Goal: Task Accomplishment & Management: Manage account settings

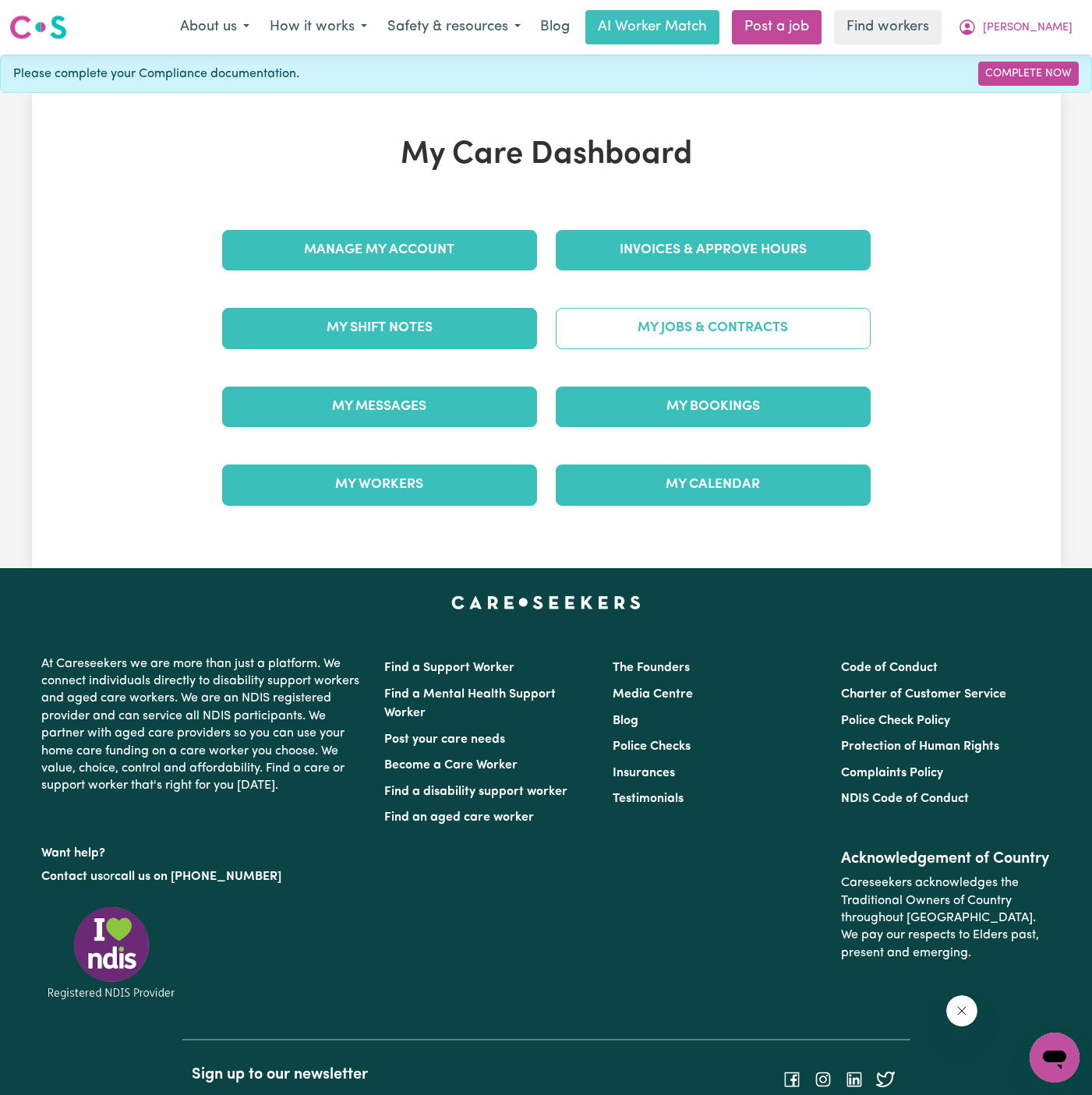
click at [731, 322] on link "My Jobs & Contracts" at bounding box center [713, 328] width 315 height 41
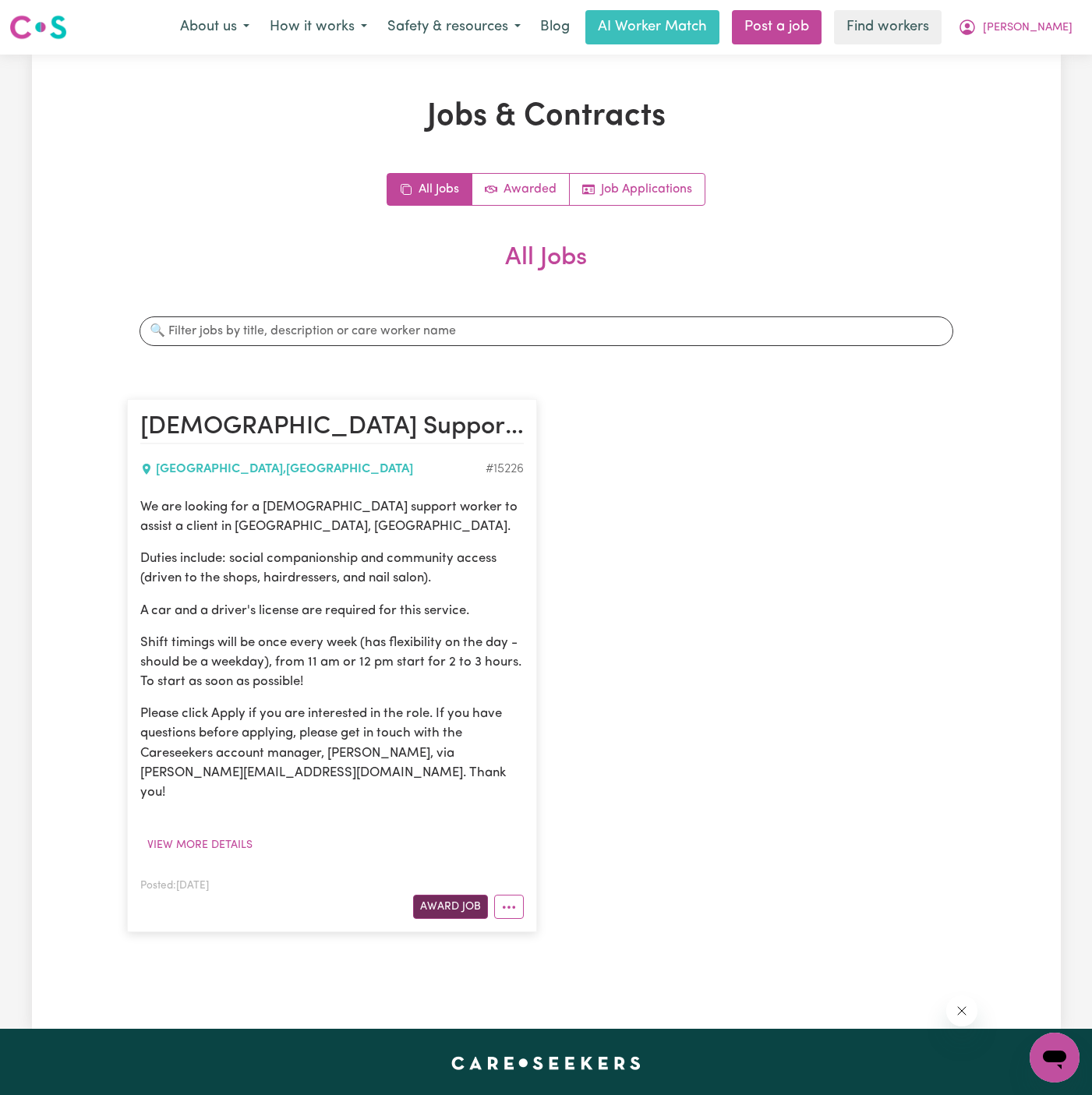
click at [450, 894] on button "Award Job" at bounding box center [450, 906] width 75 height 24
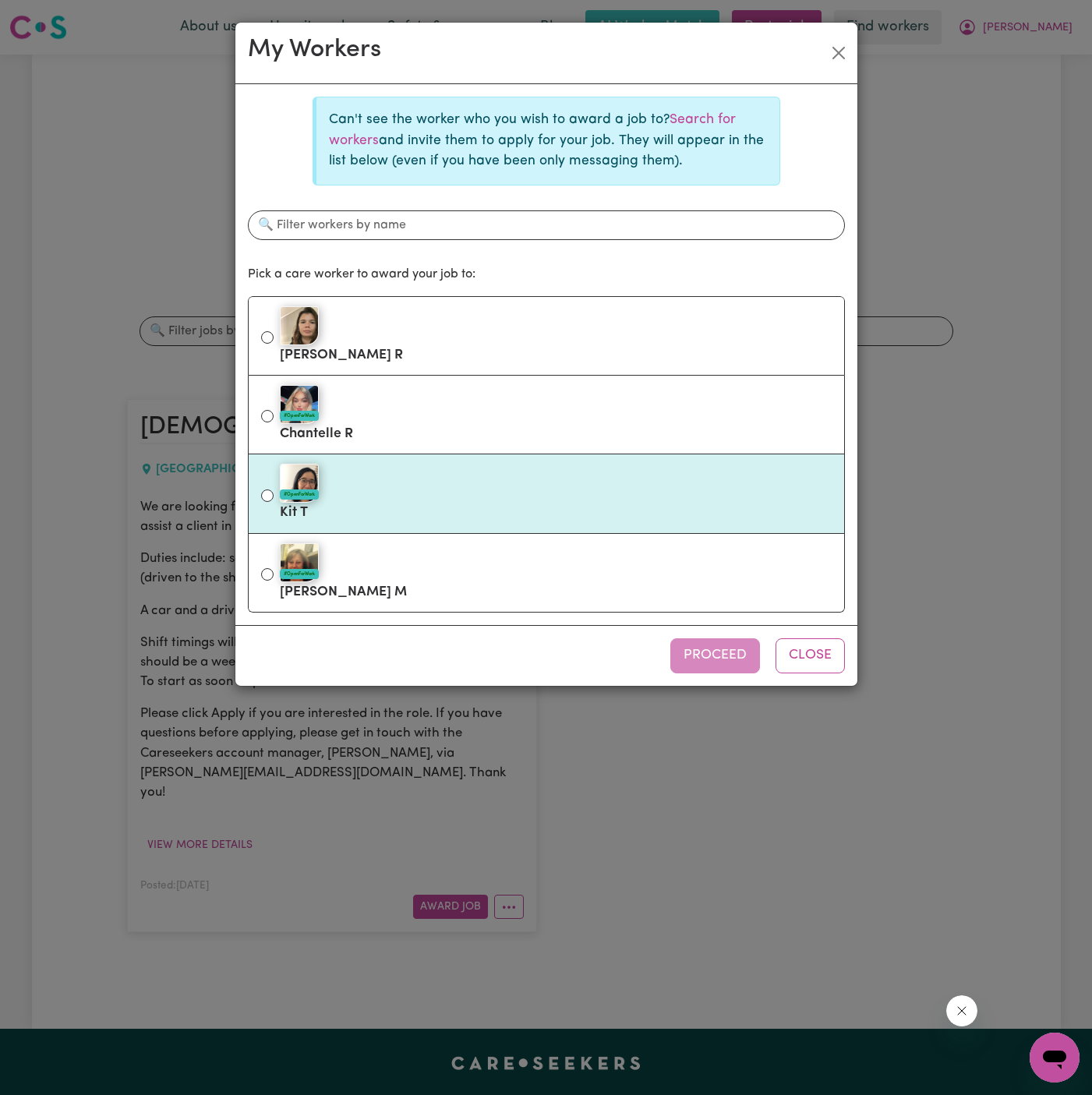
click at [540, 470] on div "#OpenForWork" at bounding box center [556, 483] width 552 height 39
click at [274, 489] on input "#OpenForWork Kit T" at bounding box center [267, 496] width 13 height 13
radio input "true"
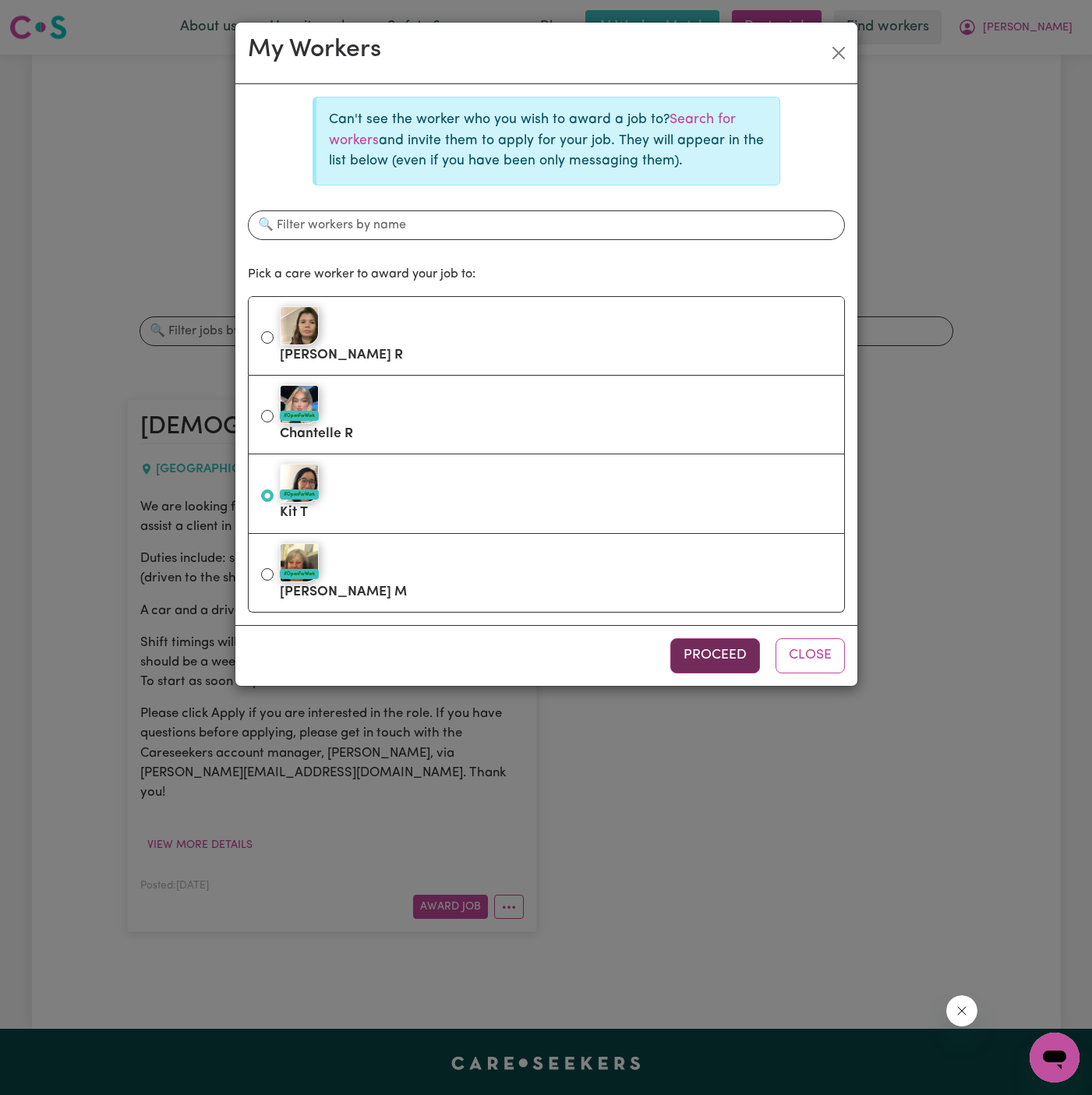
click at [706, 659] on button "Proceed" at bounding box center [715, 655] width 90 height 34
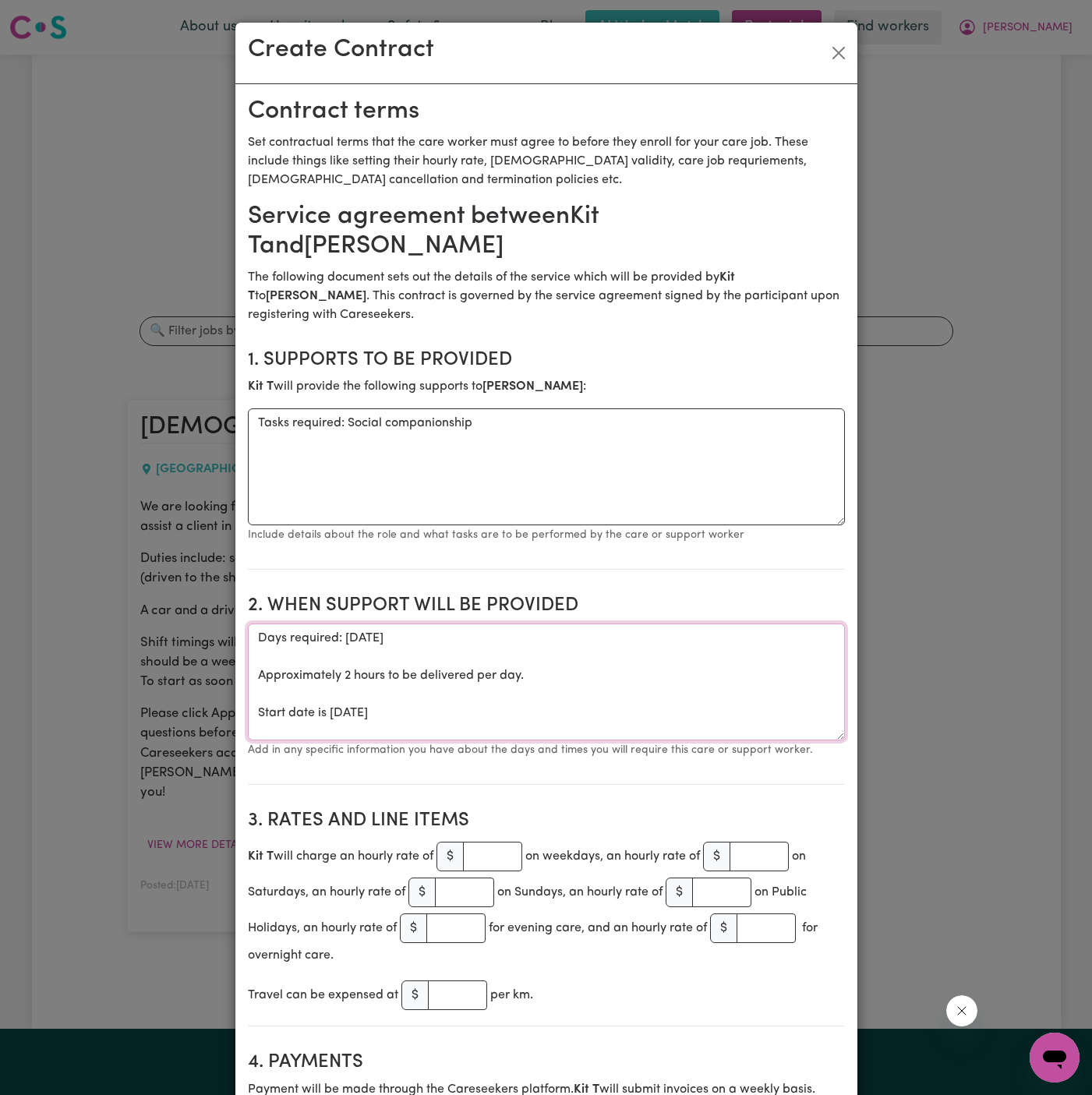
drag, startPoint x: 255, startPoint y: 681, endPoint x: 236, endPoint y: 597, distance: 86.1
click at [388, 623] on textarea "Start date is [DATE]" at bounding box center [546, 681] width 597 height 117
click at [362, 623] on textarea "Start date is [DATE]" at bounding box center [546, 681] width 597 height 117
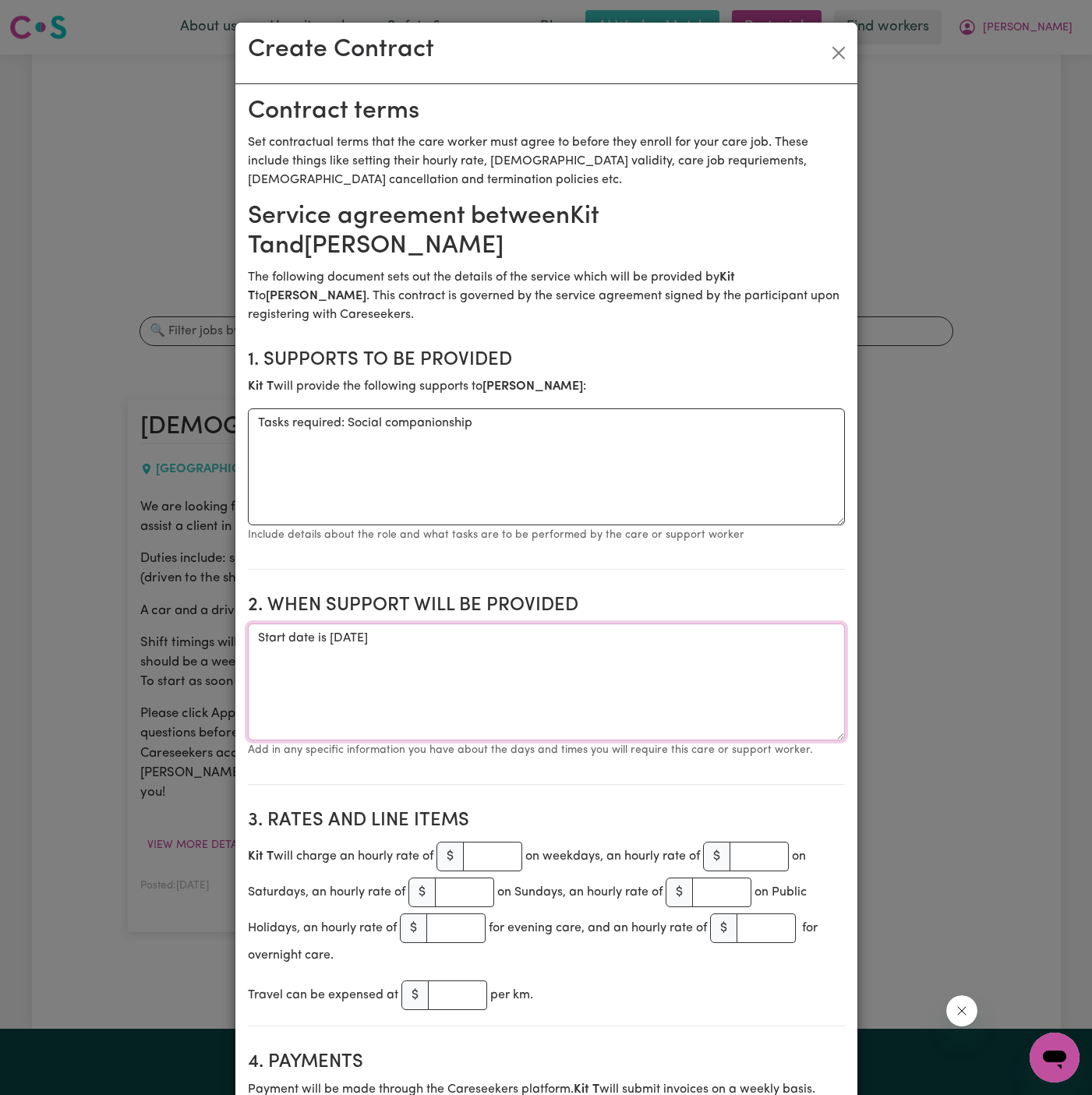
click at [362, 623] on textarea "Start date is [DATE]" at bounding box center [546, 681] width 597 height 117
click at [537, 623] on textarea "Start date is [DATE]" at bounding box center [546, 681] width 597 height 117
drag, startPoint x: 537, startPoint y: 606, endPoint x: 370, endPoint y: 621, distance: 167.7
click at [370, 623] on textarea "Start date is [DATE] from 11 am to 1 pm Weekly" at bounding box center [546, 681] width 597 height 117
drag, startPoint x: 327, startPoint y: 606, endPoint x: 773, endPoint y: 598, distance: 446.1
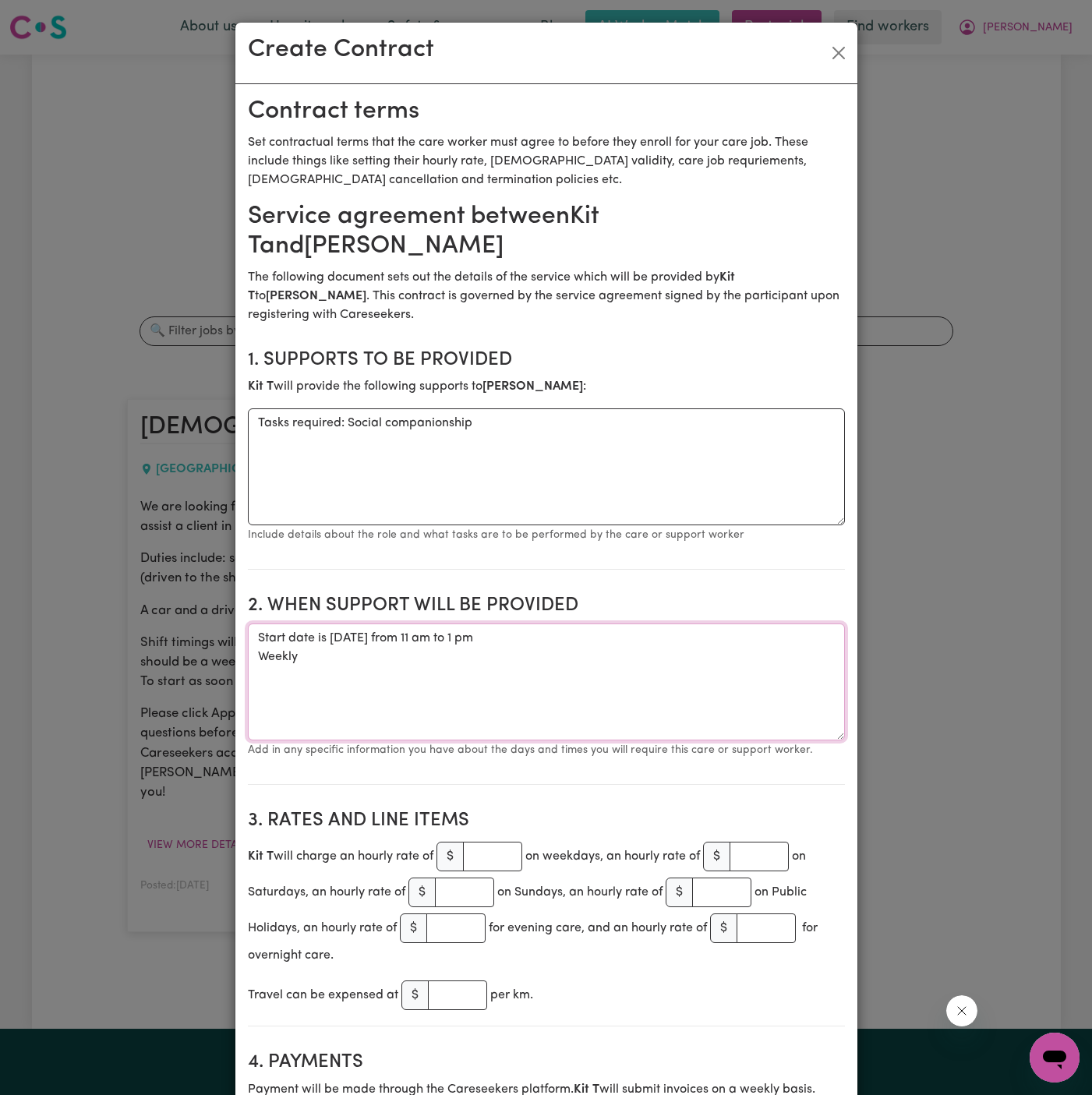
click at [773, 623] on textarea "Start date is [DATE] from 11 am to 1 pm Weekly" at bounding box center [546, 681] width 597 height 117
click at [617, 623] on textarea "Start date is [DATE] from 11 am to 1 pm Weekly" at bounding box center [546, 681] width 597 height 117
drag, startPoint x: 638, startPoint y: 602, endPoint x: 329, endPoint y: 606, distance: 309.0
click at [329, 623] on textarea "Start date is [DATE] from 11 am to 1 pm Weekly" at bounding box center [546, 681] width 597 height 117
click at [328, 632] on textarea "Start date is [DATE] from 11 am to 1 pm Weekly" at bounding box center [546, 681] width 597 height 117
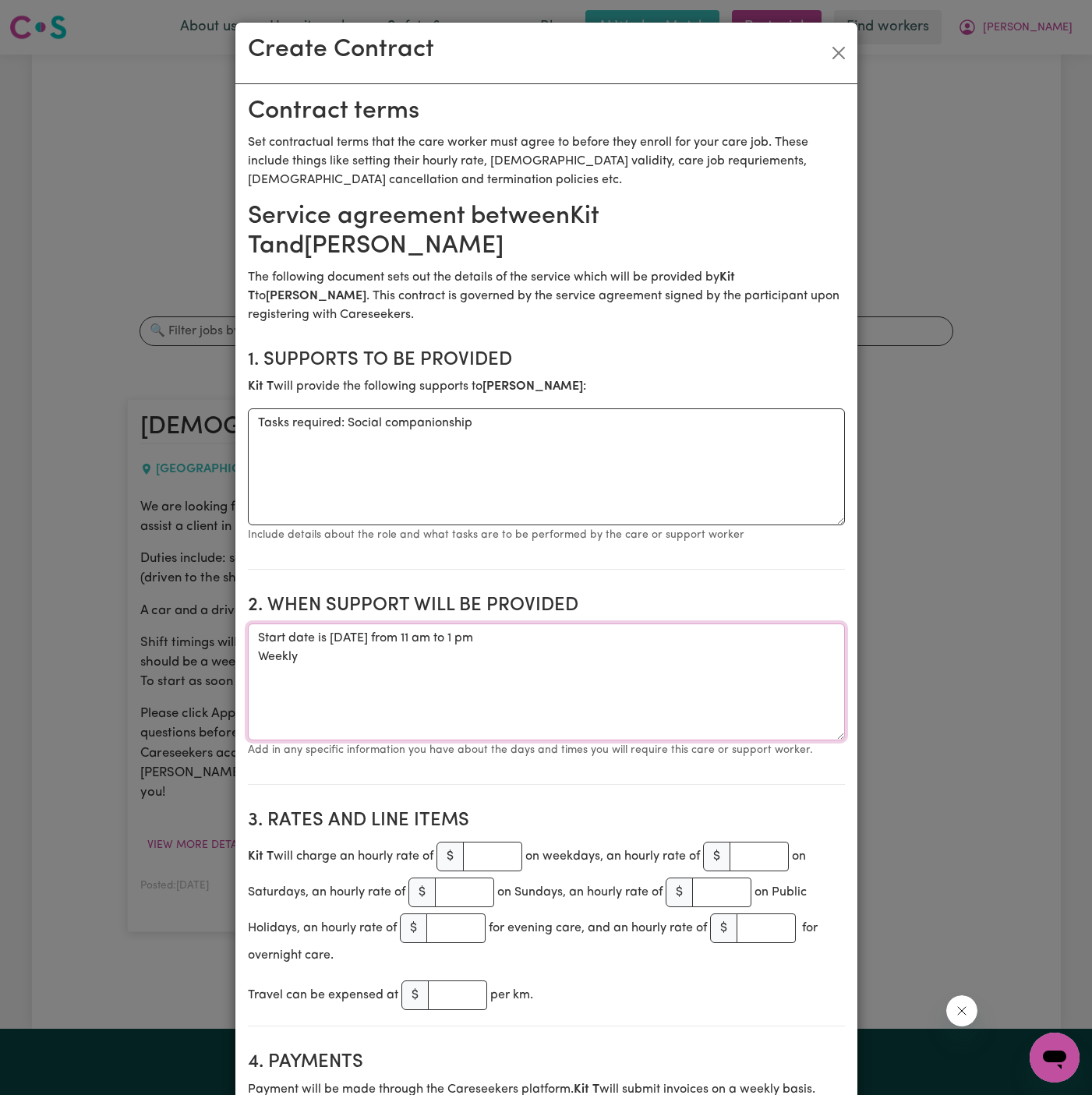
paste textarea "[DATE] from 11 am to 1 pm"
drag, startPoint x: 370, startPoint y: 630, endPoint x: 462, endPoint y: 628, distance: 92.0
click at [462, 628] on textarea "Start date is [DATE] from 11 am to 1 pm Weekly [DATE] from 11 am to 1 pm" at bounding box center [546, 681] width 597 height 117
click at [525, 656] on textarea "Start date is [DATE] from 11 am to 1 pm Weekly [DATE] from 11 am to 1 pm" at bounding box center [546, 681] width 597 height 117
type textarea "Start date is [DATE] from 11 am to 1 pm Weekly [DATE] from 11 am to 1 pm"
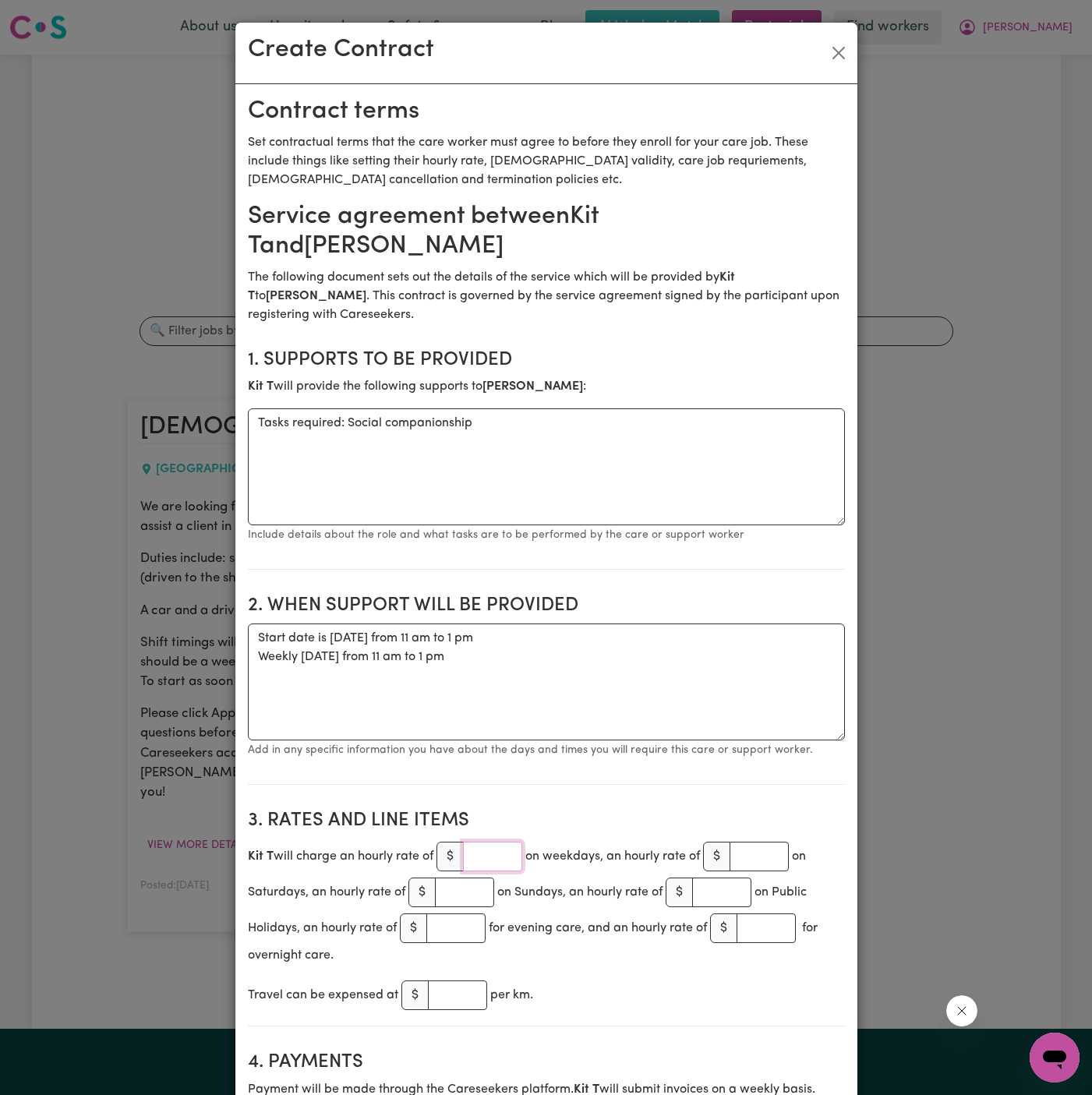
click at [498, 842] on input "number" at bounding box center [493, 856] width 59 height 29
click at [478, 842] on input "number" at bounding box center [493, 856] width 59 height 29
type input "45"
click at [545, 685] on textarea "Start date is [DATE] from 11 am to 1 pm Weekly [DATE] from 11 am to 1 pm" at bounding box center [546, 681] width 597 height 117
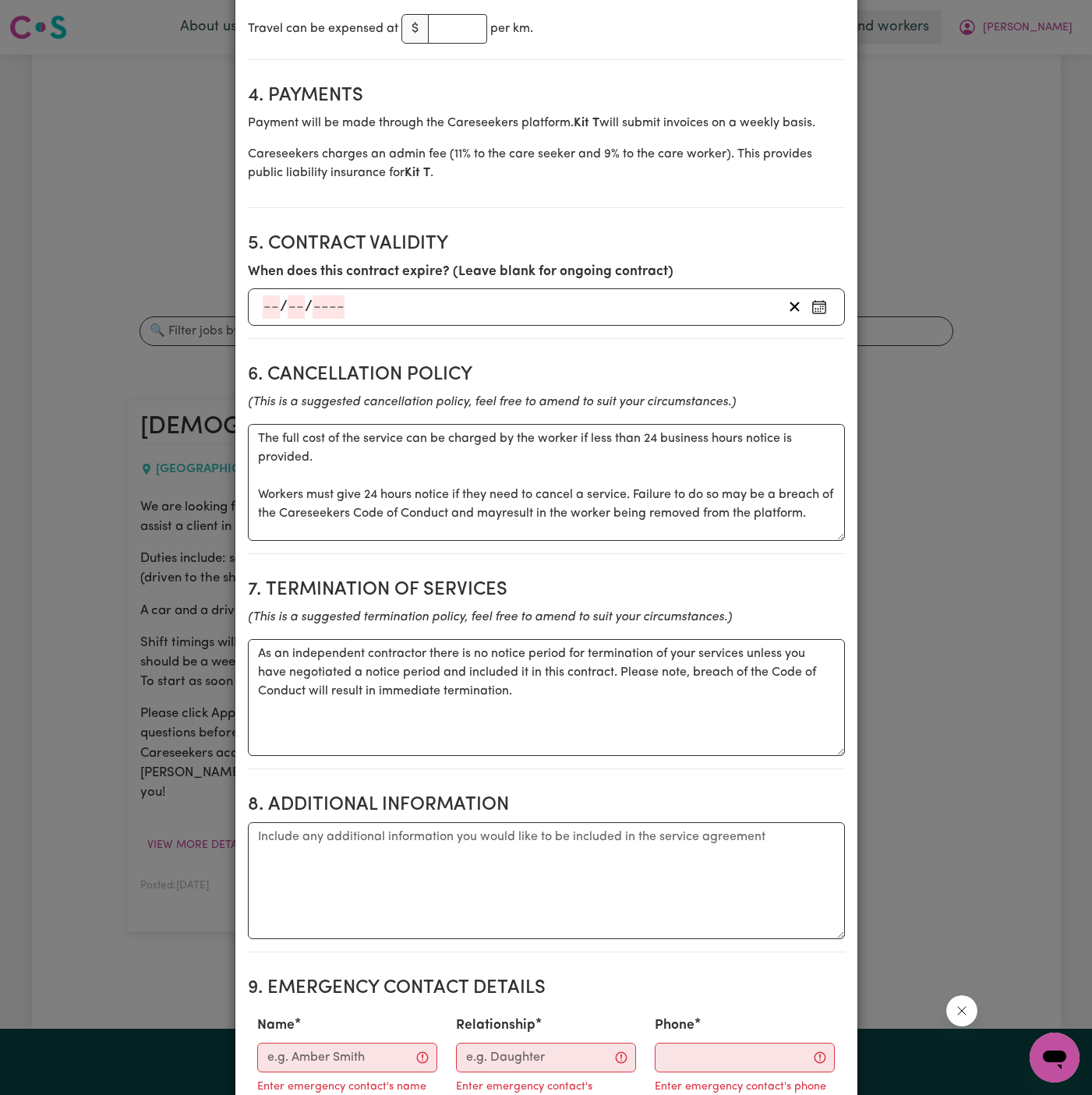
scroll to position [1115, 0]
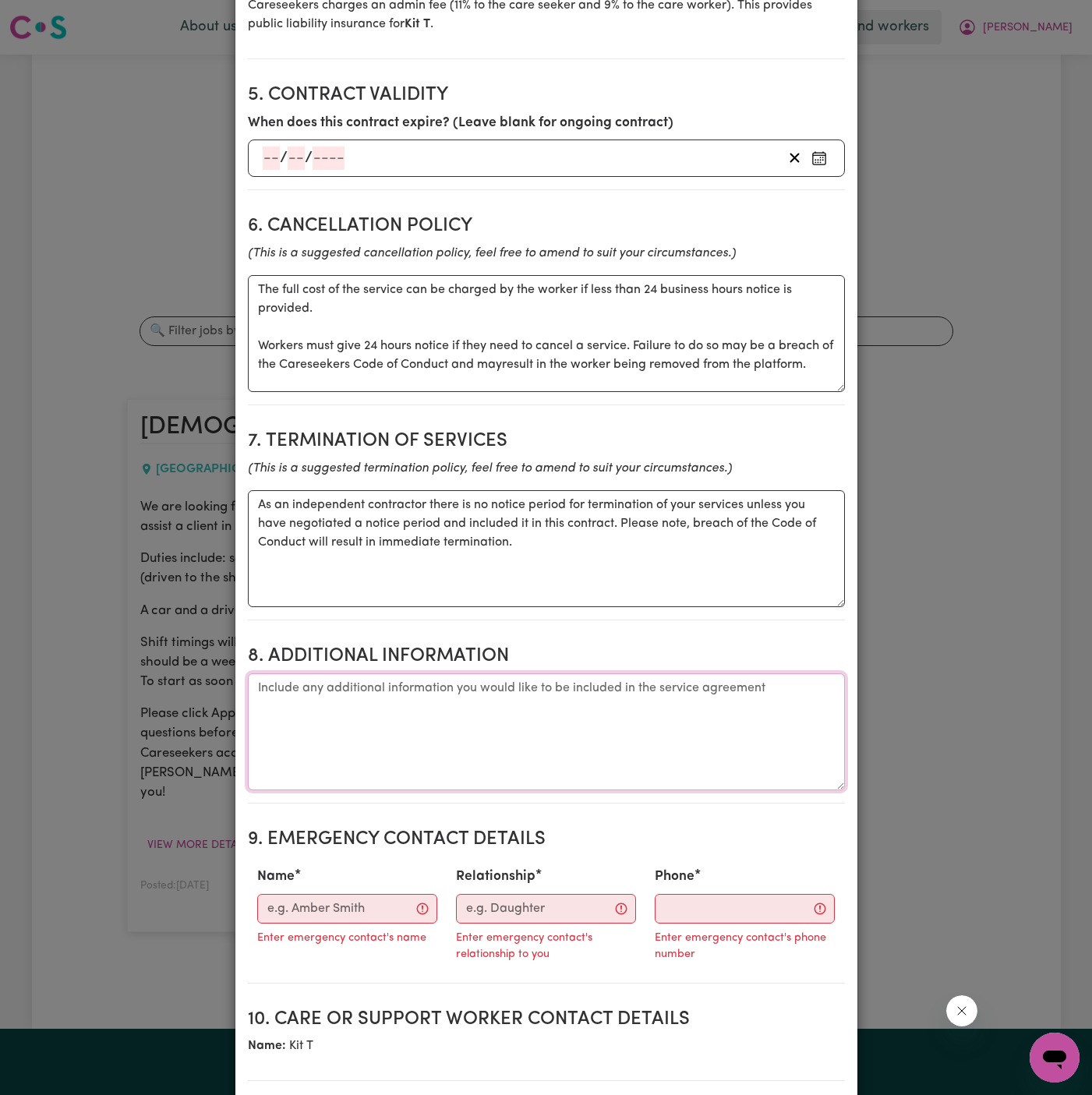
click at [462, 738] on textarea "Additional information" at bounding box center [546, 731] width 597 height 117
click at [359, 894] on input "Name" at bounding box center [347, 908] width 180 height 29
type input "Vitality Club"
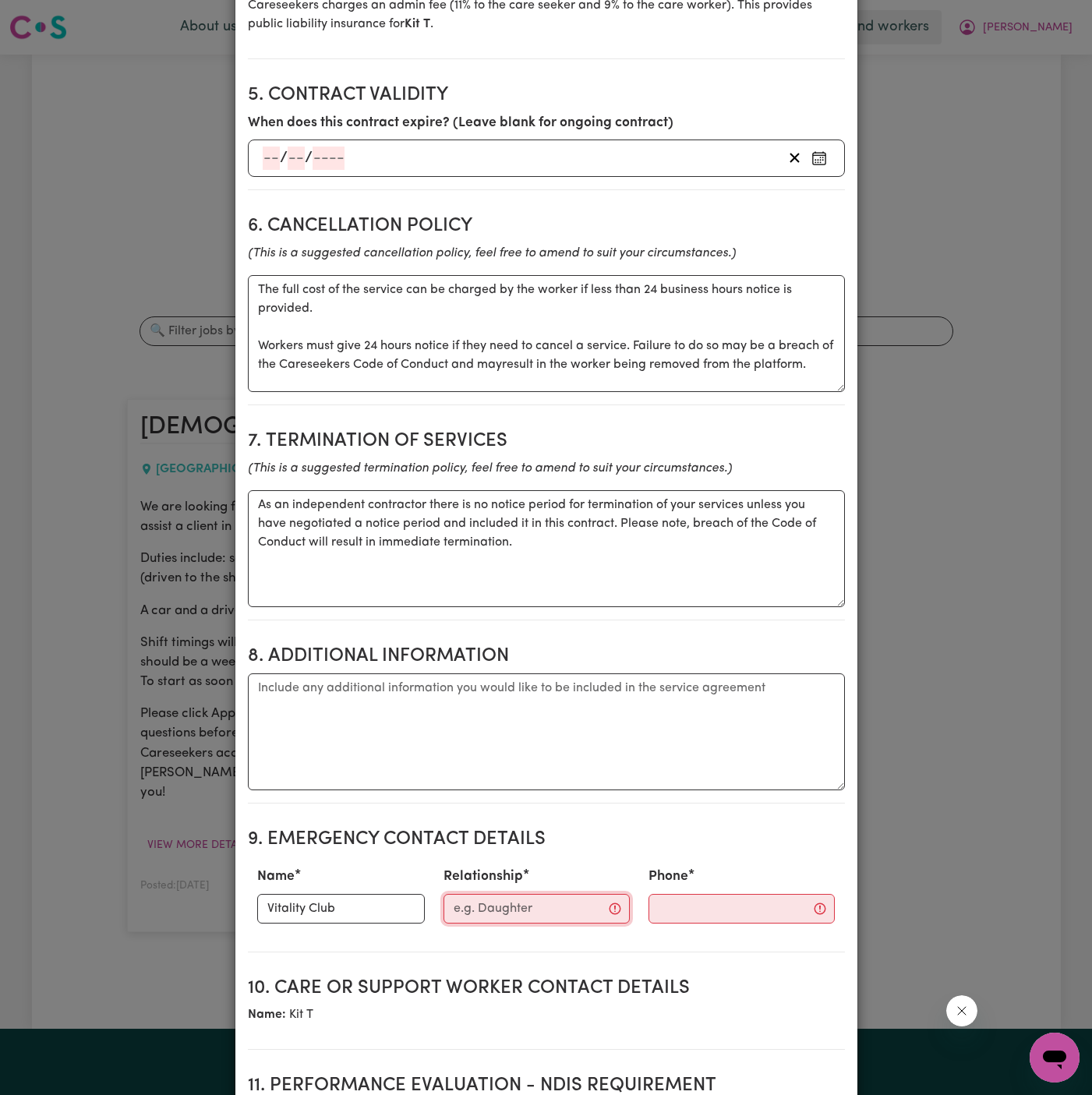
click at [478, 894] on input "Relationship" at bounding box center [536, 908] width 186 height 29
type input "Case Manager"
click at [690, 894] on input "Phone" at bounding box center [728, 908] width 189 height 29
paste input "281032037"
type input "281032037"
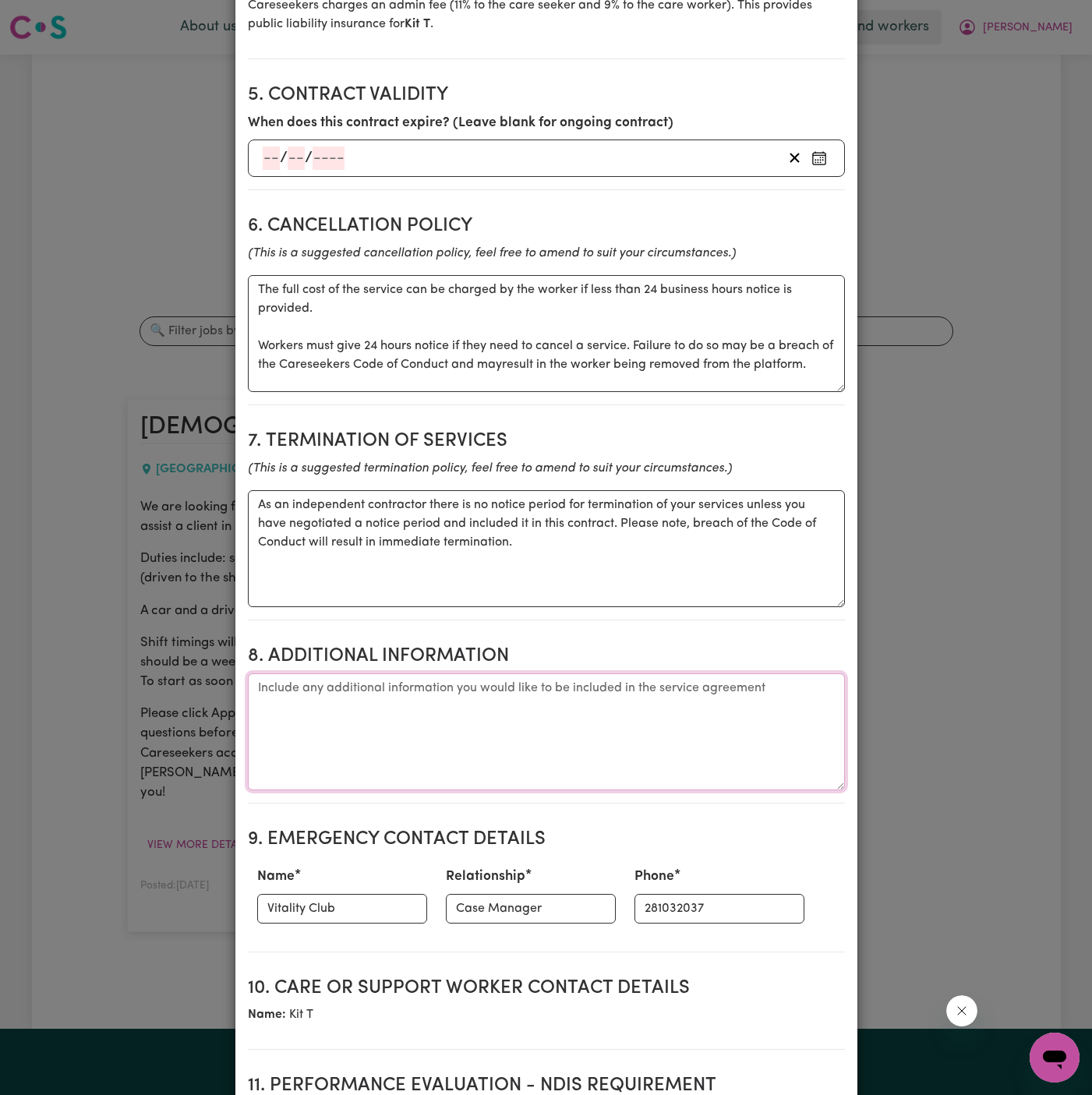
click at [560, 700] on textarea "Additional information" at bounding box center [546, 731] width 597 height 117
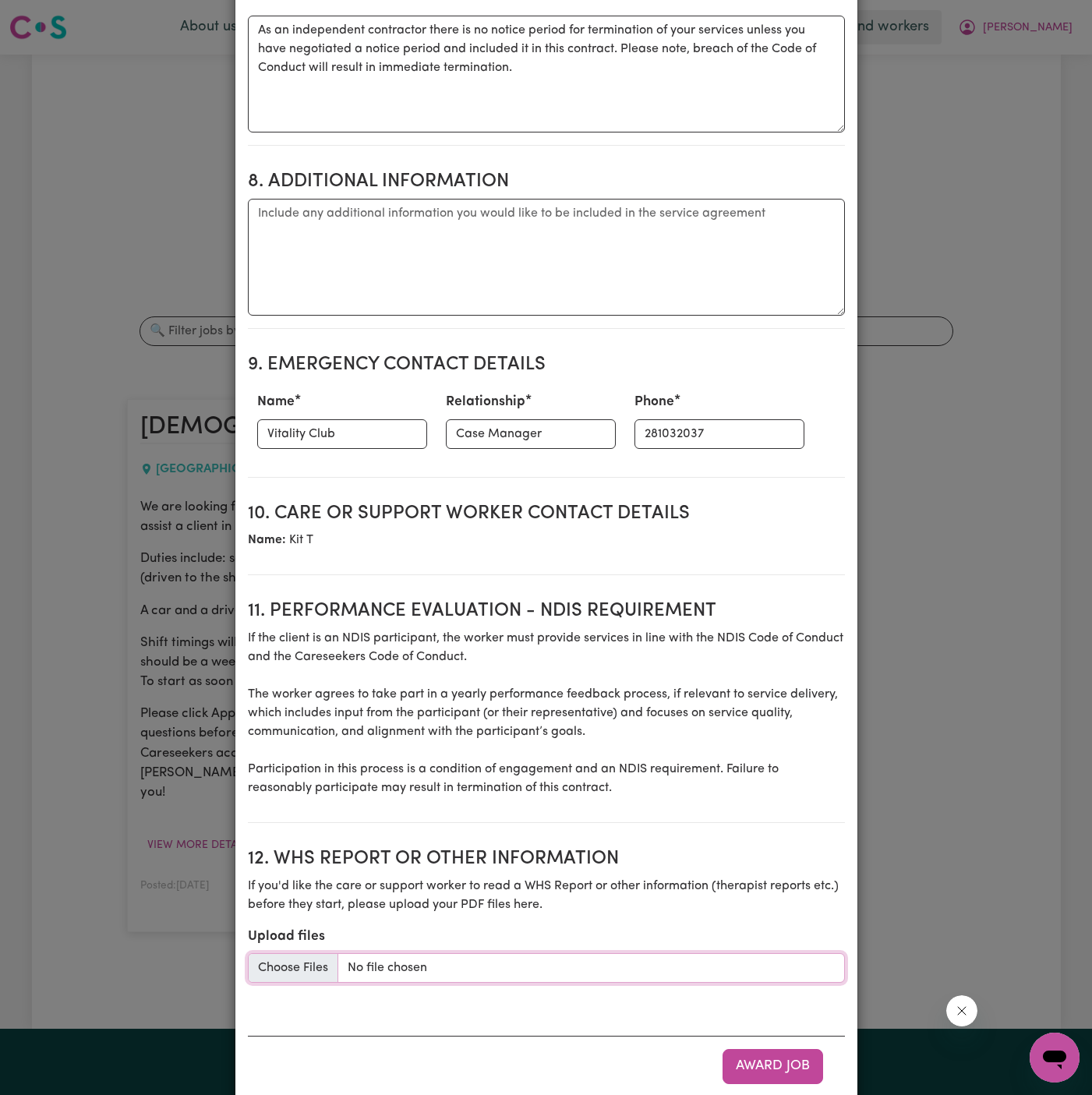
click at [317, 953] on input "Upload files" at bounding box center [546, 968] width 597 height 29
type input "C:\fakepath\Carol_Webber_Care_Plan_20250811-workers.pdf"
click at [408, 199] on textarea "Additional information" at bounding box center [546, 257] width 597 height 117
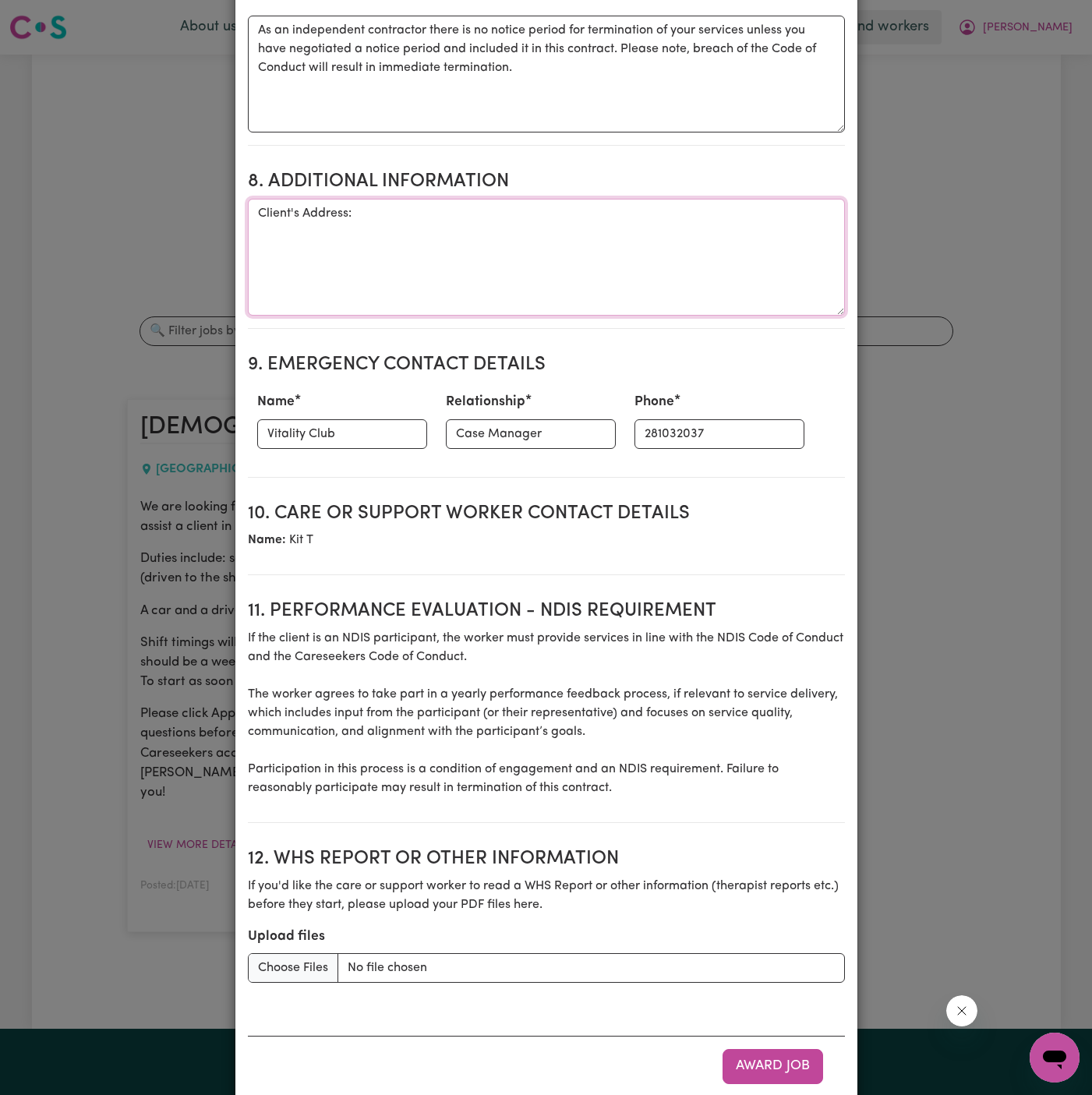
paste textarea "[STREET_ADDRESS][PERSON_NAME]"
click at [557, 218] on textarea "Client's Address: [STREET_ADDRESS][PERSON_NAME]" at bounding box center [546, 257] width 597 height 117
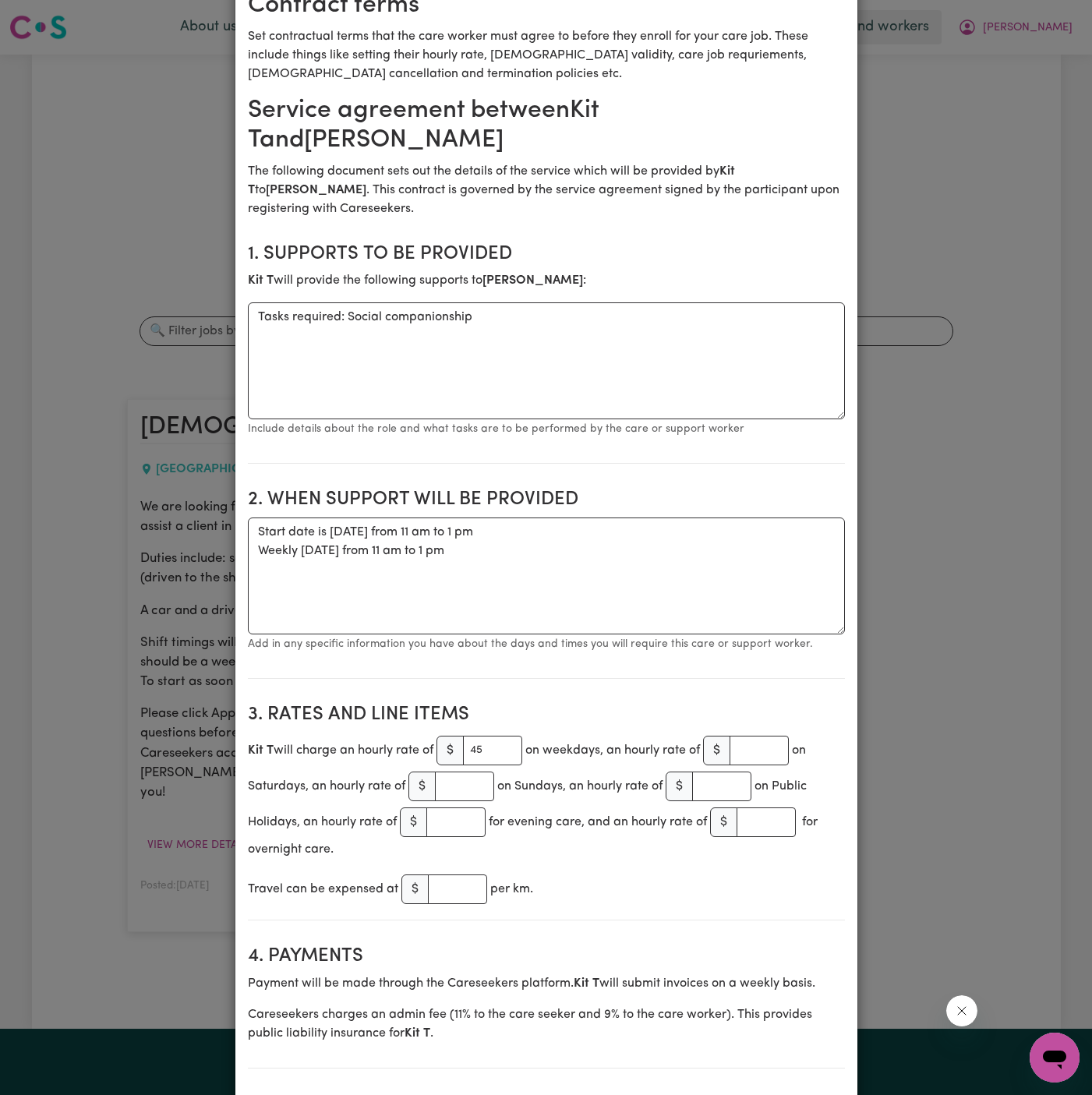
scroll to position [0, 0]
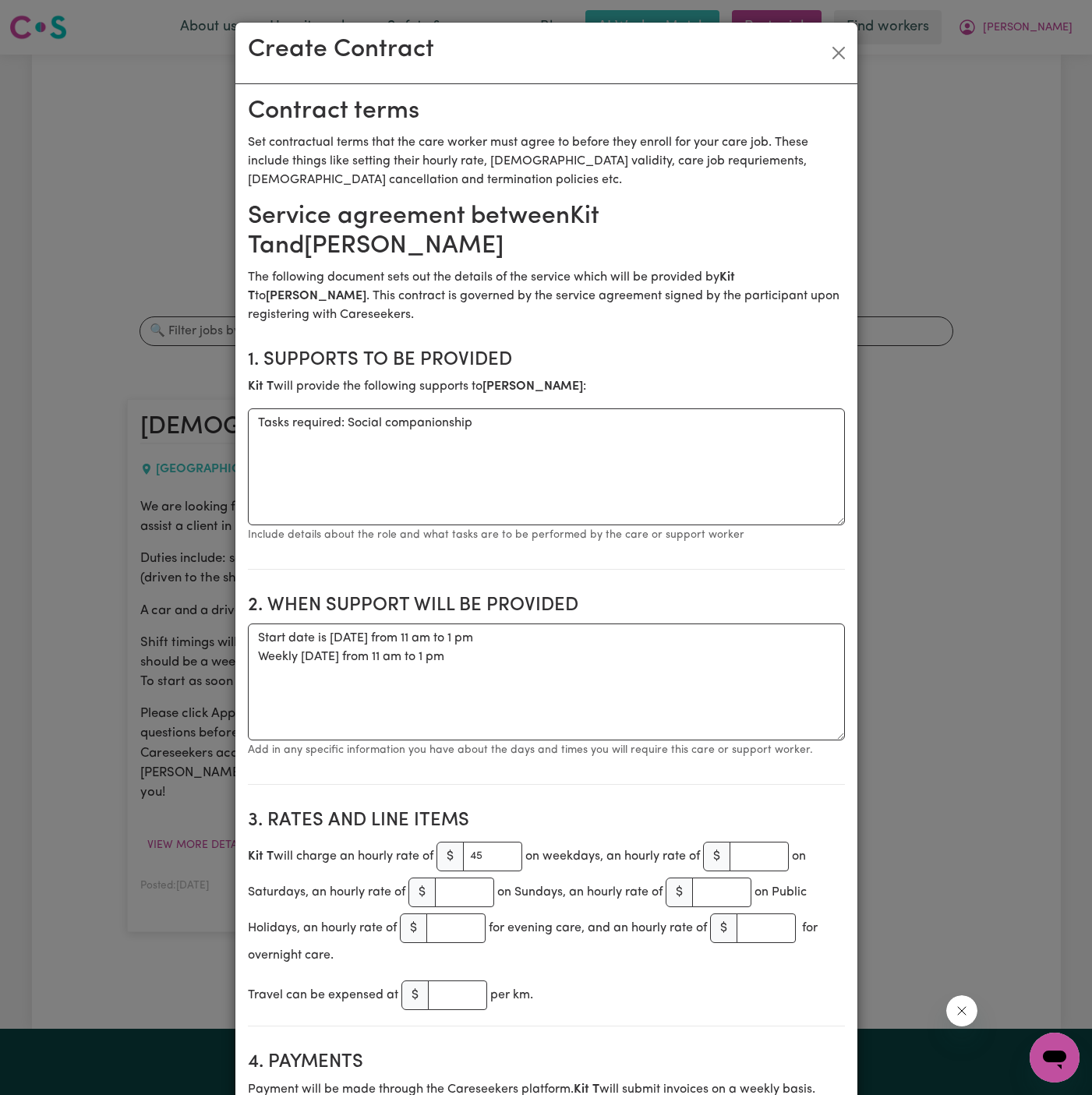
type textarea "Client's Address: [STREET_ADDRESS][PERSON_NAME]"
click at [487, 408] on textarea "Tasks required: Social companionship" at bounding box center [546, 466] width 597 height 117
paste textarea "social companionship and community access (driven to the shops, hairdressers, a…"
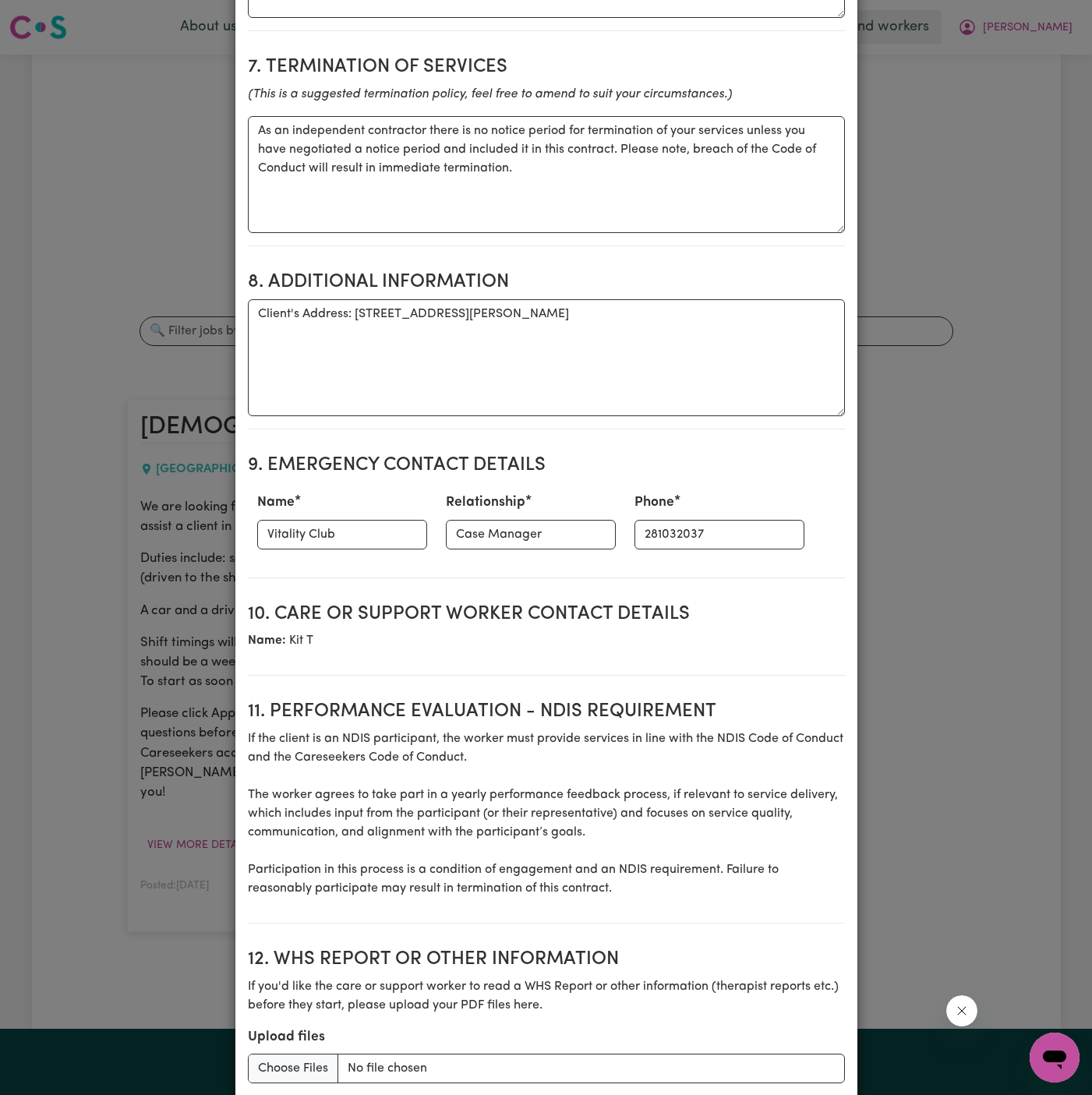
scroll to position [1590, 0]
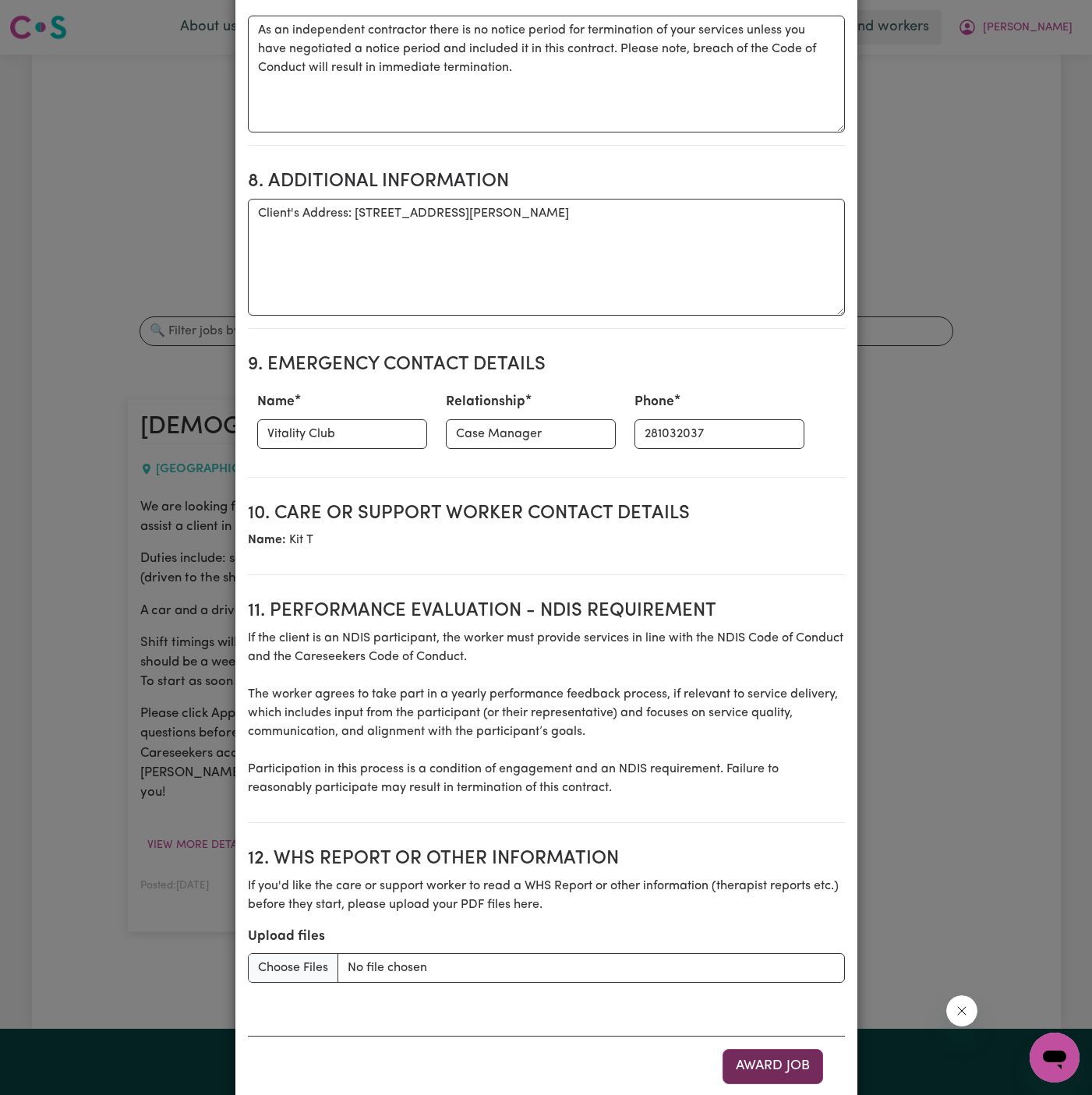
click at [784, 1049] on button "Award Job" at bounding box center [773, 1066] width 100 height 34
type textarea "Tasks required: Social companionship"
type textarea "Days required: [DATE] Approximately 2 hours to be delivered per day. Start date…"
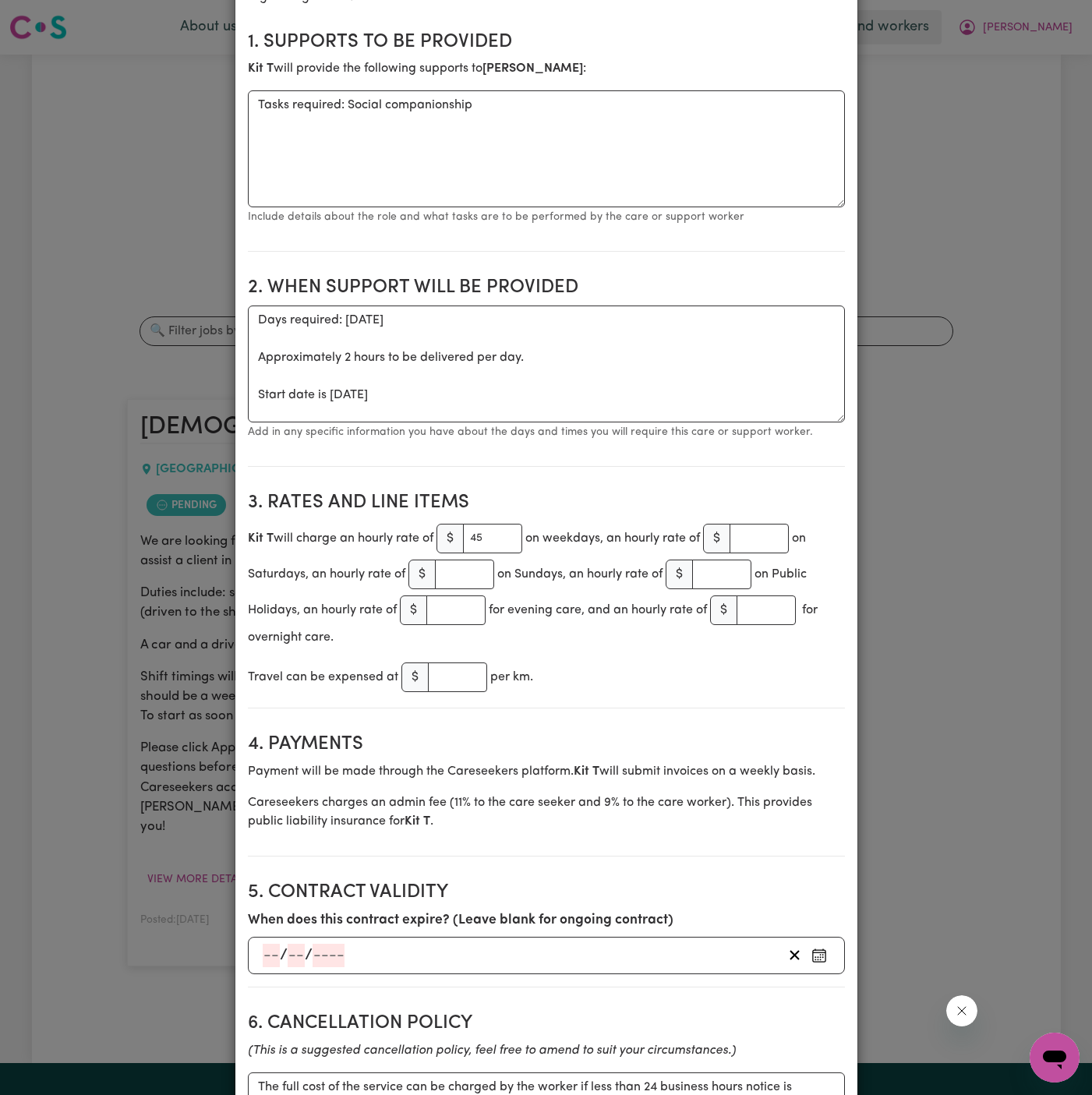
scroll to position [0, 0]
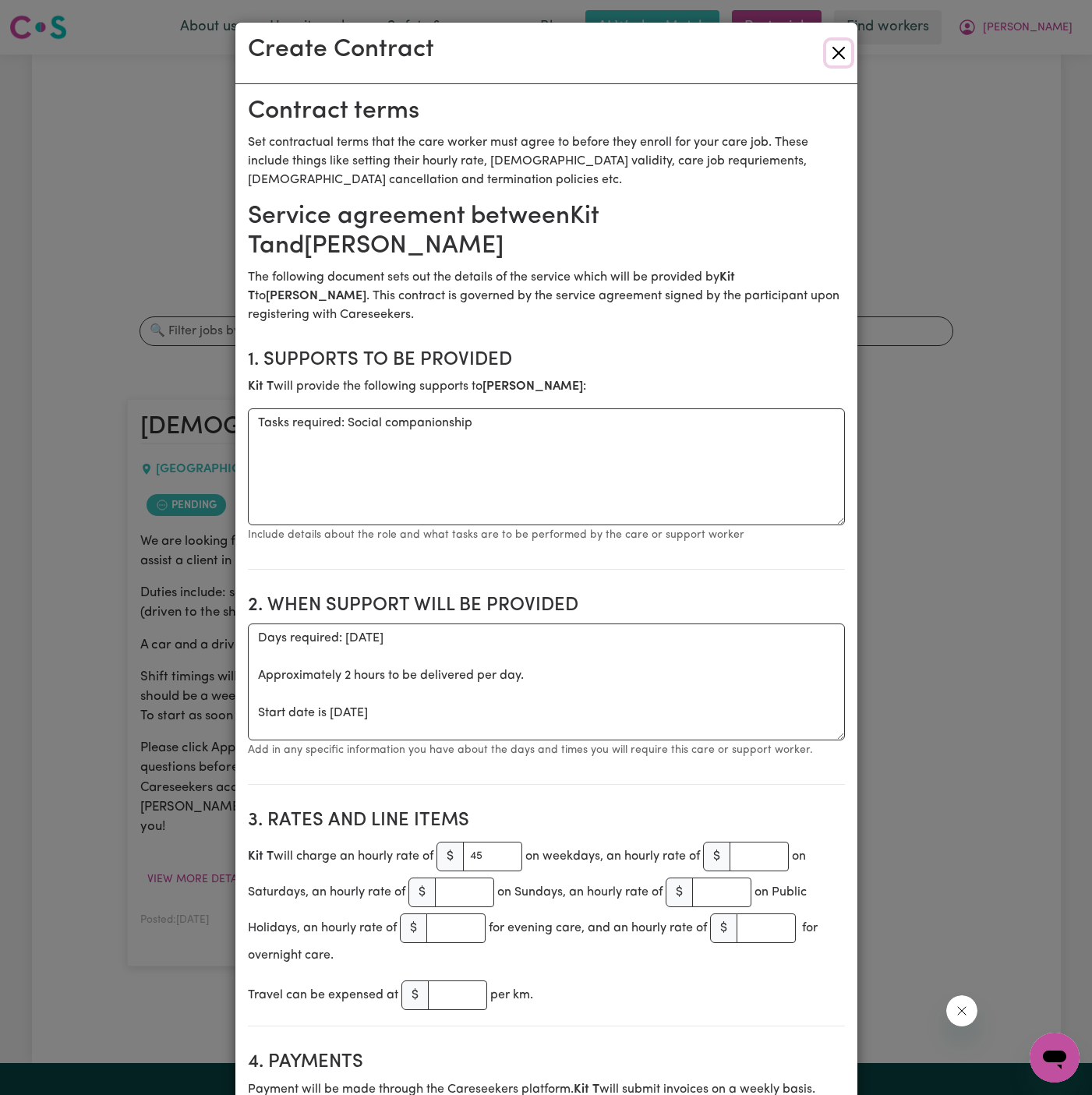
click at [842, 49] on button "Close" at bounding box center [838, 53] width 25 height 25
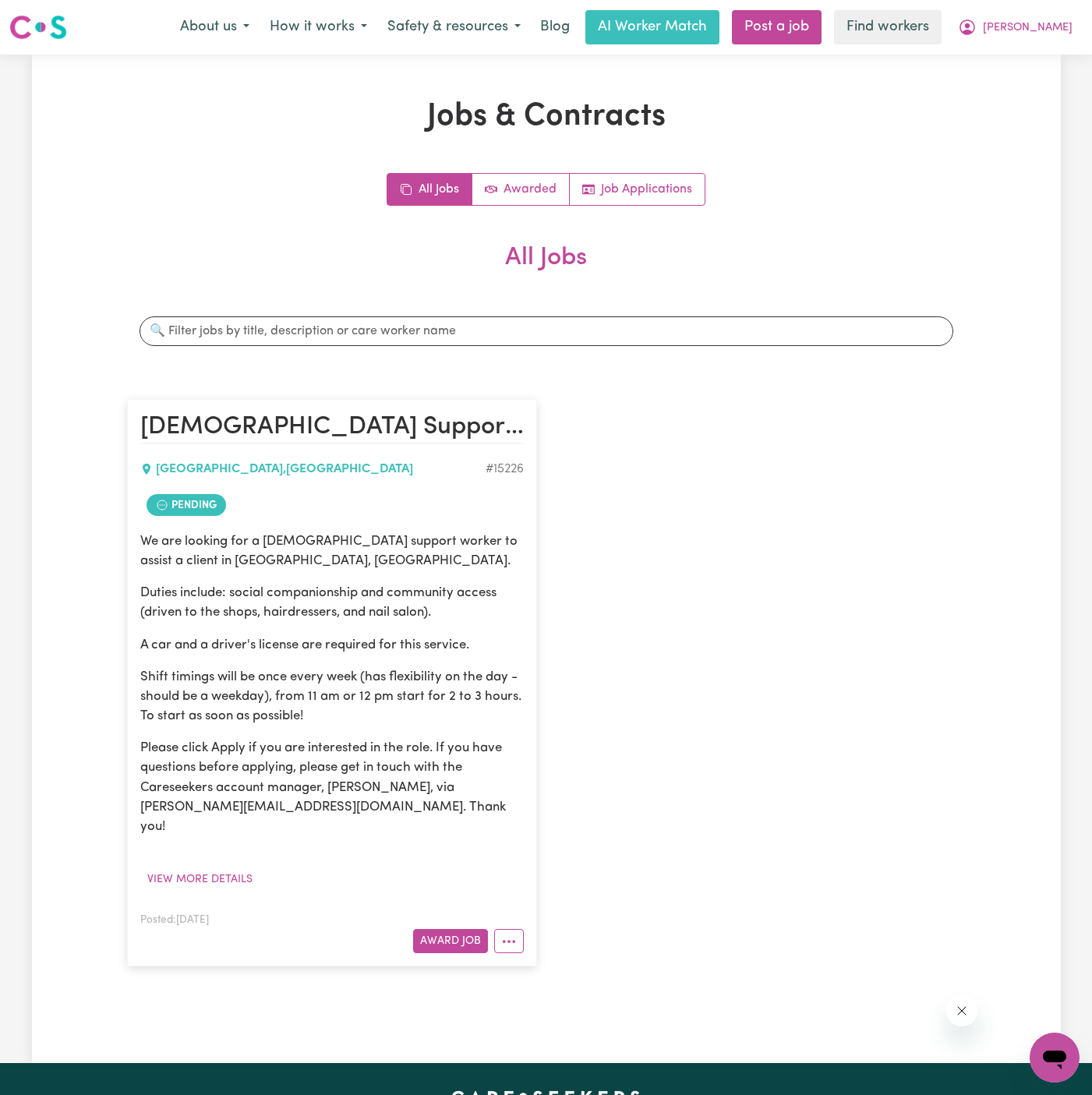
click at [842, 26] on button "Close" at bounding box center [838, 14] width 25 height 25
click at [504, 929] on button "More options" at bounding box center [509, 941] width 29 height 24
click at [556, 797] on link "Hide Job" at bounding box center [571, 812] width 151 height 31
click at [505, 929] on button "More options" at bounding box center [509, 941] width 29 height 24
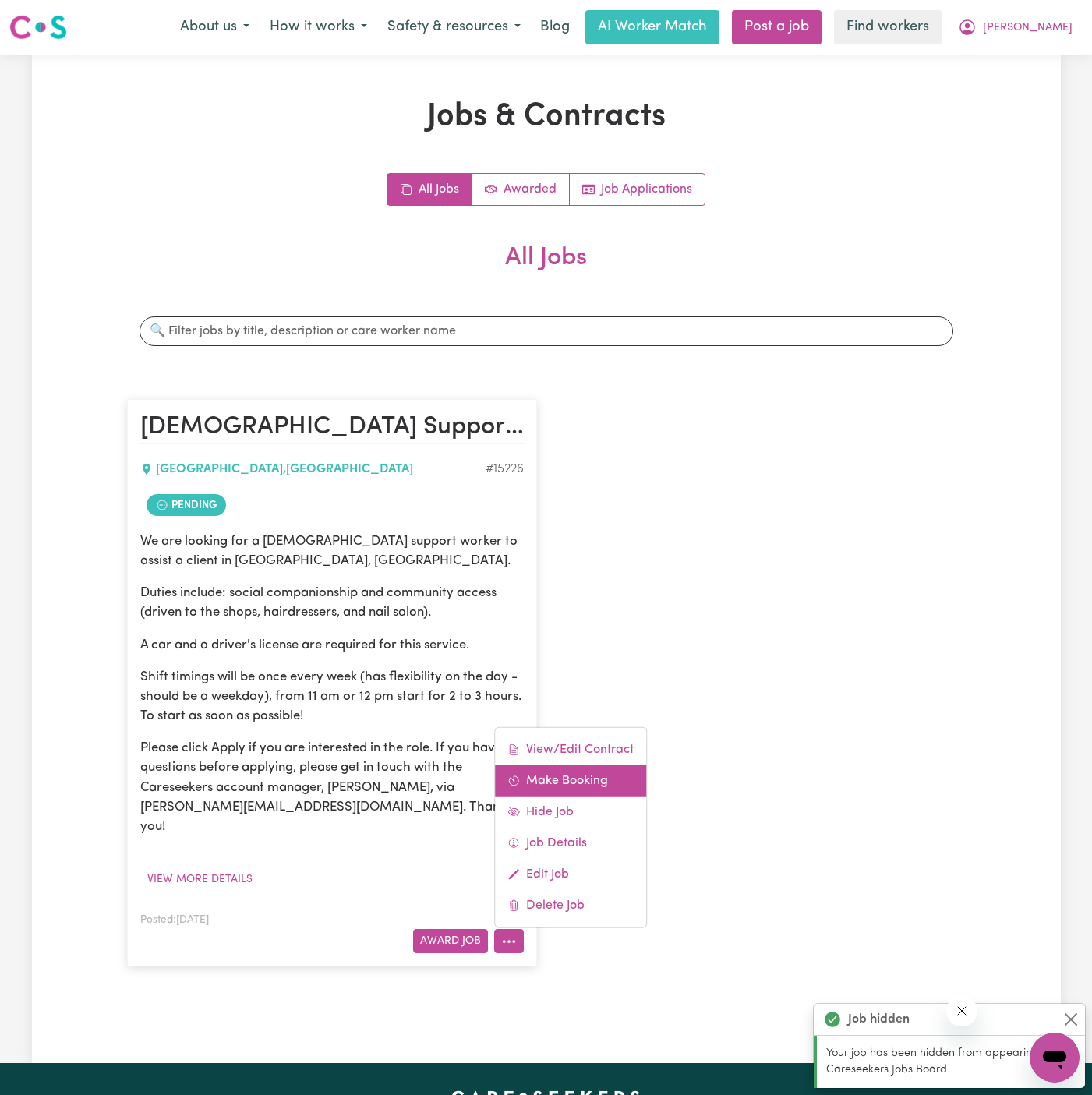
click at [567, 766] on link "Make Booking" at bounding box center [571, 781] width 151 height 31
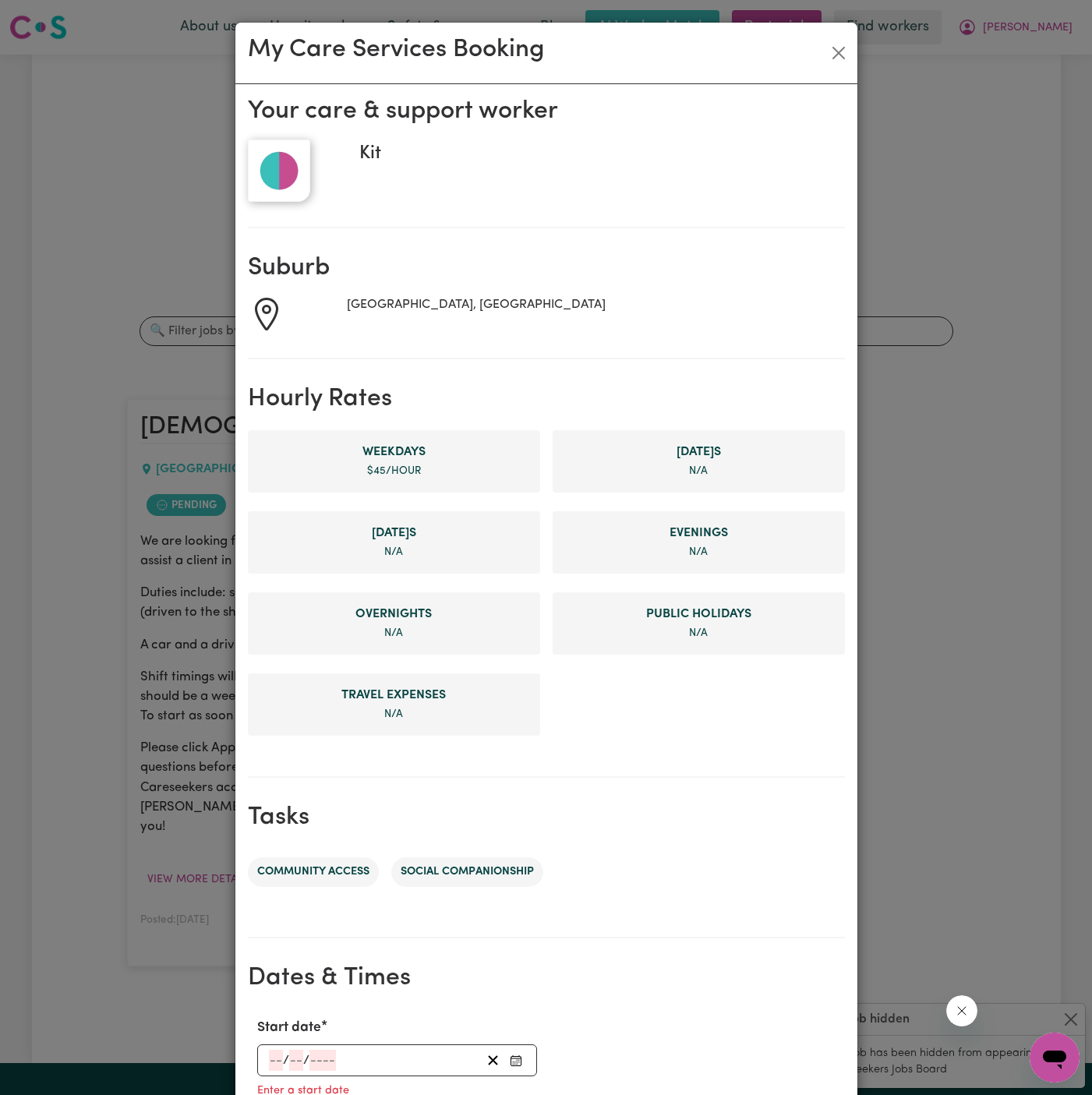
scroll to position [358, 0]
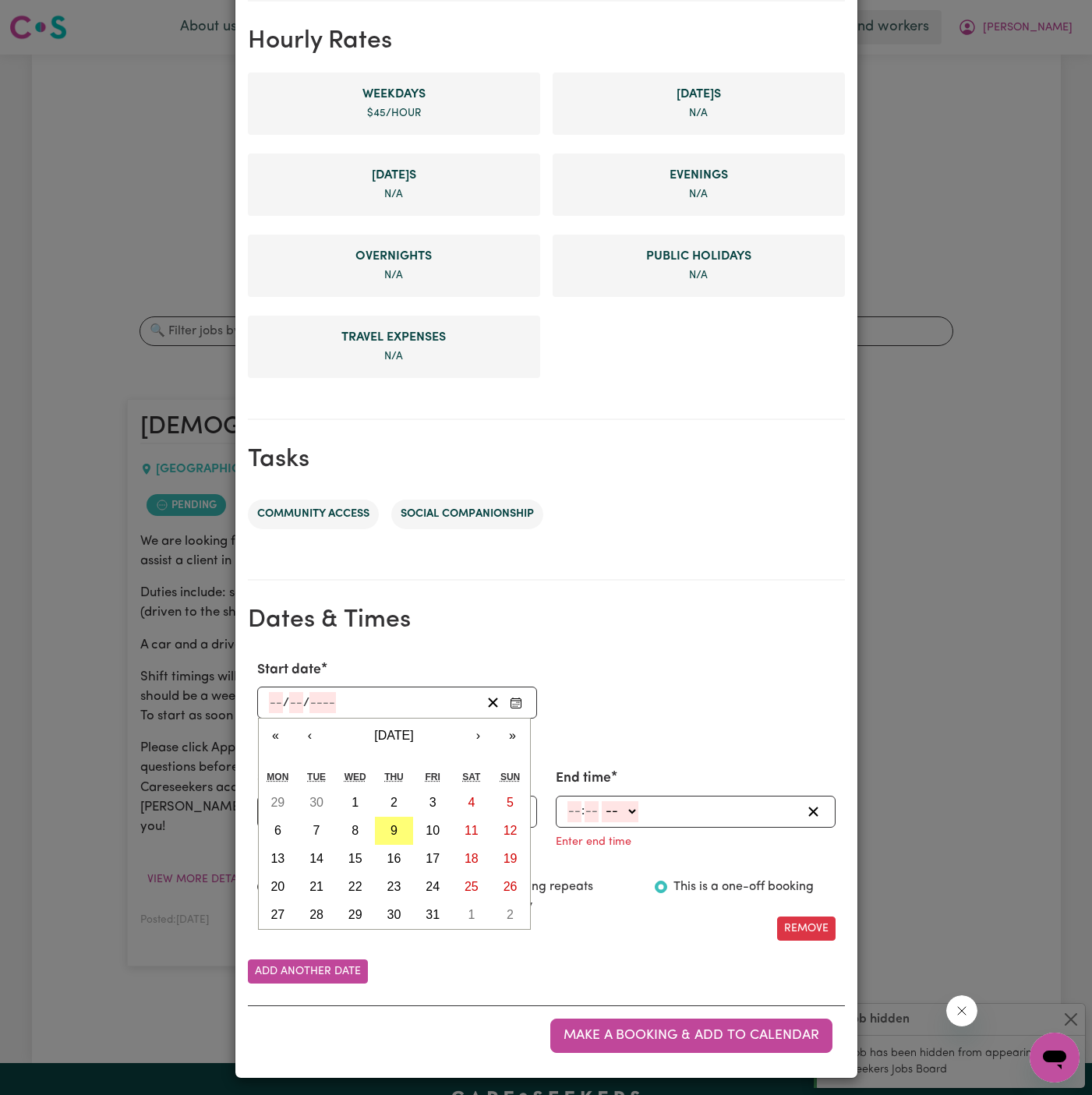
click at [279, 698] on input "number" at bounding box center [276, 703] width 14 height 21
click at [361, 882] on abbr "22" at bounding box center [356, 887] width 14 height 14
type input "[DATE]"
type input "22"
type input "10"
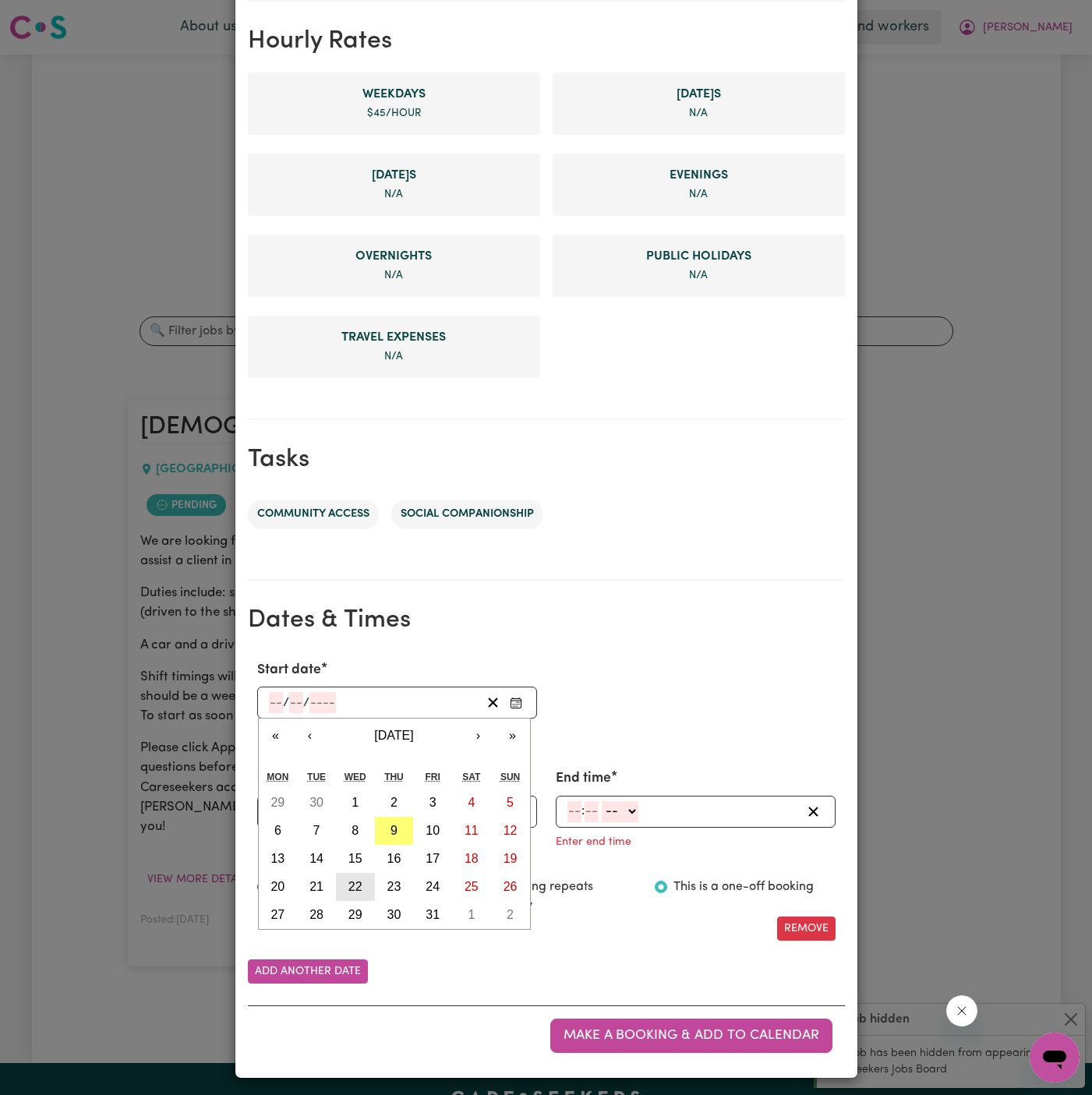
type input "2025"
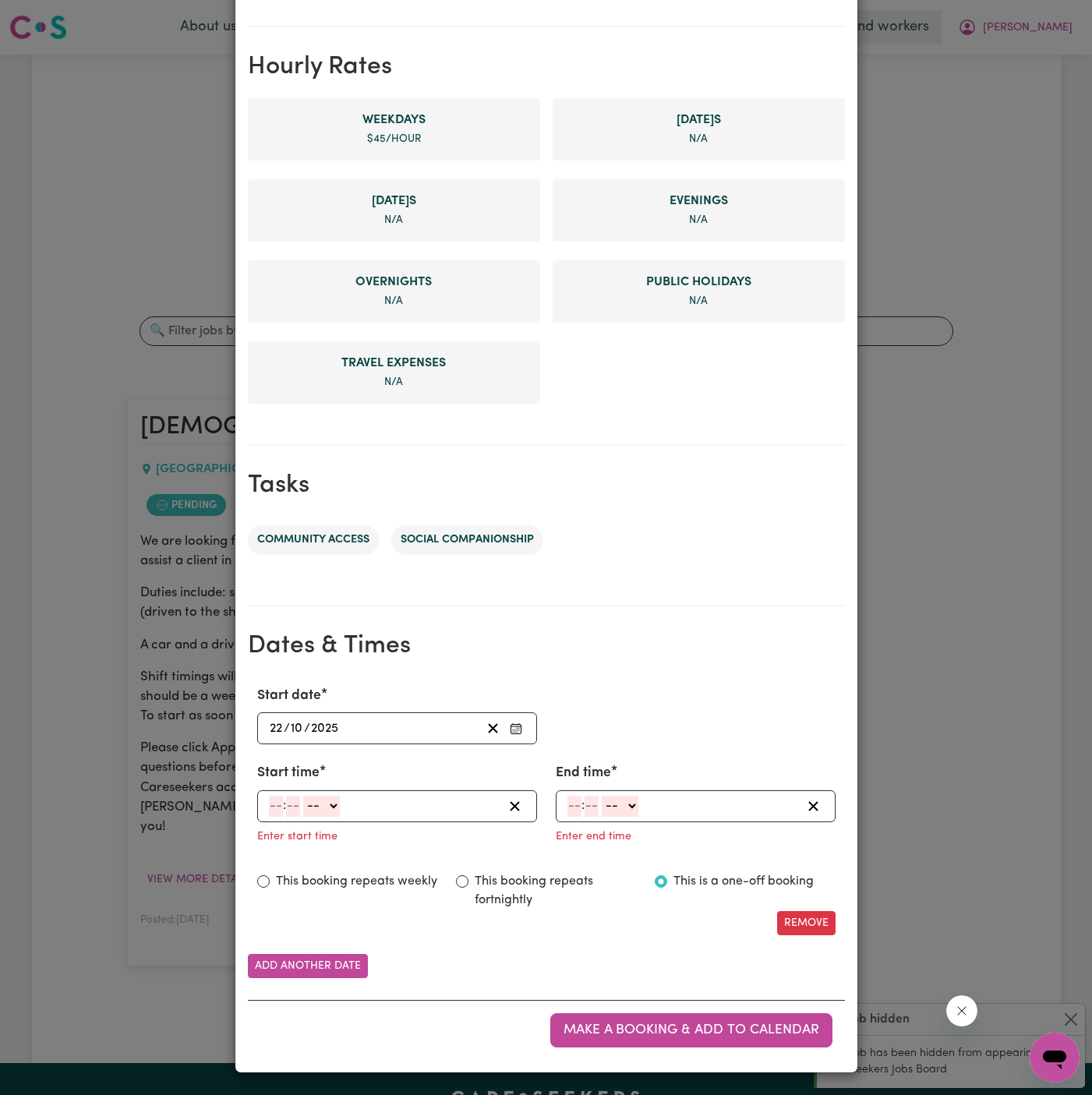
scroll to position [327, 0]
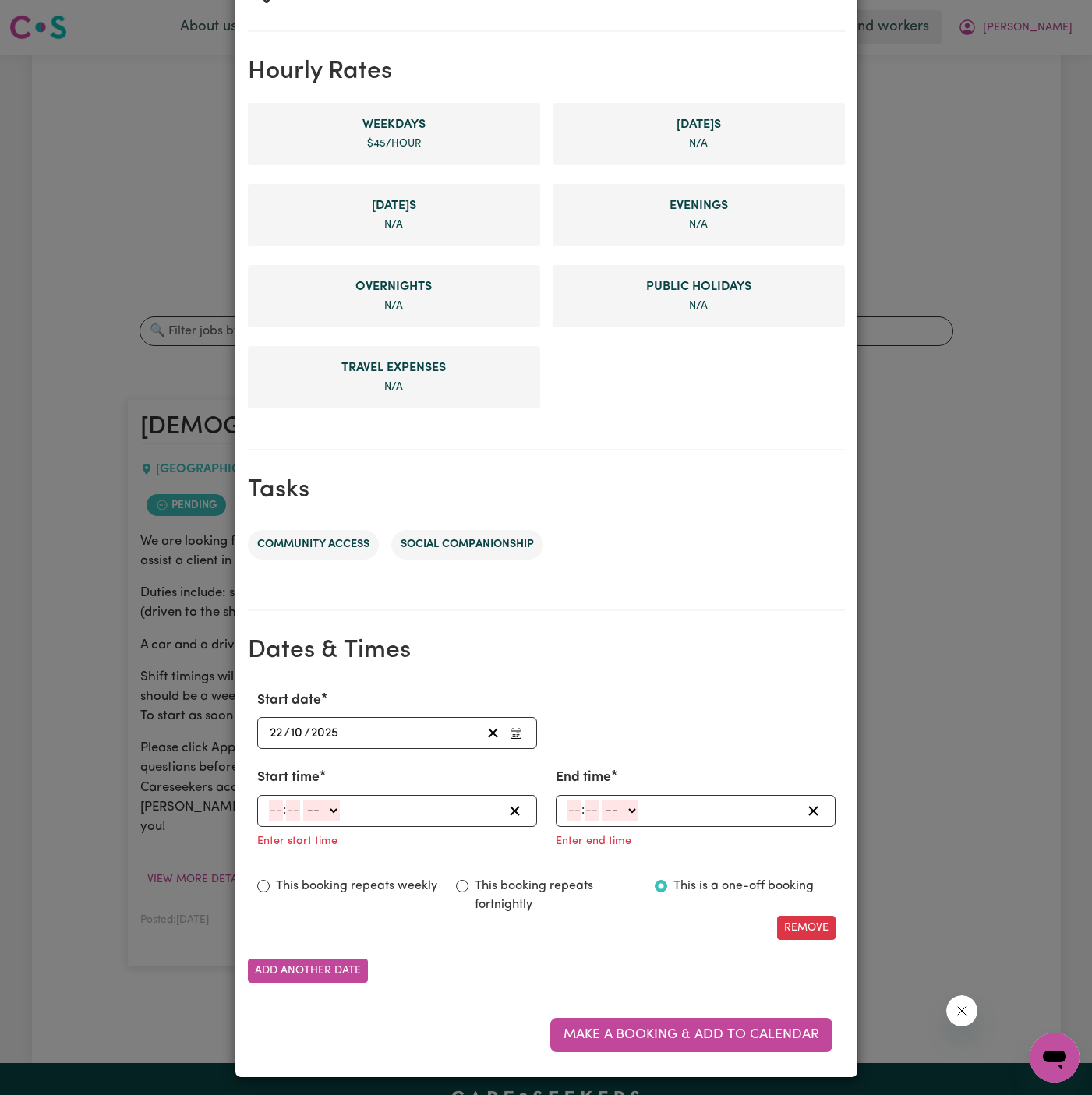
click at [277, 802] on input "number" at bounding box center [276, 811] width 14 height 21
type input "11"
type input "0"
click at [333, 807] on select "-- AM PM" at bounding box center [321, 811] width 37 height 21
select select "am"
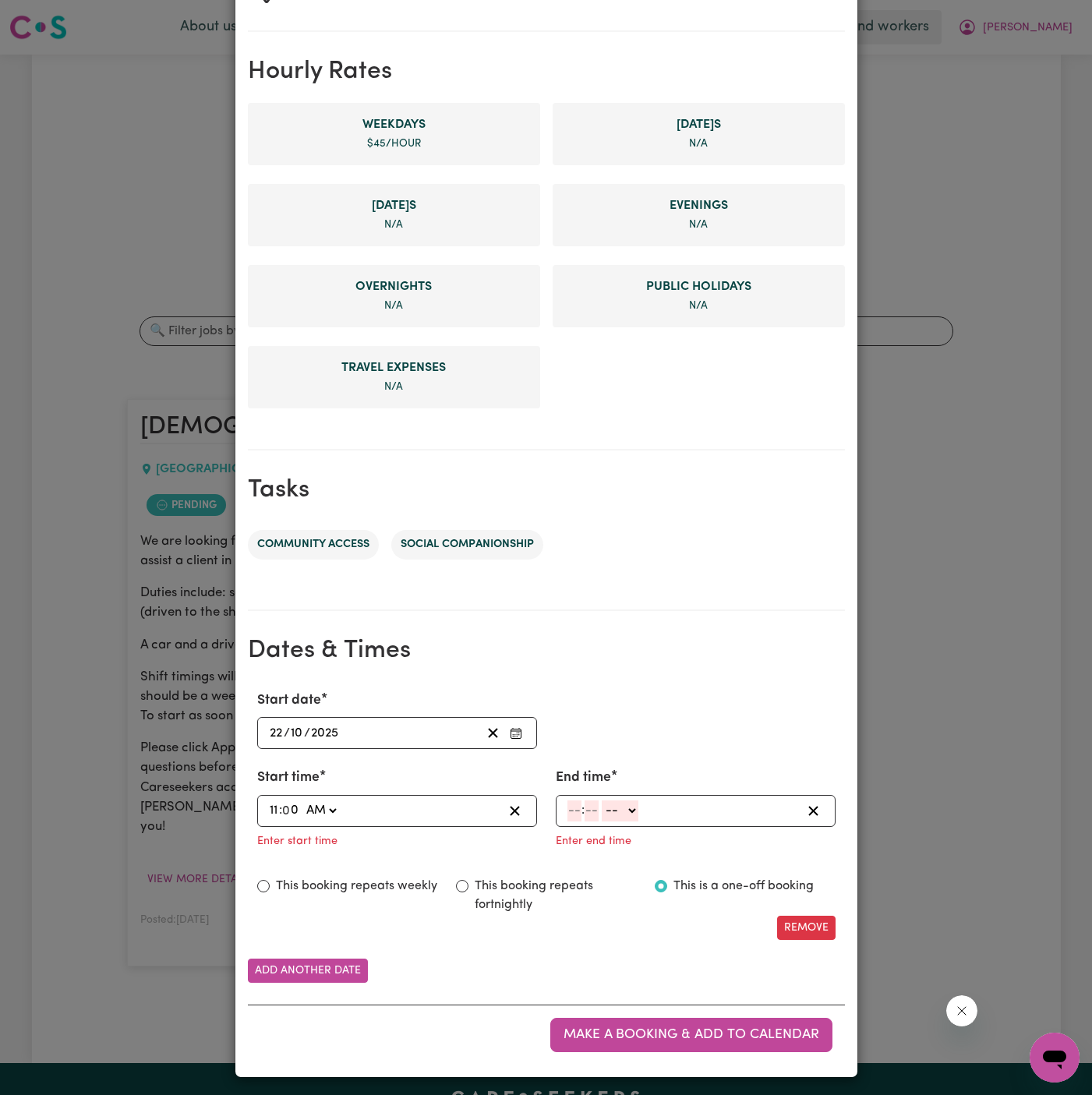
click at [302, 801] on select "-- AM PM" at bounding box center [321, 811] width 37 height 21
type input "11:00"
click at [570, 801] on input "number" at bounding box center [575, 811] width 14 height 21
type input "10"
click at [589, 806] on input "0" at bounding box center [593, 811] width 17 height 21
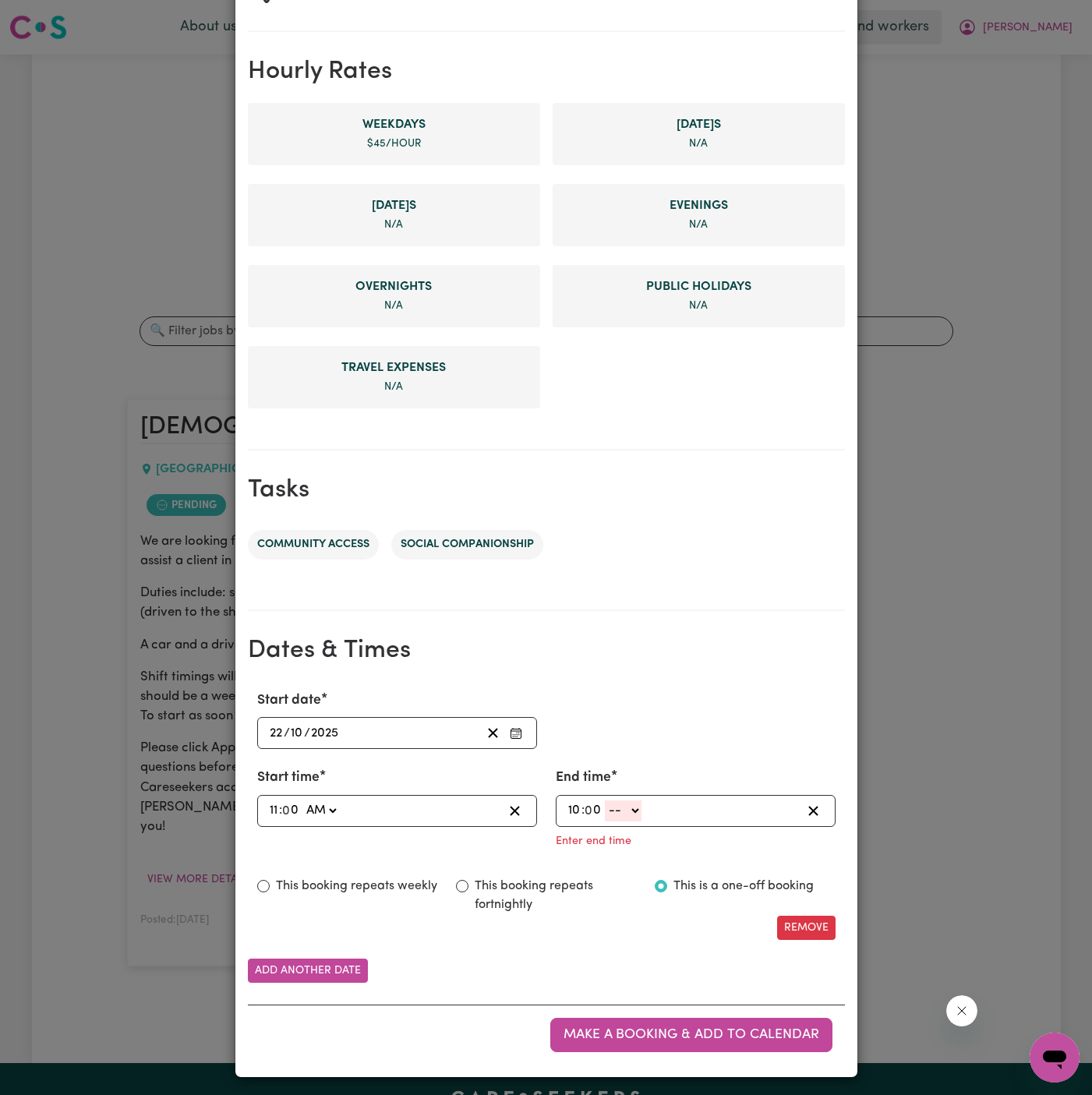
type input "0"
click at [576, 806] on input "10" at bounding box center [575, 811] width 14 height 21
type input "1"
click at [626, 807] on select "-- AM PM" at bounding box center [617, 811] width 37 height 21
select select "am"
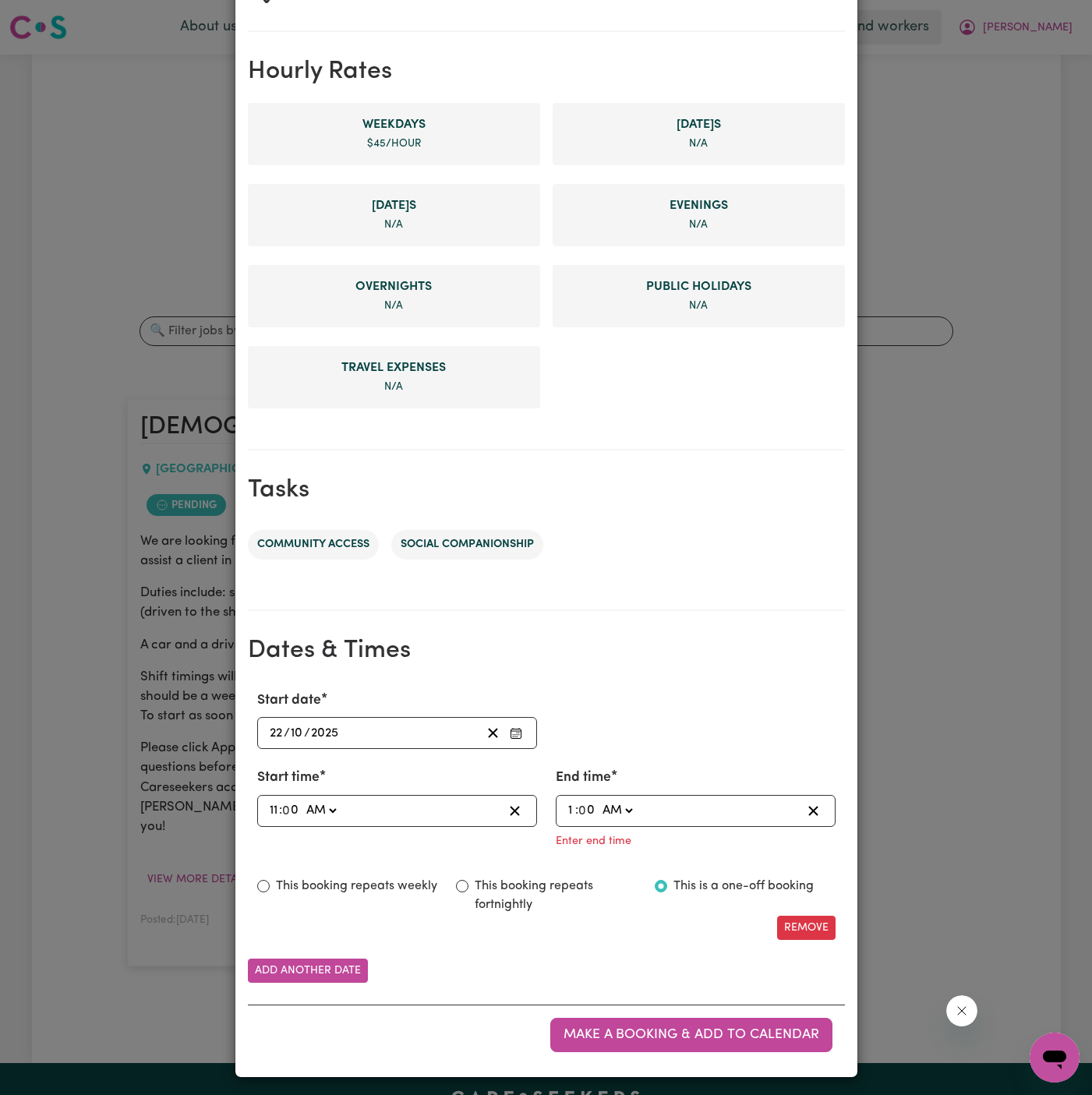
click at [599, 801] on select "-- AM PM" at bounding box center [617, 811] width 37 height 21
type input "01:00"
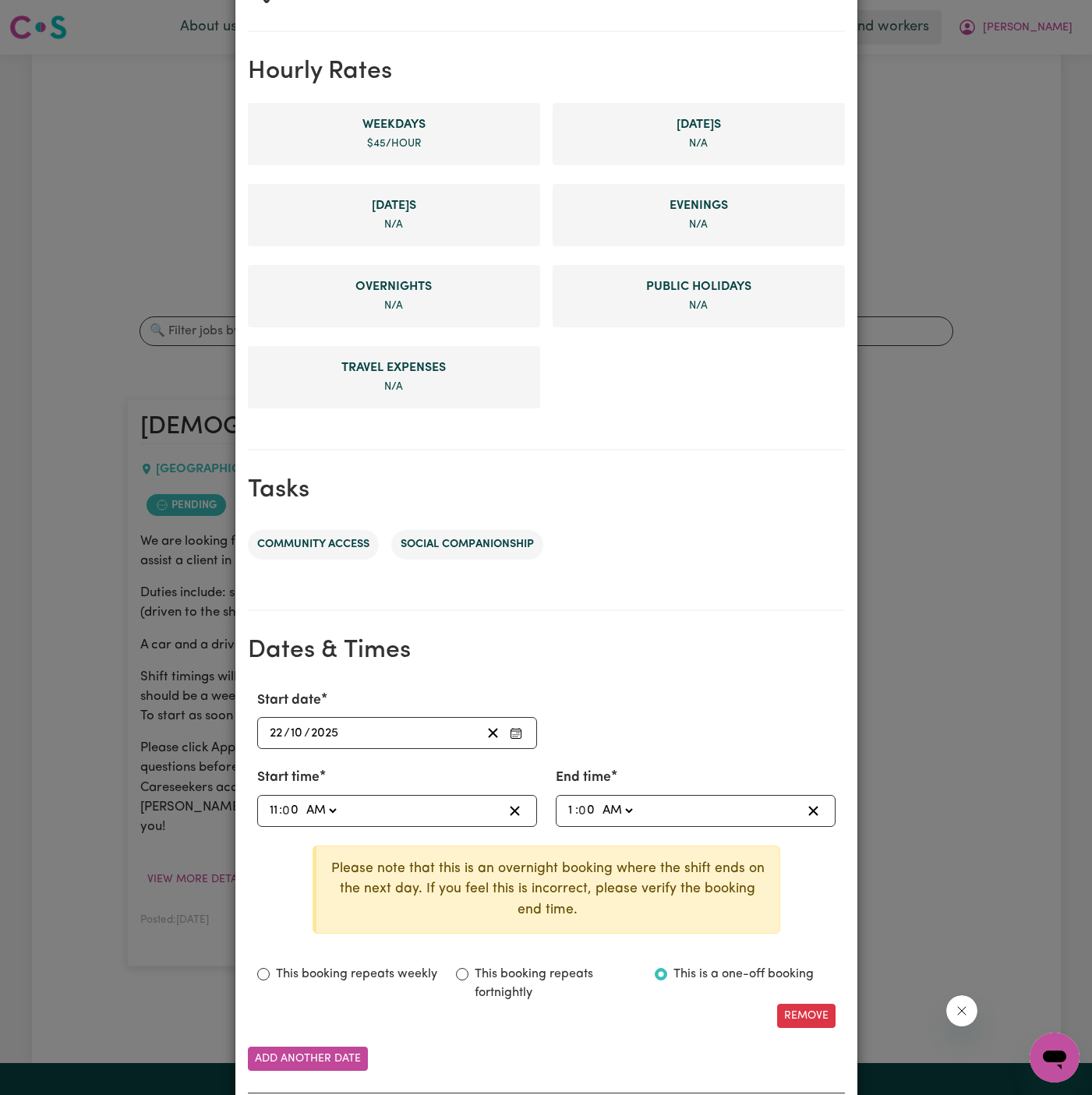
click at [635, 816] on select "AM PM" at bounding box center [617, 811] width 37 height 21
select select "pm"
click at [599, 821] on select "AM PM" at bounding box center [617, 811] width 37 height 21
type input "13:00"
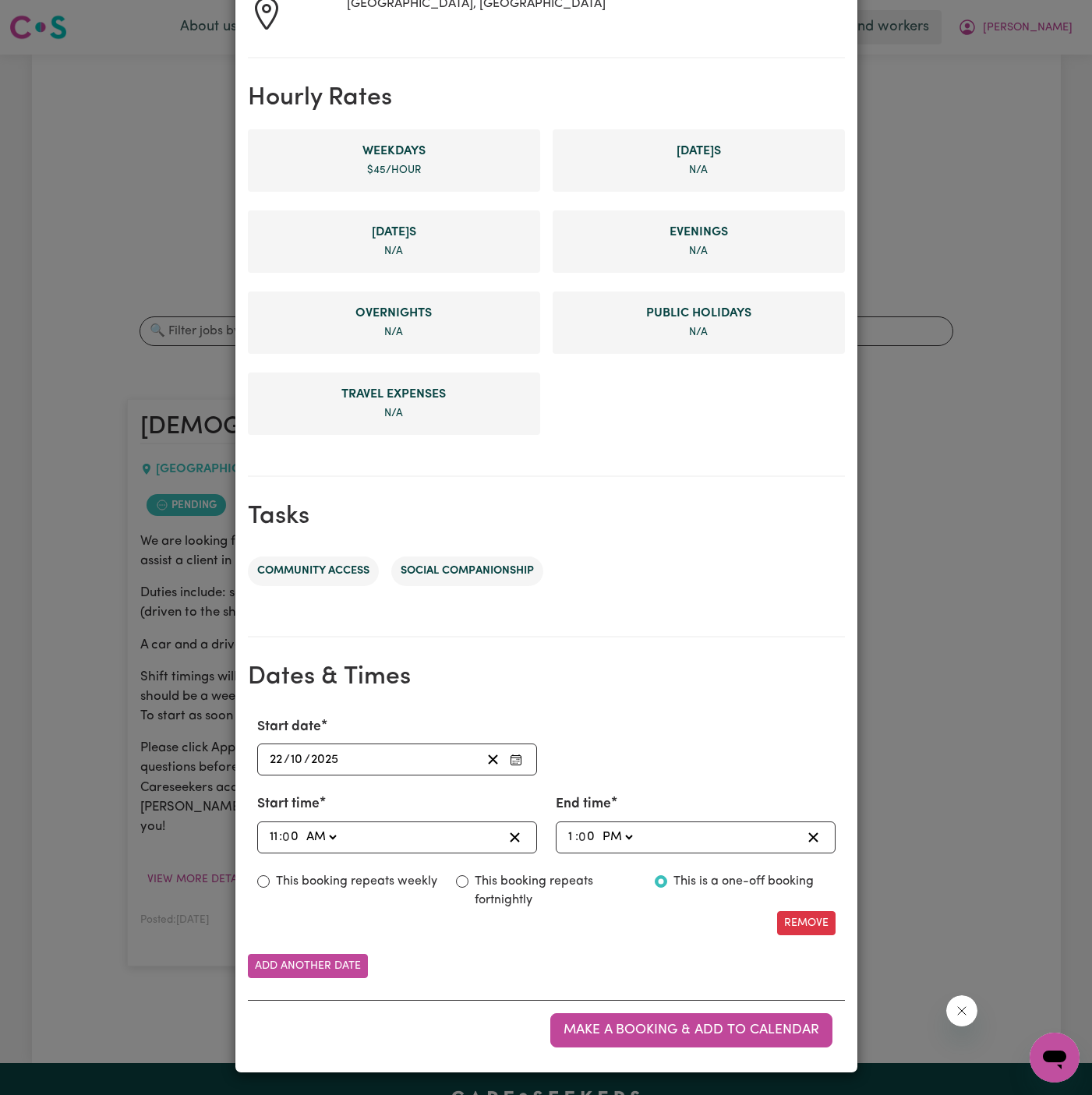
scroll to position [295, 0]
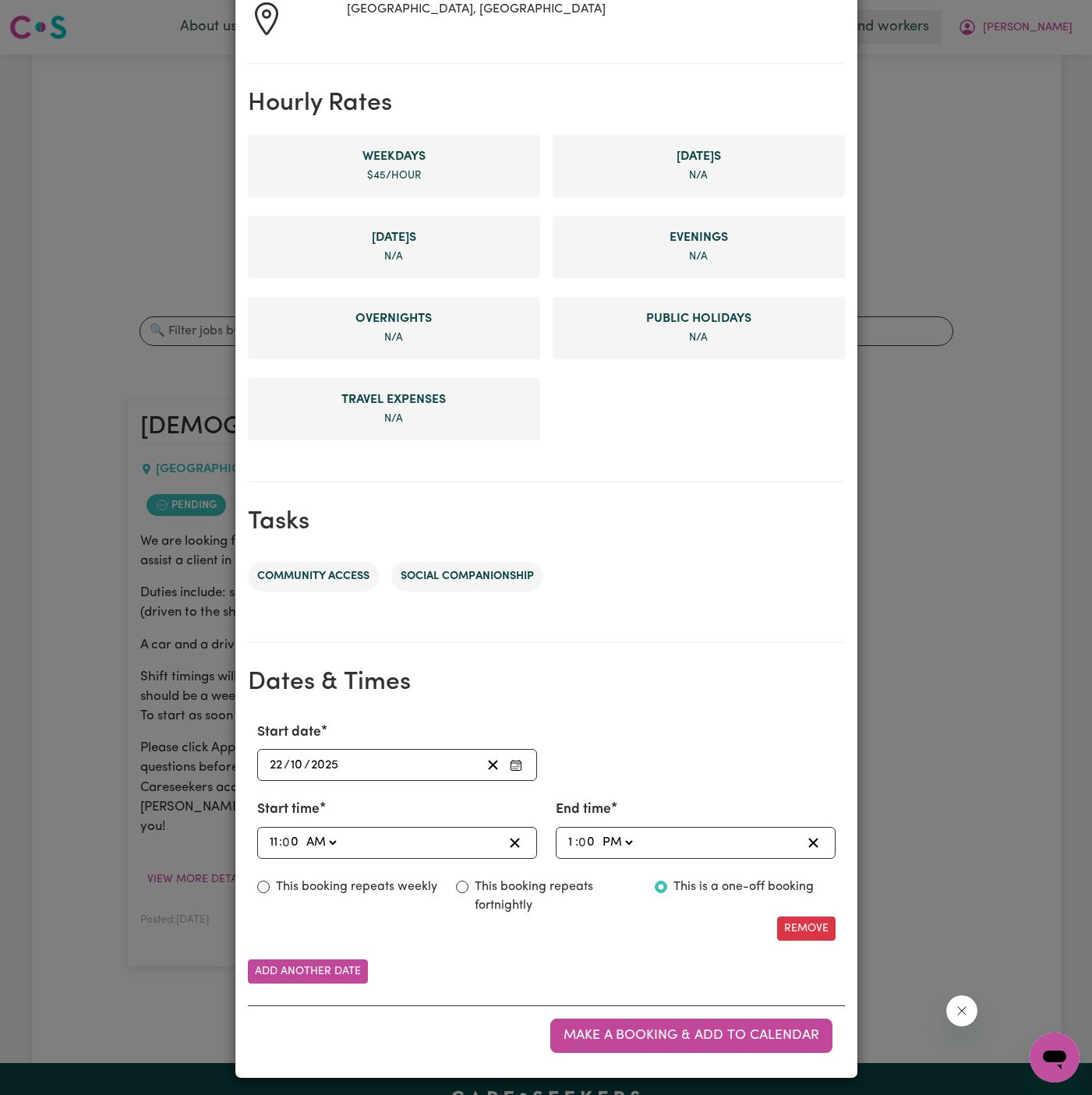
click at [314, 878] on label "This booking repeats weekly" at bounding box center [357, 887] width 162 height 19
click at [270, 881] on input "This booking repeats weekly" at bounding box center [263, 887] width 13 height 13
radio input "true"
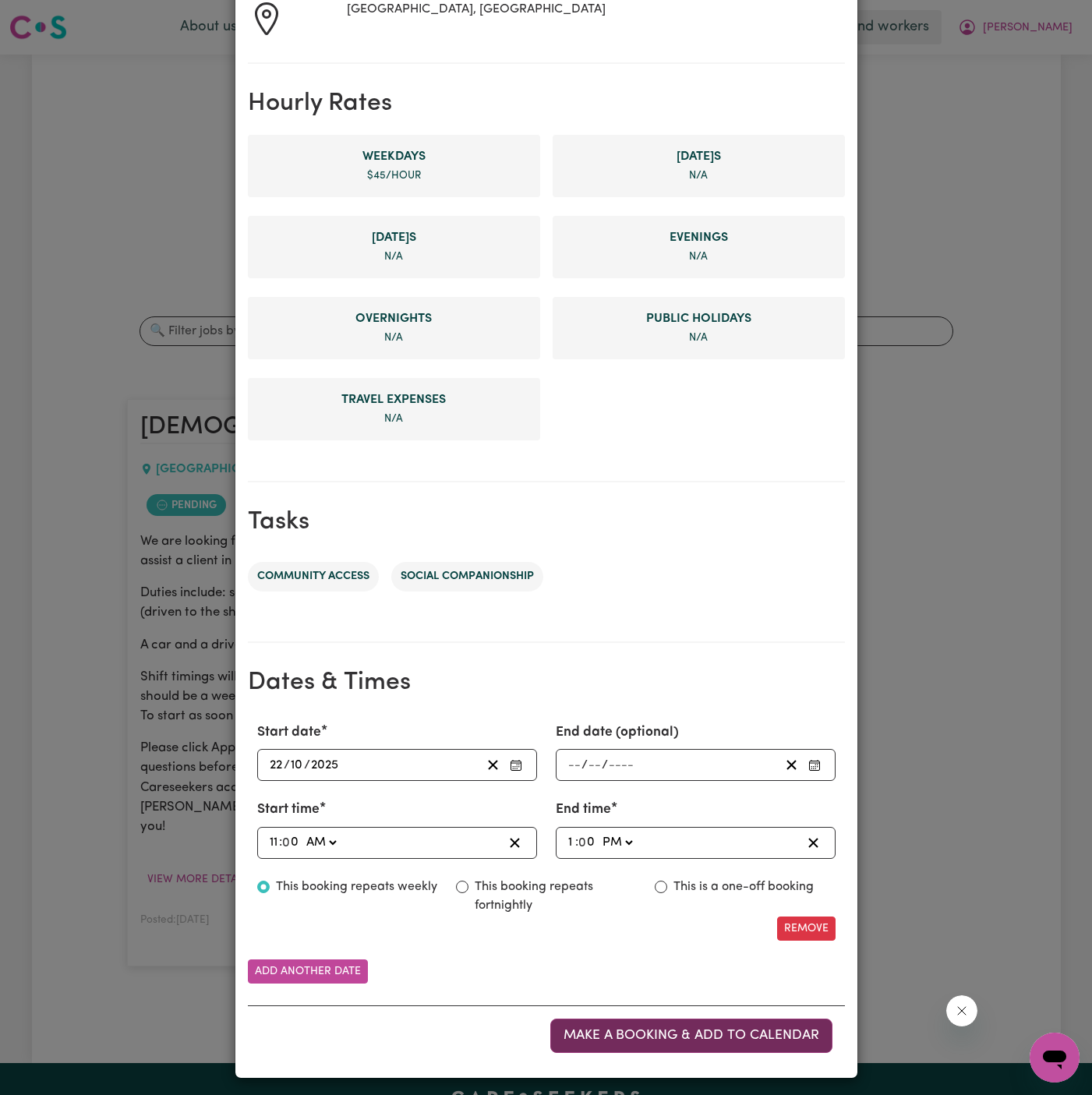
click at [716, 1038] on button "Make a booking & add to calendar" at bounding box center [691, 1035] width 283 height 34
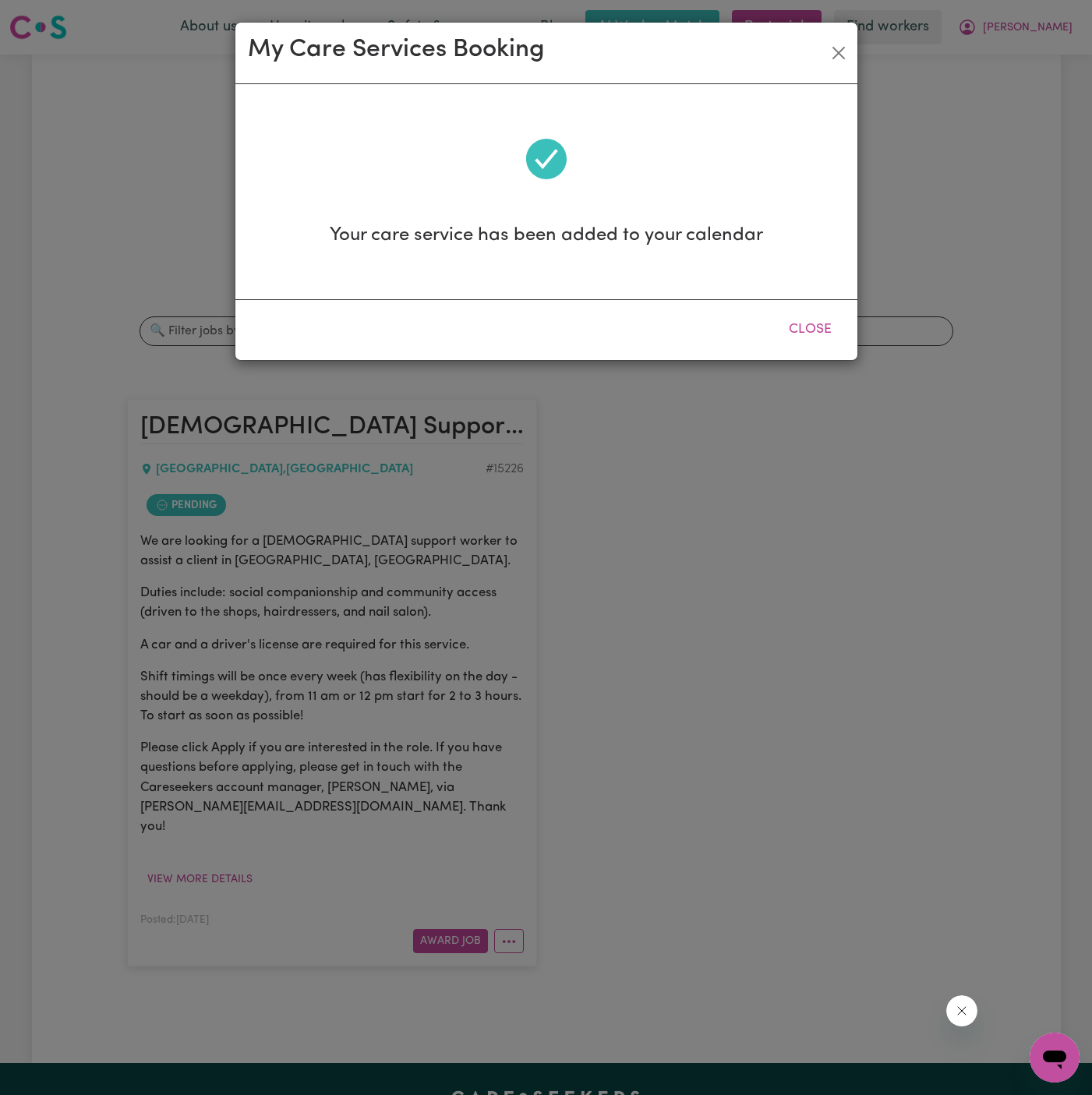
scroll to position [0, 0]
click at [805, 331] on button "Close" at bounding box center [809, 329] width 69 height 34
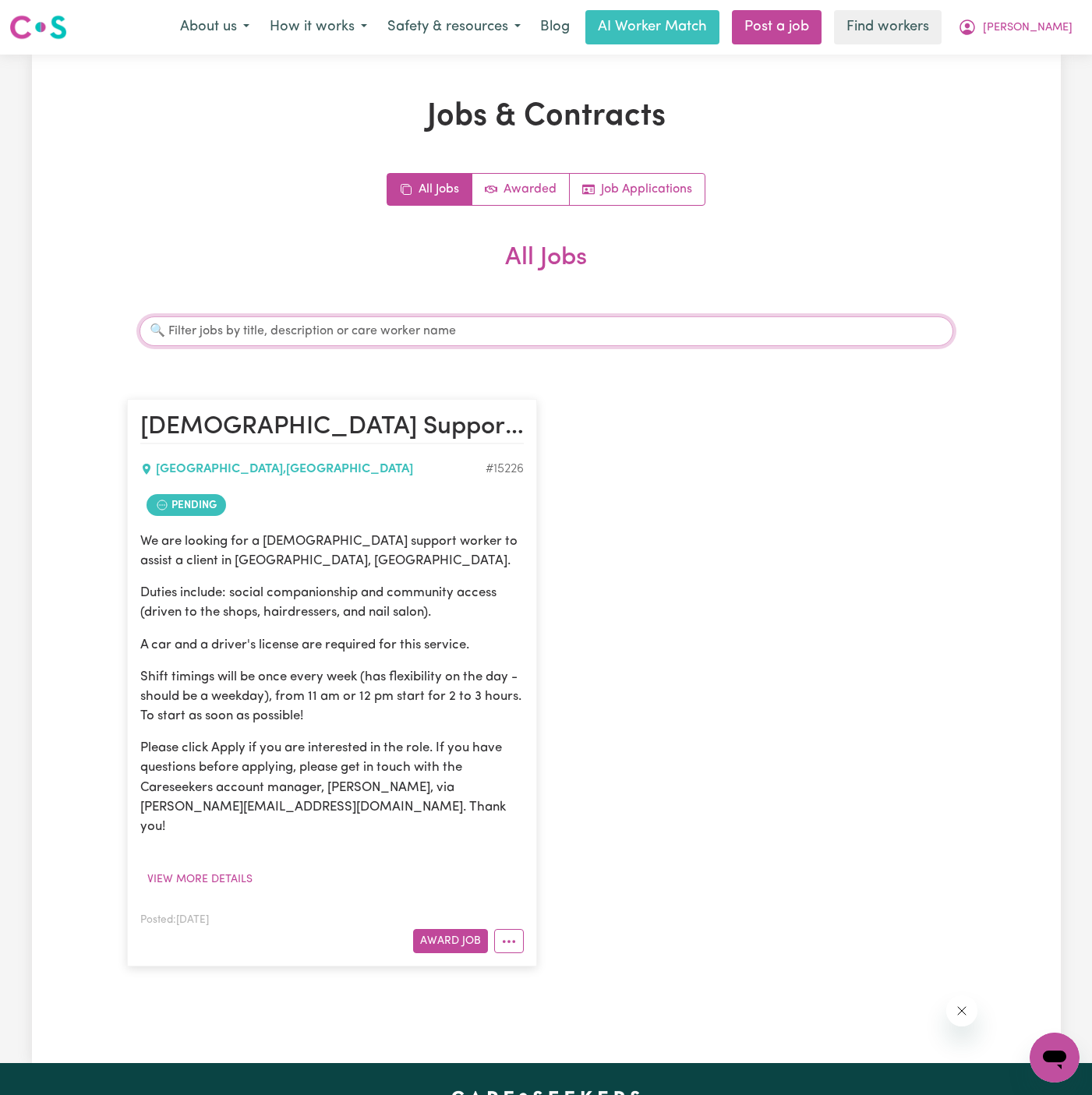
click at [825, 331] on input "Search jobs" at bounding box center [546, 331] width 813 height 29
click at [519, 929] on button "More options" at bounding box center [509, 941] width 29 height 24
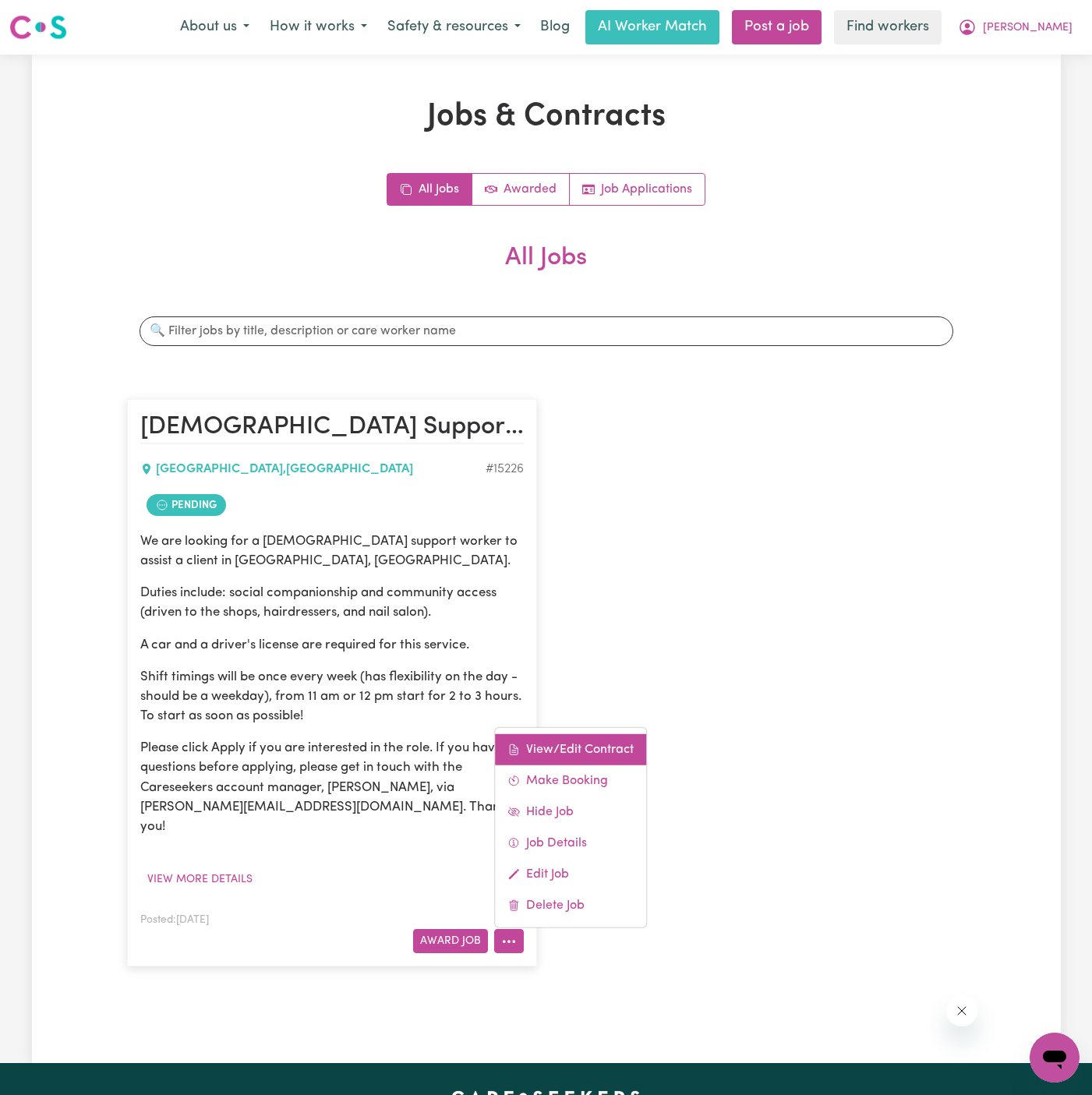
click at [572, 735] on link "View/Edit Contract" at bounding box center [571, 750] width 151 height 31
select select "WEEKDAY_DAYTIME"
select select "ASSISTANCE_SELF_CARE"
select select "ONE"
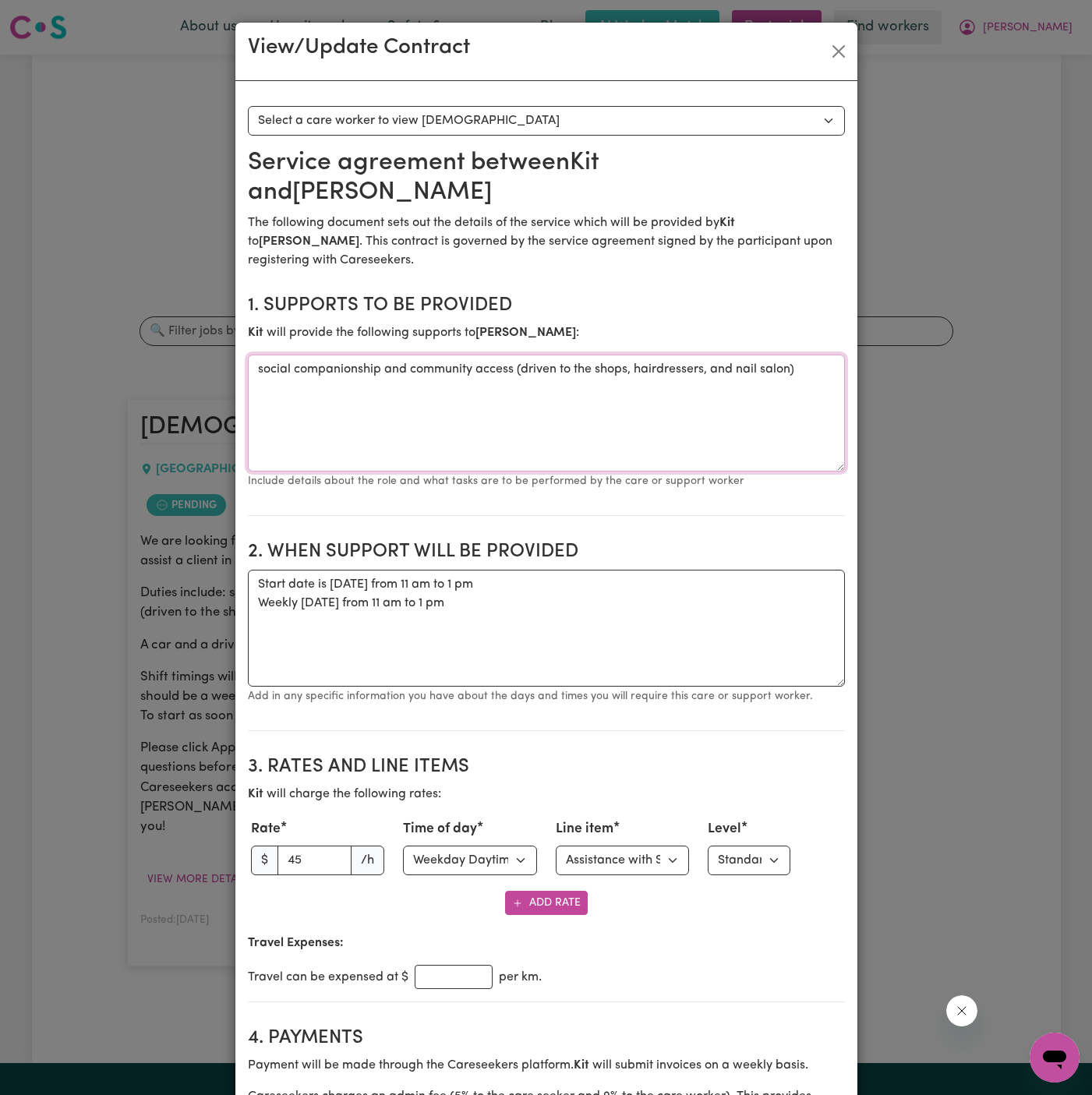
click at [388, 355] on textarea "social companionship and community access (driven to the shops, hairdressers, a…" at bounding box center [546, 413] width 597 height 117
drag, startPoint x: 486, startPoint y: 571, endPoint x: 242, endPoint y: 548, distance: 245.1
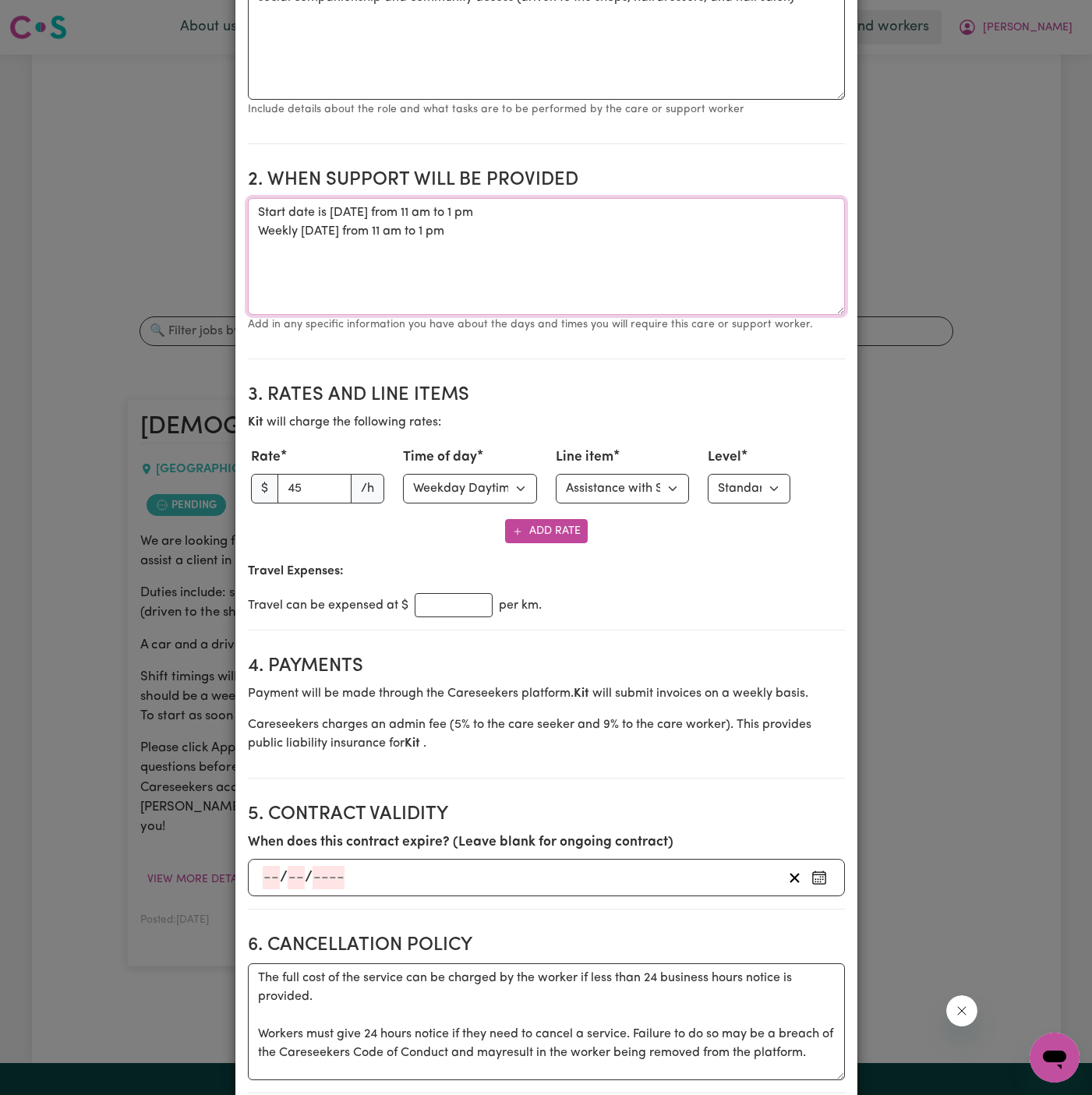
scroll to position [351, 0]
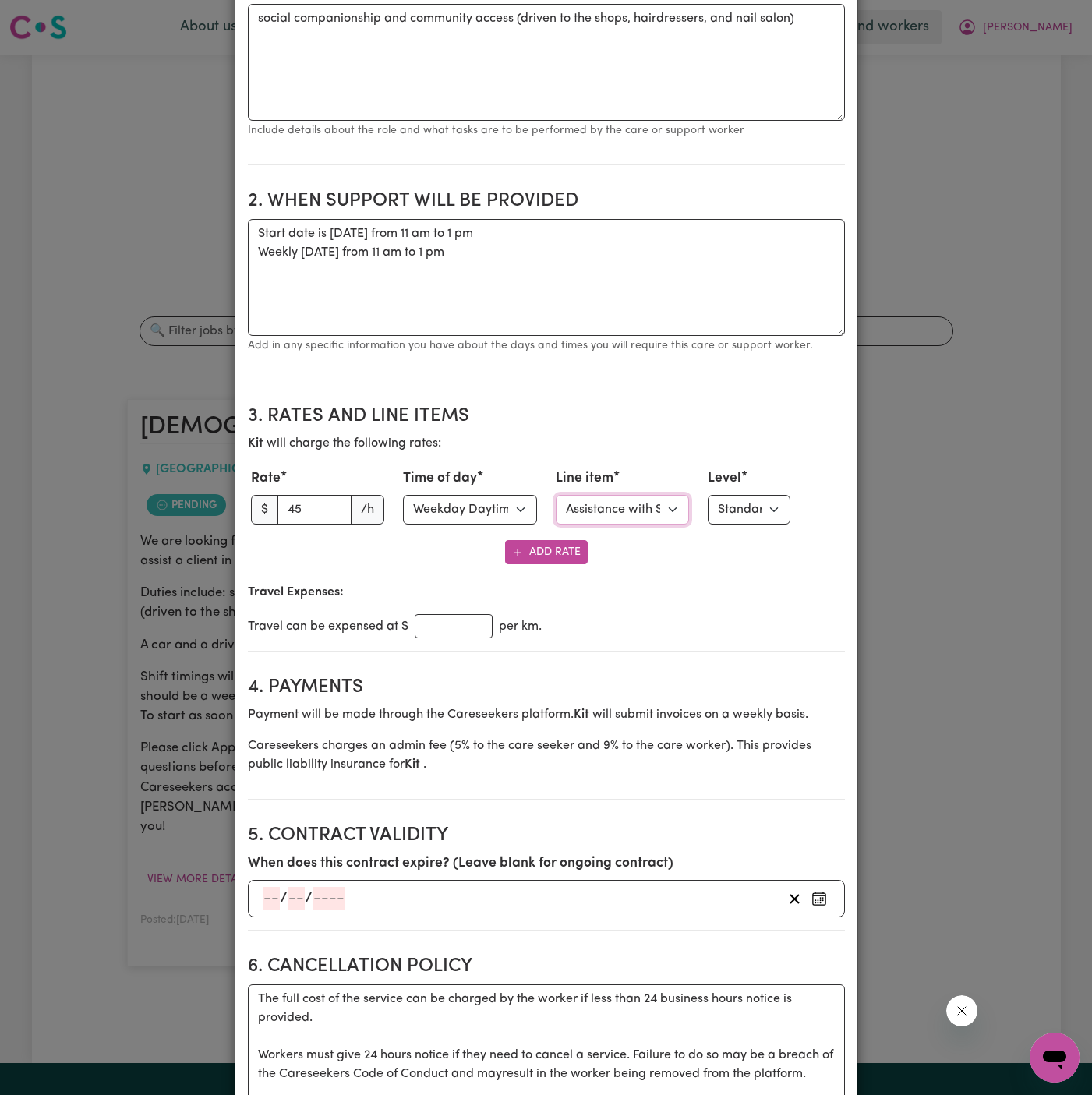
click at [591, 495] on select "Select line item Assistance with Self Care Activities Assistance with personal …" at bounding box center [622, 509] width 134 height 29
select select "COMMUNITY_ACCESS"
click at [556, 495] on select "Select line item Assistance with Self Care Activities Assistance with personal …" at bounding box center [622, 509] width 134 height 29
click at [759, 495] on select "Select level Standard Level 1 High Intensity Level 2" at bounding box center [749, 509] width 83 height 29
click at [708, 495] on select "Select level Standard Level 1 High Intensity Level 2" at bounding box center [749, 509] width 83 height 29
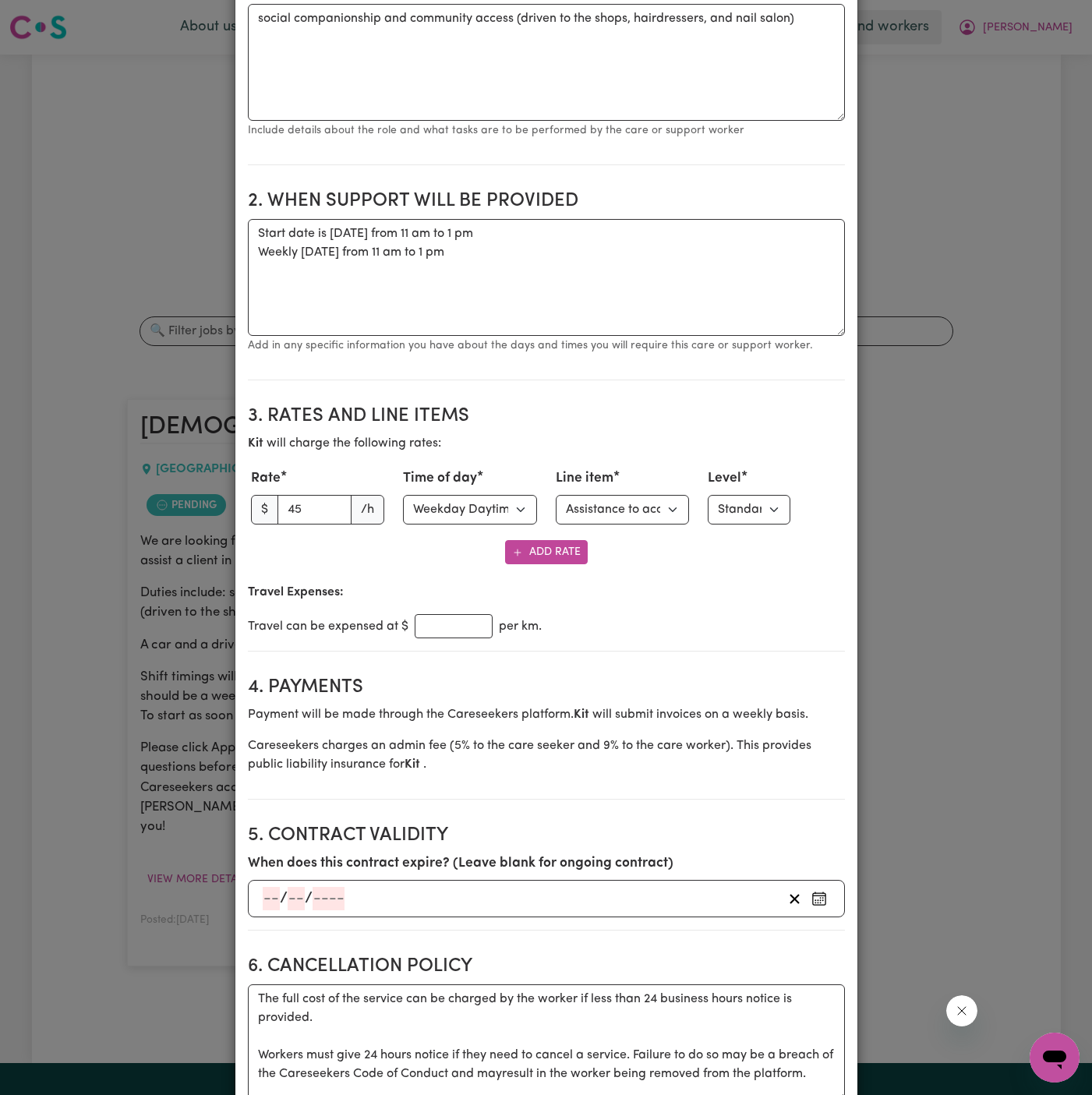
click at [735, 614] on div "Travel can be expensed at $ per km." at bounding box center [546, 626] width 597 height 24
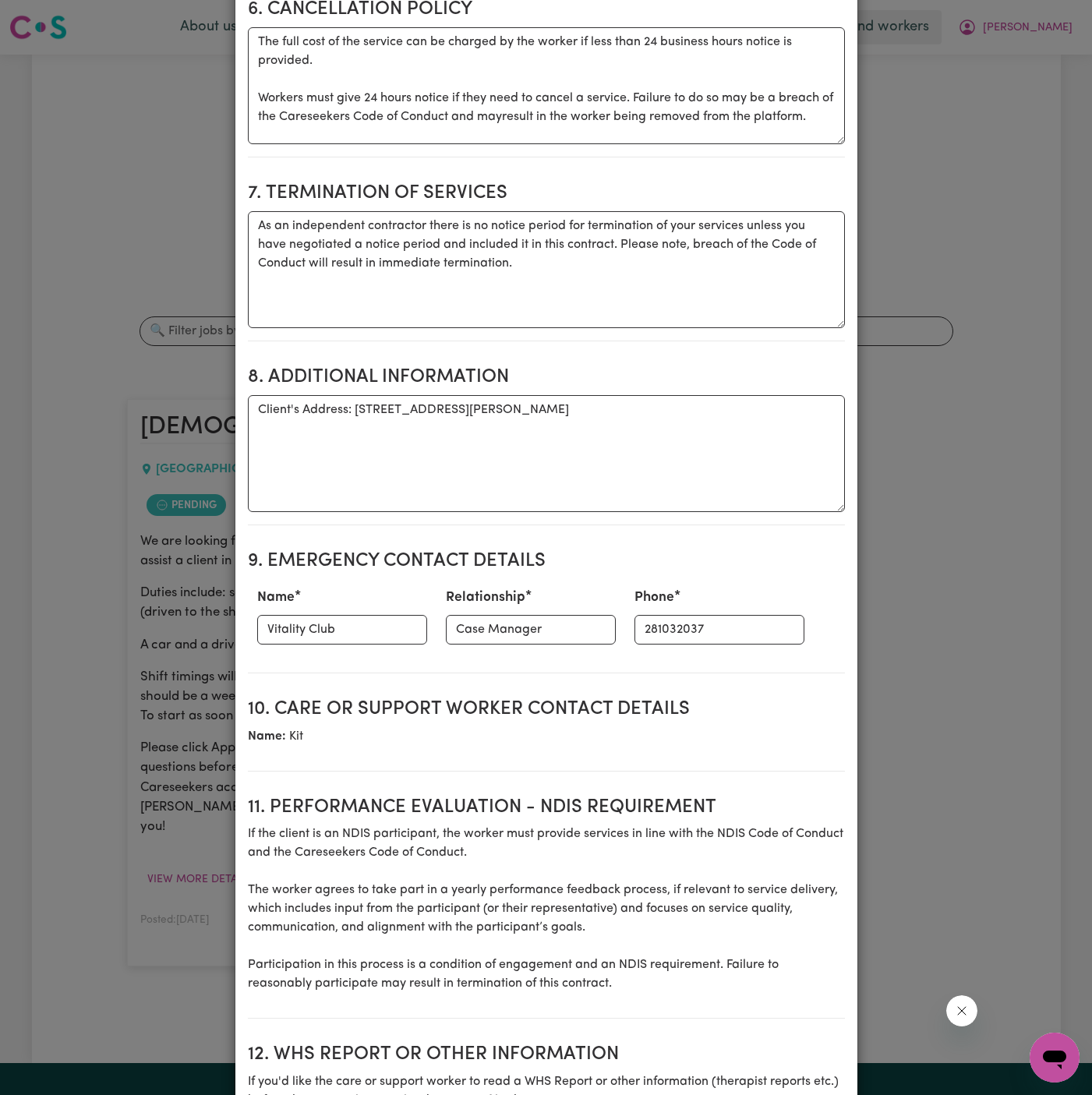
scroll to position [1579, 0]
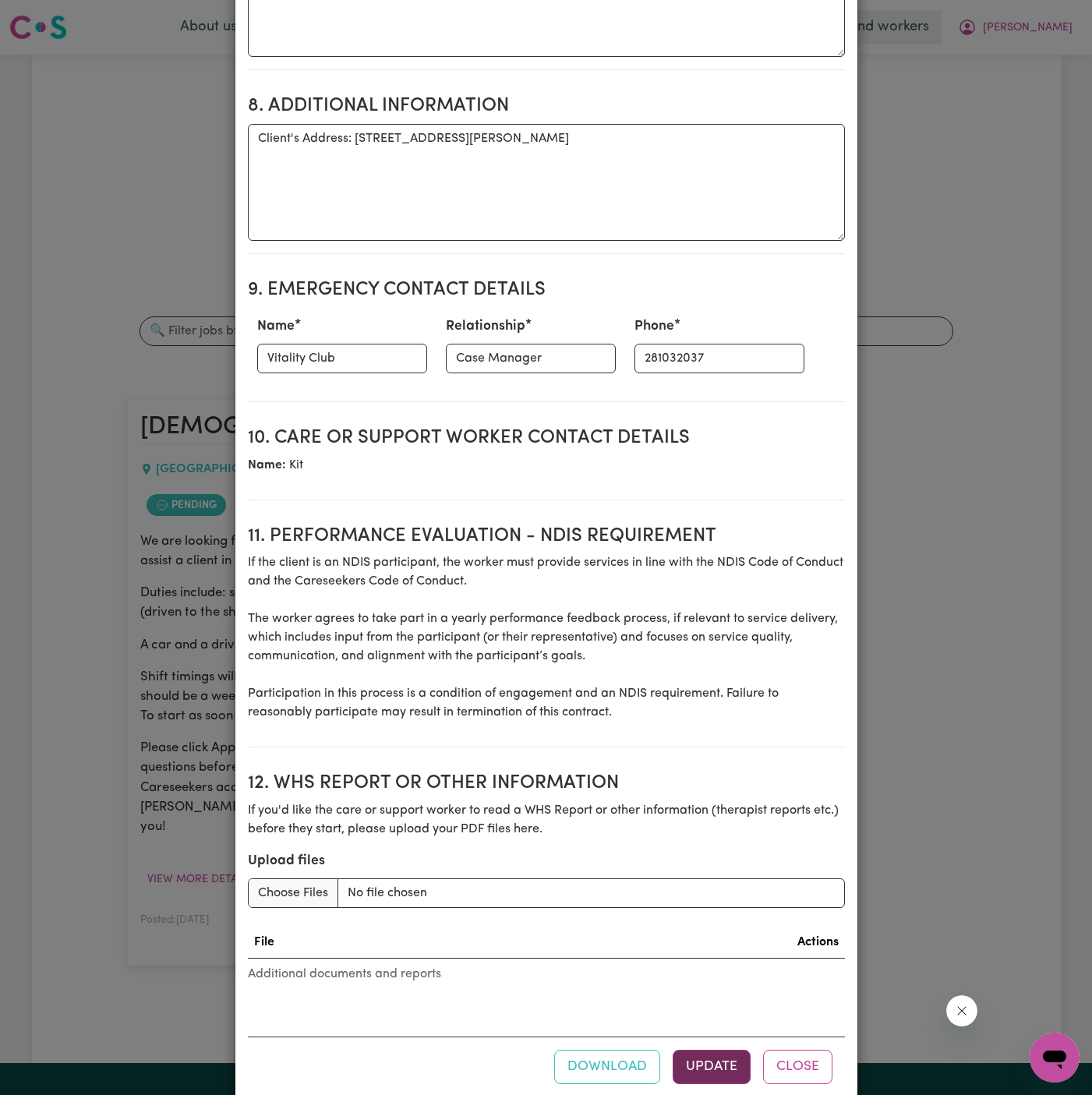
click at [729, 1050] on button "Update" at bounding box center [712, 1066] width 78 height 34
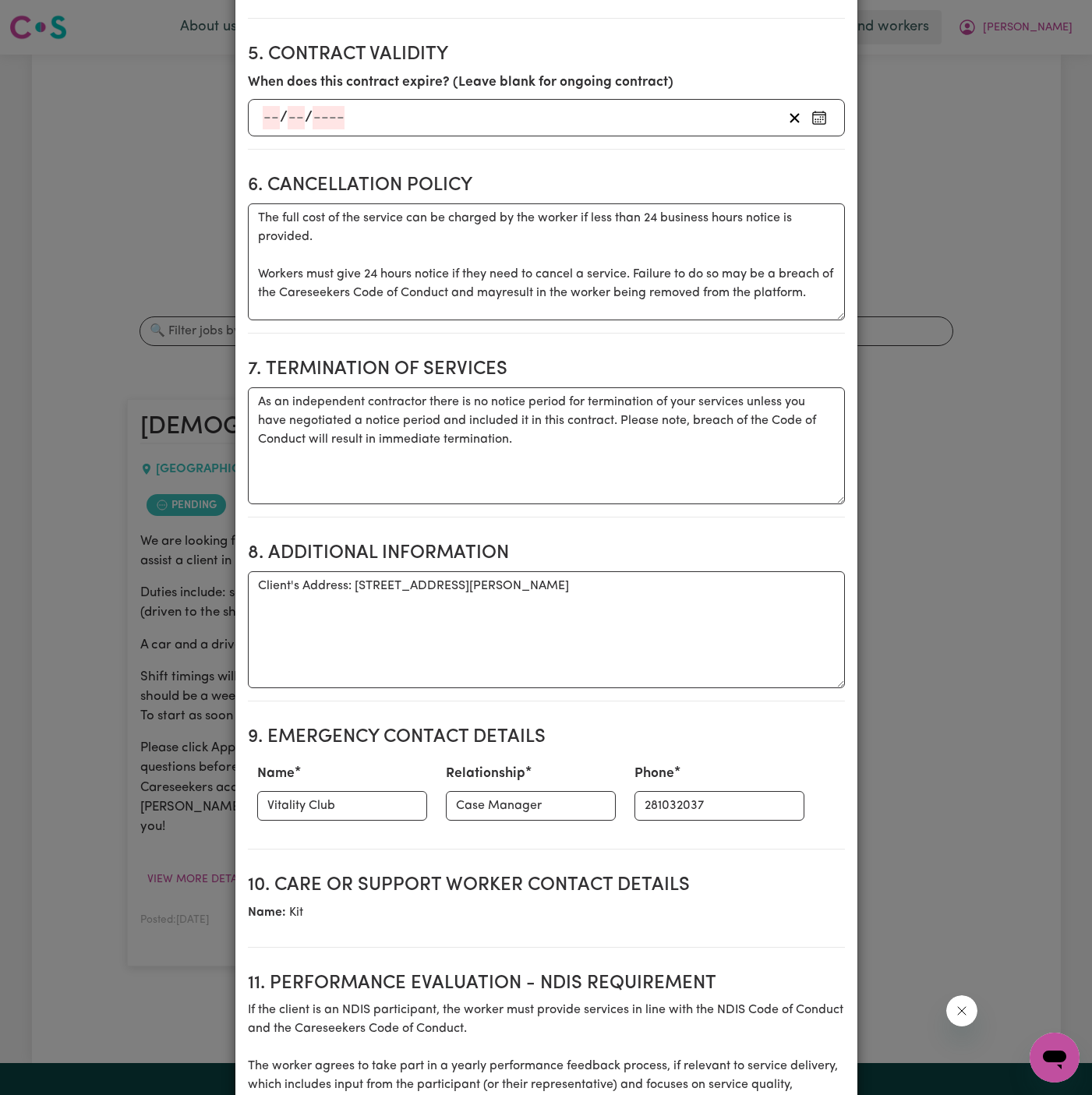
scroll to position [1359, 0]
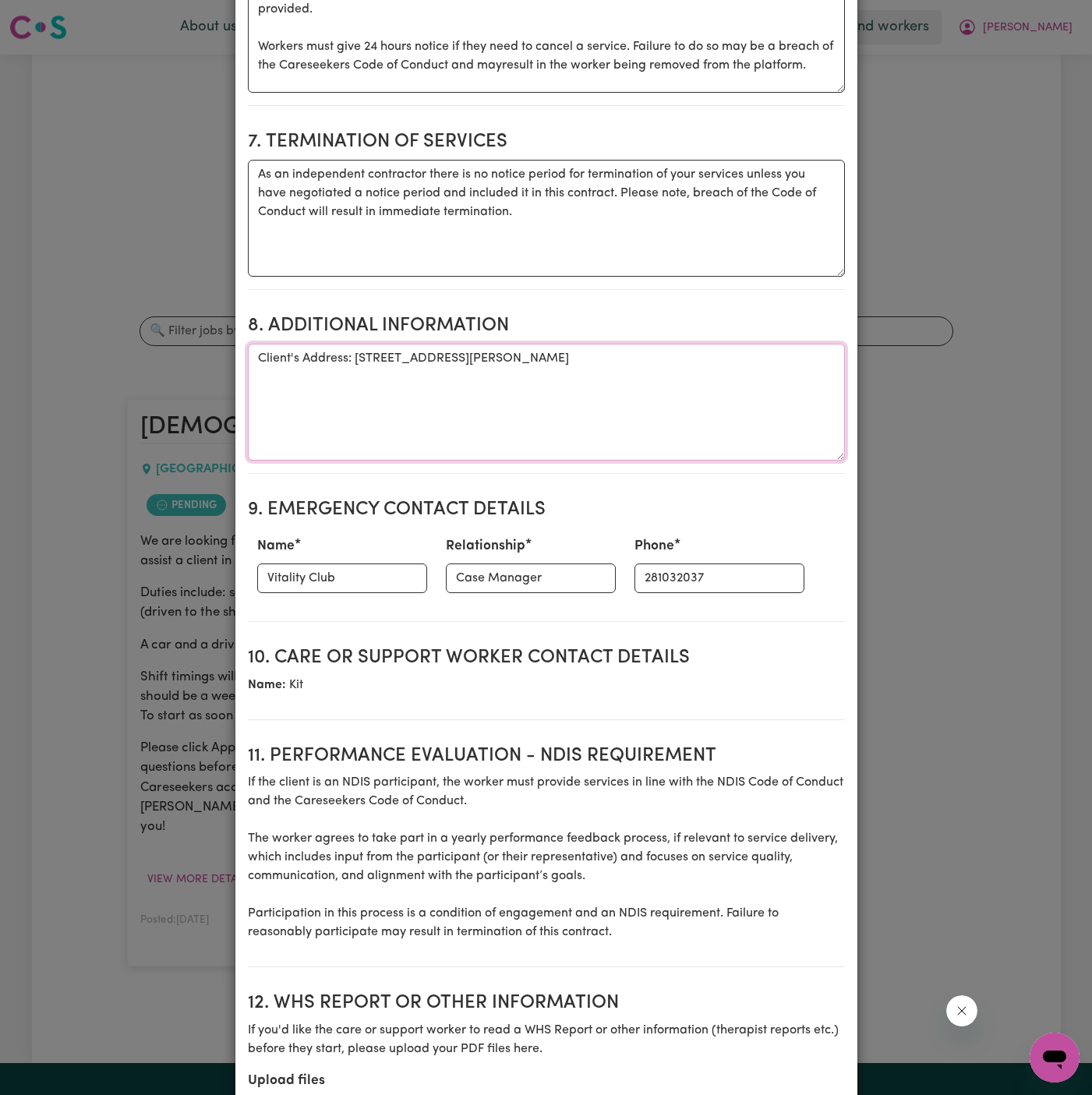
drag, startPoint x: 355, startPoint y: 325, endPoint x: 731, endPoint y: 336, distance: 376.2
click at [731, 344] on textarea "Client's Address: [STREET_ADDRESS][PERSON_NAME]" at bounding box center [546, 402] width 597 height 117
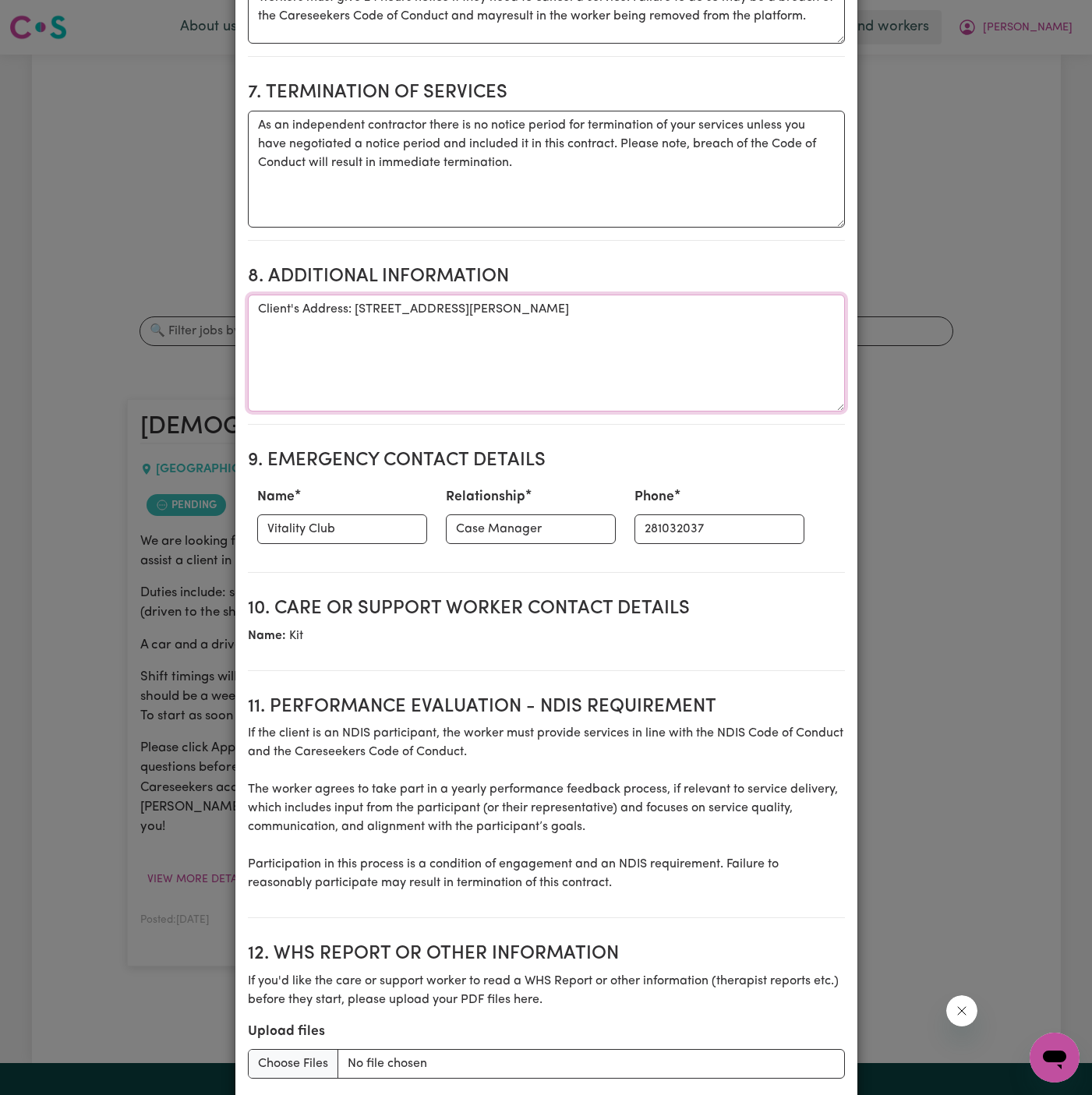
scroll to position [1579, 0]
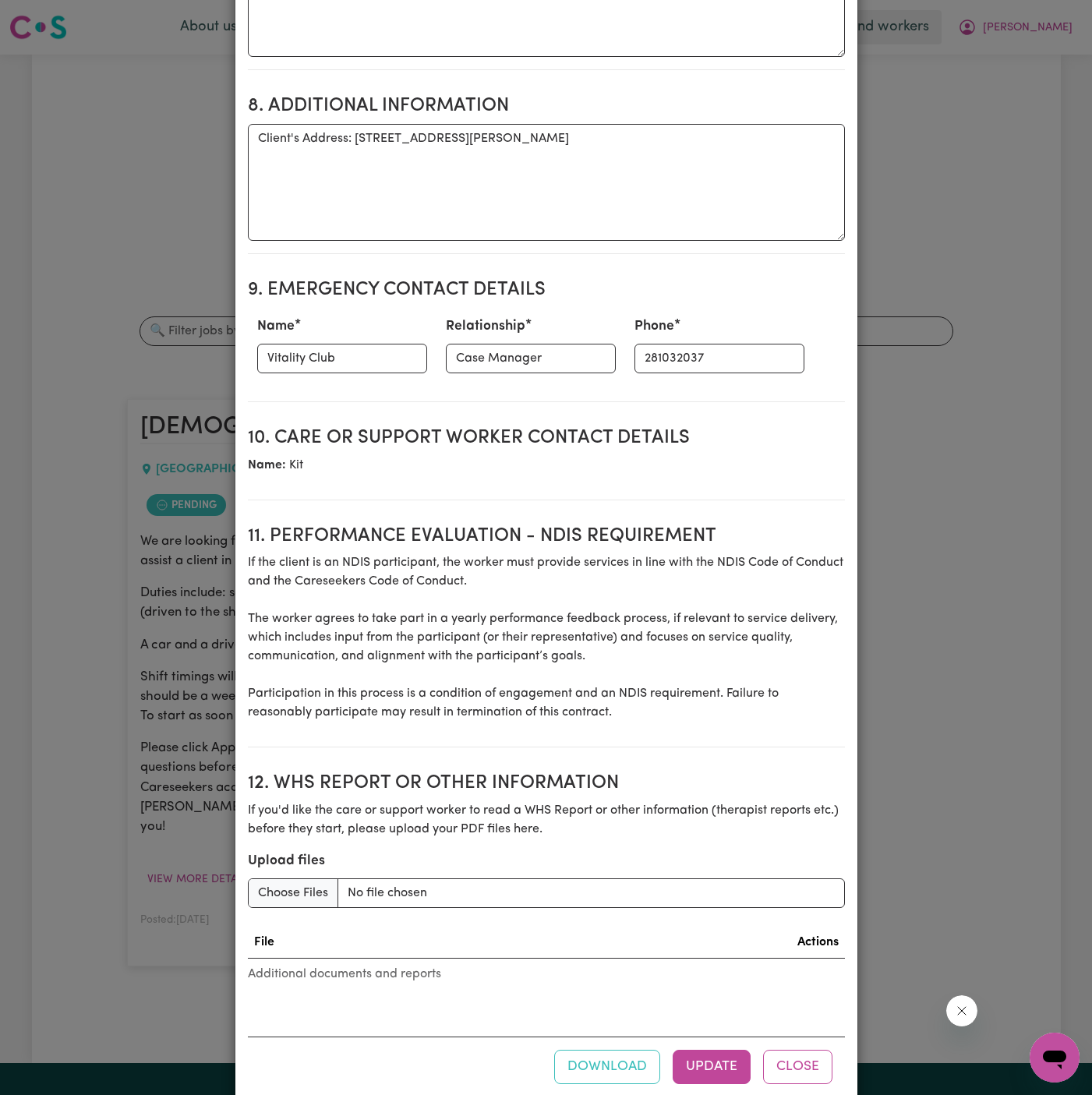
click at [513, 959] on caption "Additional documents and reports" at bounding box center [546, 974] width 597 height 31
click at [541, 959] on section "12. WHS Report or Other Information If you'd like the care or support worker to…" at bounding box center [546, 891] width 597 height 263
click at [433, 879] on input "Upload files" at bounding box center [546, 893] width 597 height 29
type input "C:\fakepath\Carol_Webber_Care_Plan_20250811-workers.pdf"
click at [703, 1050] on button "Update" at bounding box center [712, 1066] width 78 height 34
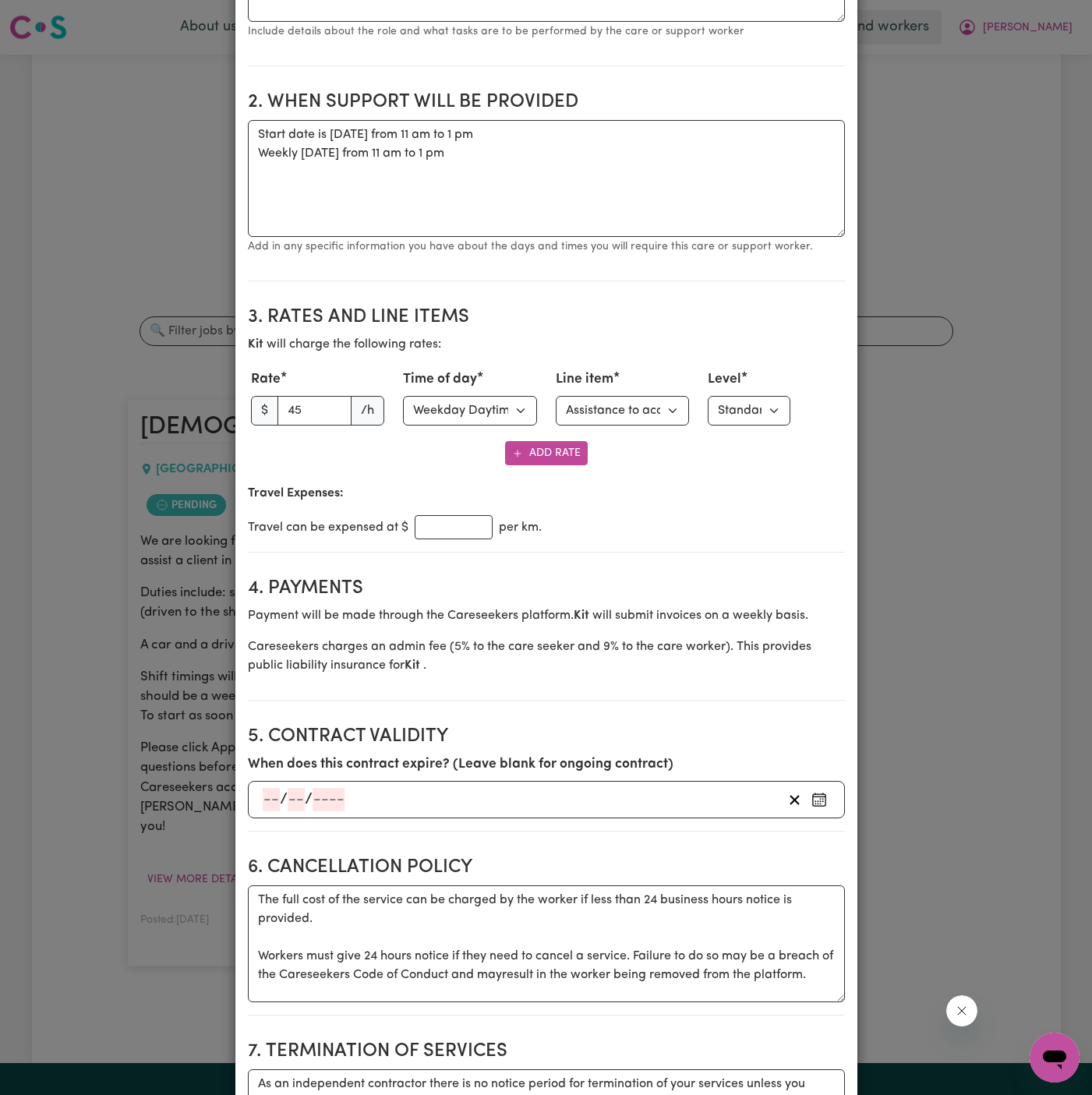
scroll to position [0, 0]
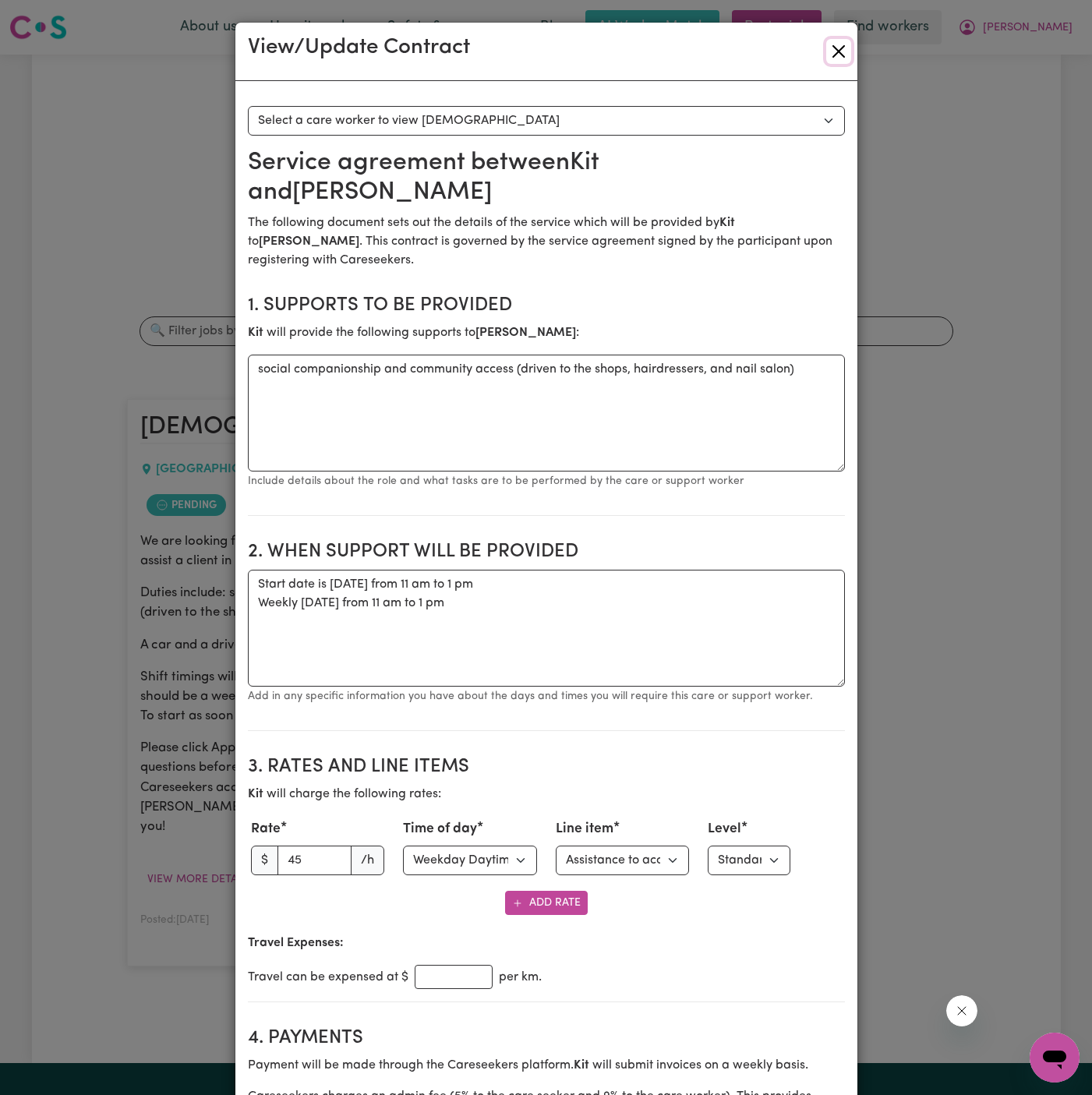
click at [844, 52] on button "Close" at bounding box center [838, 51] width 25 height 25
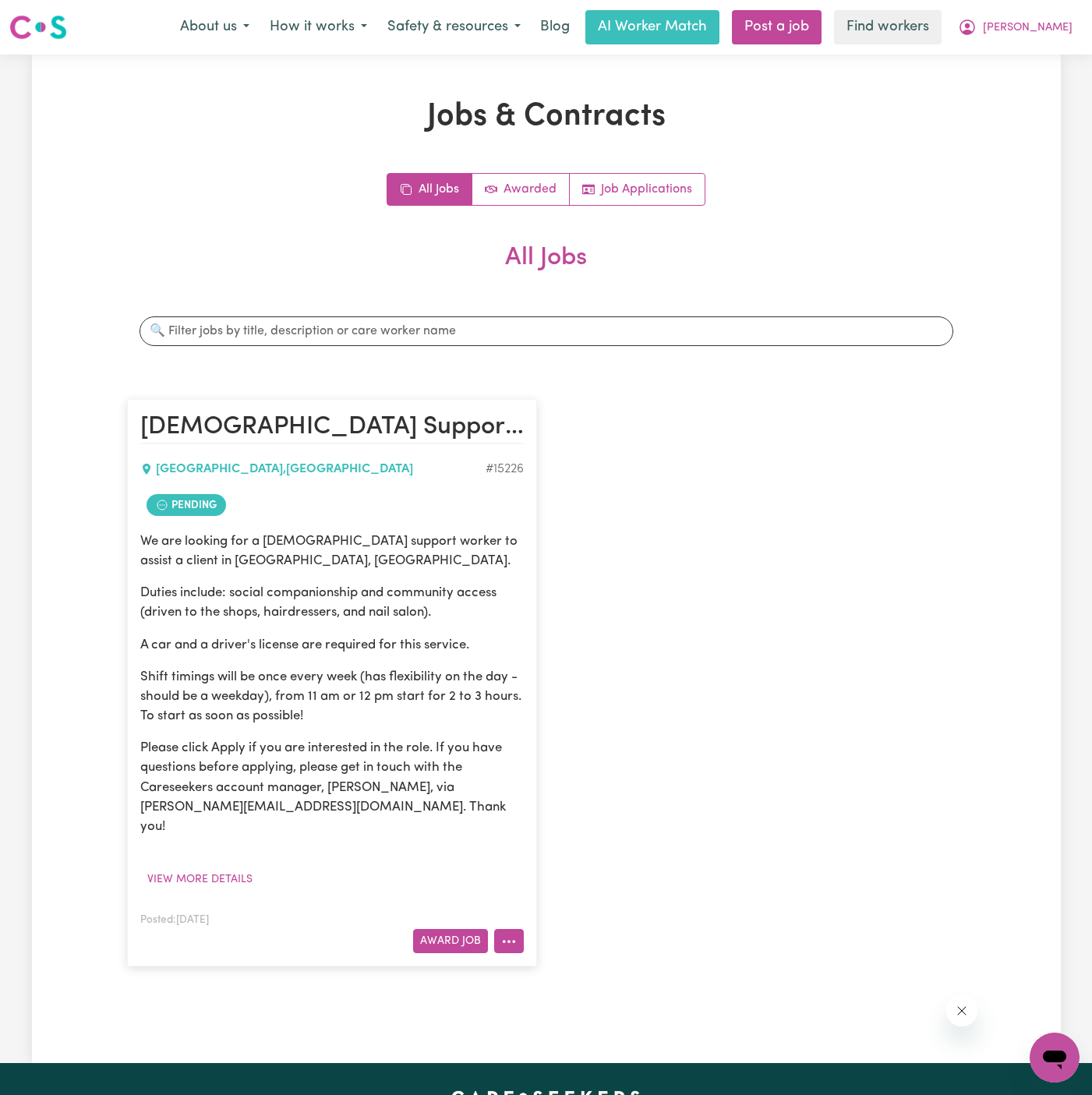
click at [513, 933] on icon "More options" at bounding box center [509, 941] width 16 height 16
click at [547, 735] on link "View/Edit Contract" at bounding box center [571, 750] width 151 height 31
select select "WEEKDAY_DAYTIME"
select select "COMMUNITY_ACCESS"
select select "ONE"
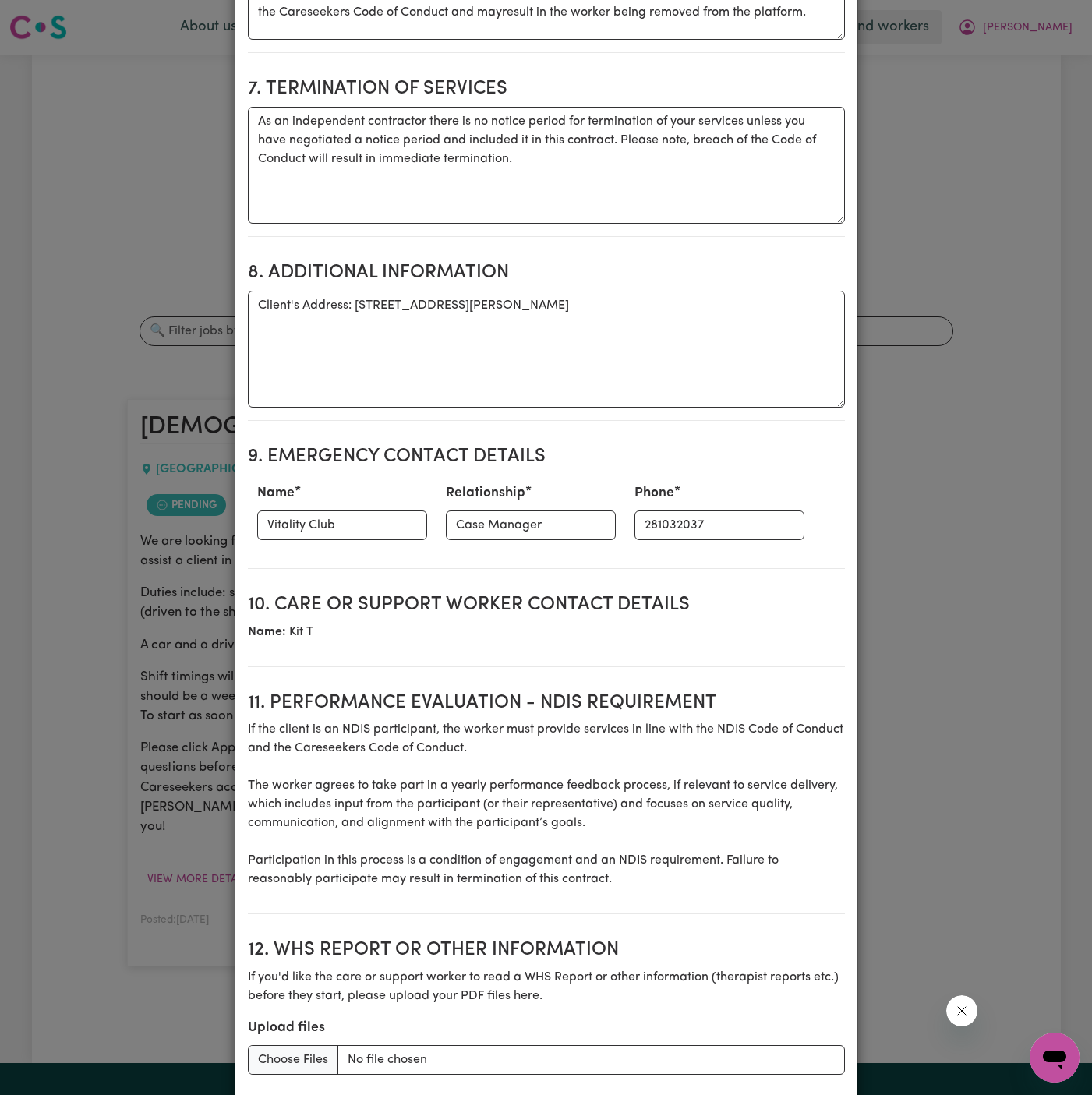
scroll to position [1653, 0]
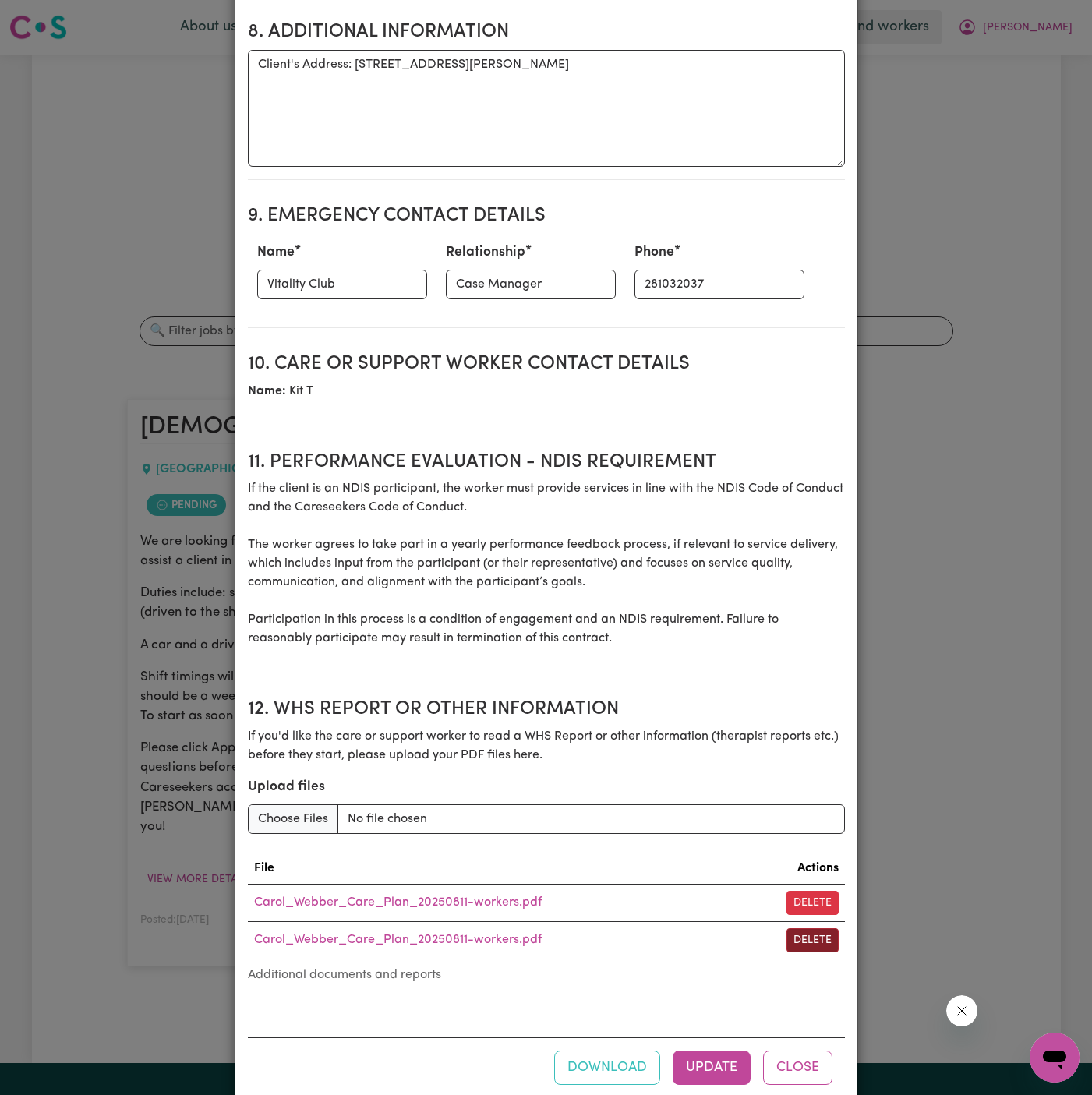
click at [837, 928] on button "Delete" at bounding box center [813, 940] width 53 height 24
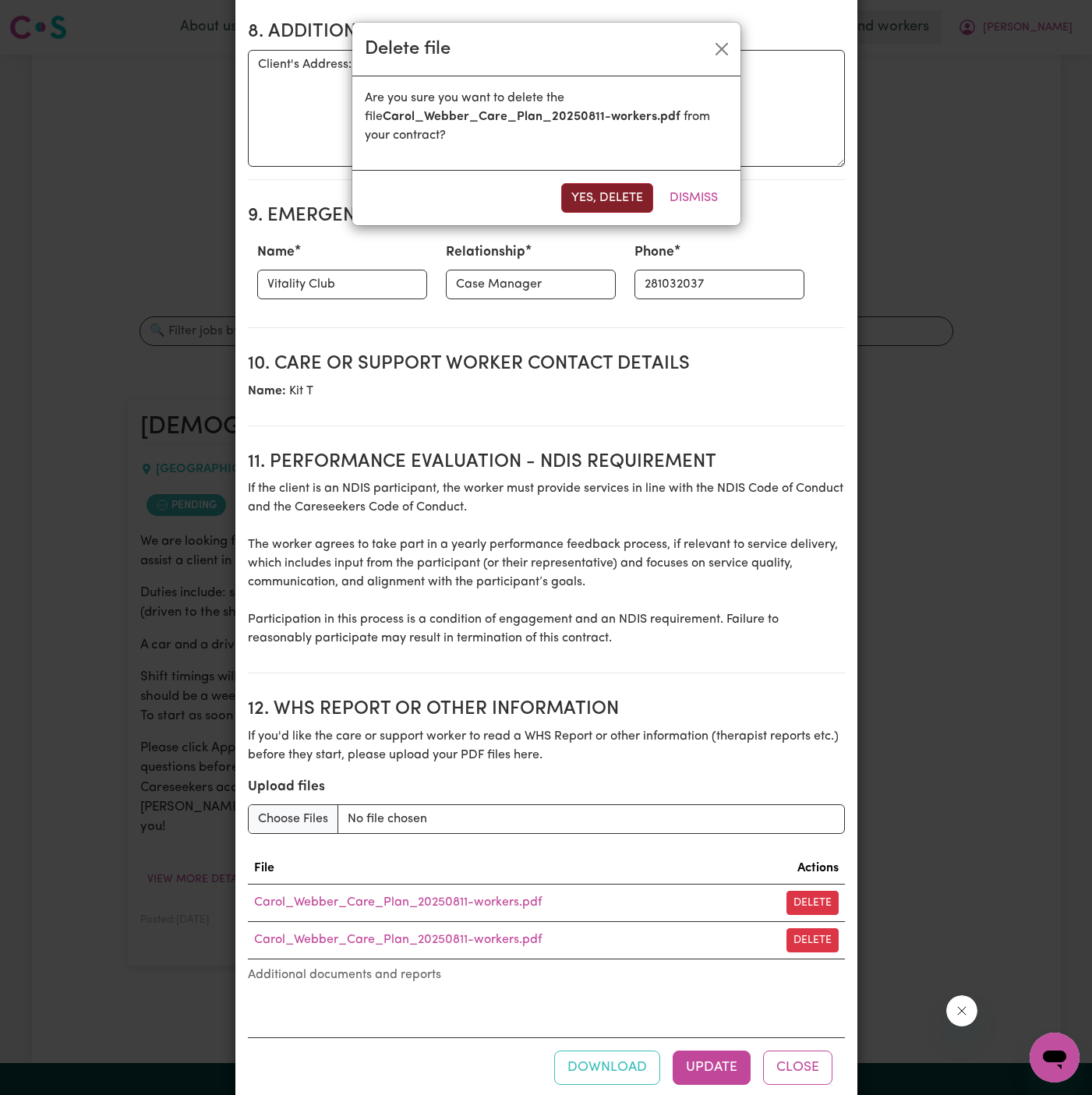
click at [620, 193] on button "Yes, delete" at bounding box center [607, 197] width 92 height 29
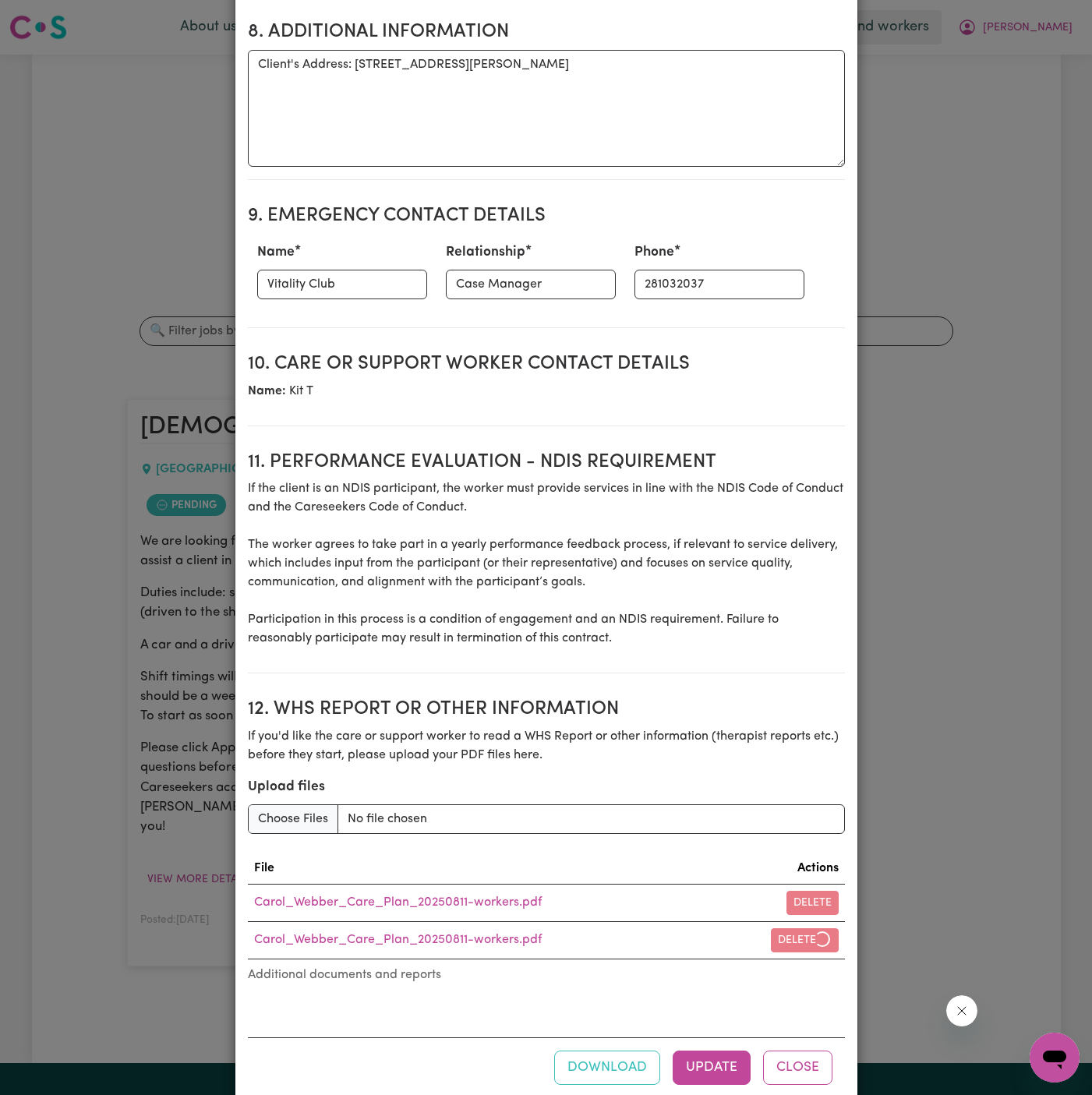
scroll to position [1615, 0]
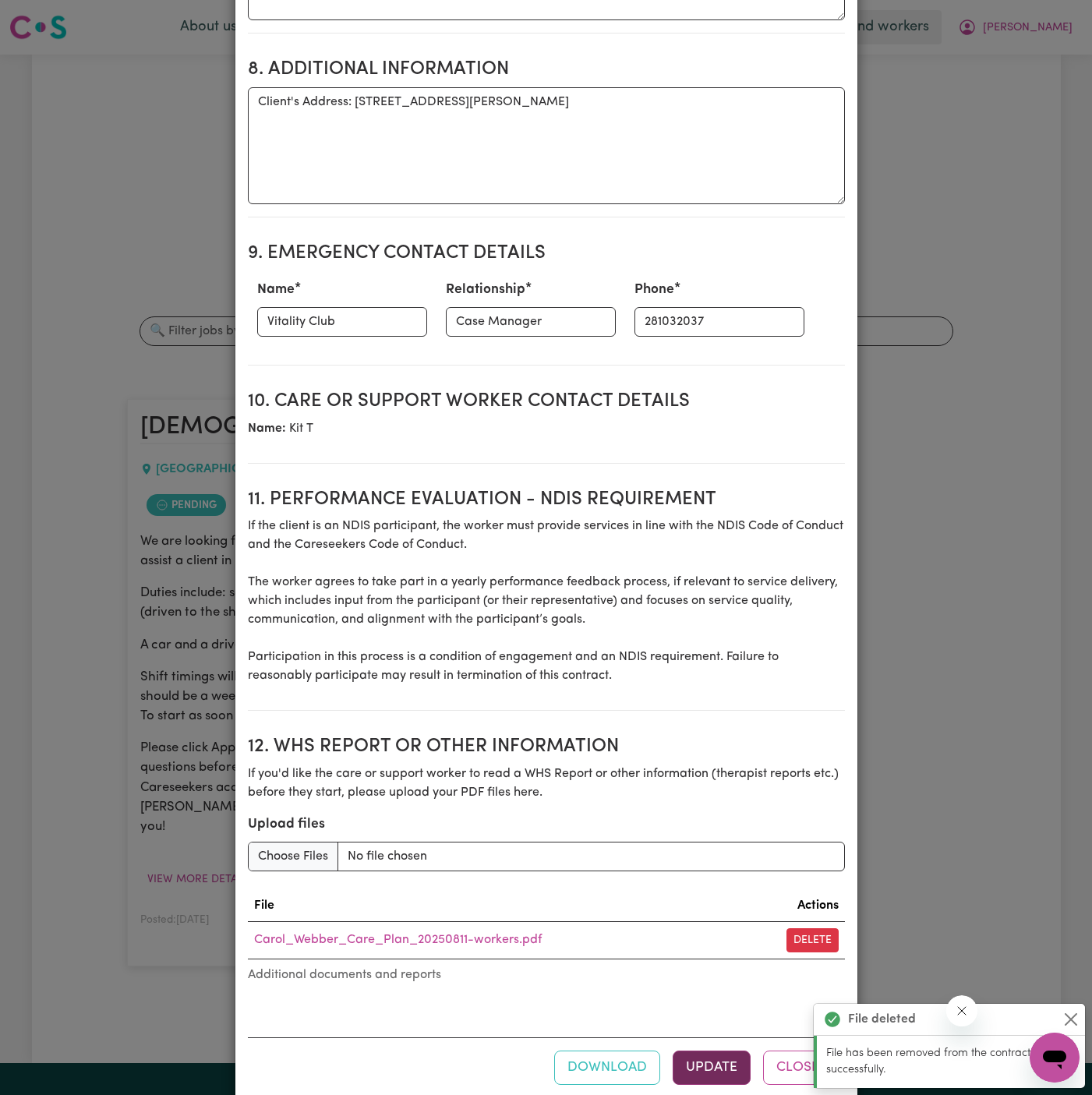
click at [715, 1050] on button "Update" at bounding box center [712, 1067] width 78 height 34
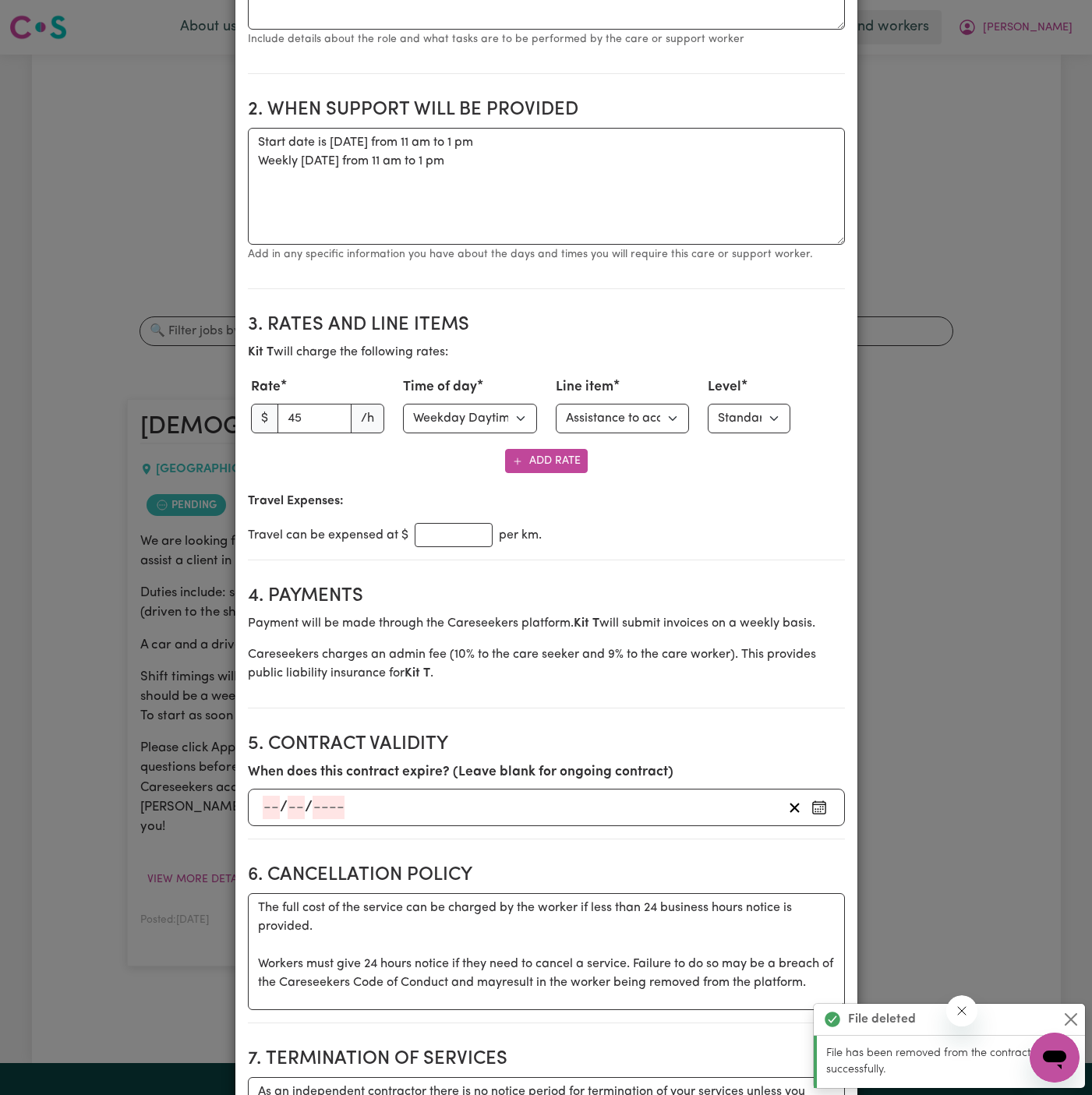
scroll to position [0, 0]
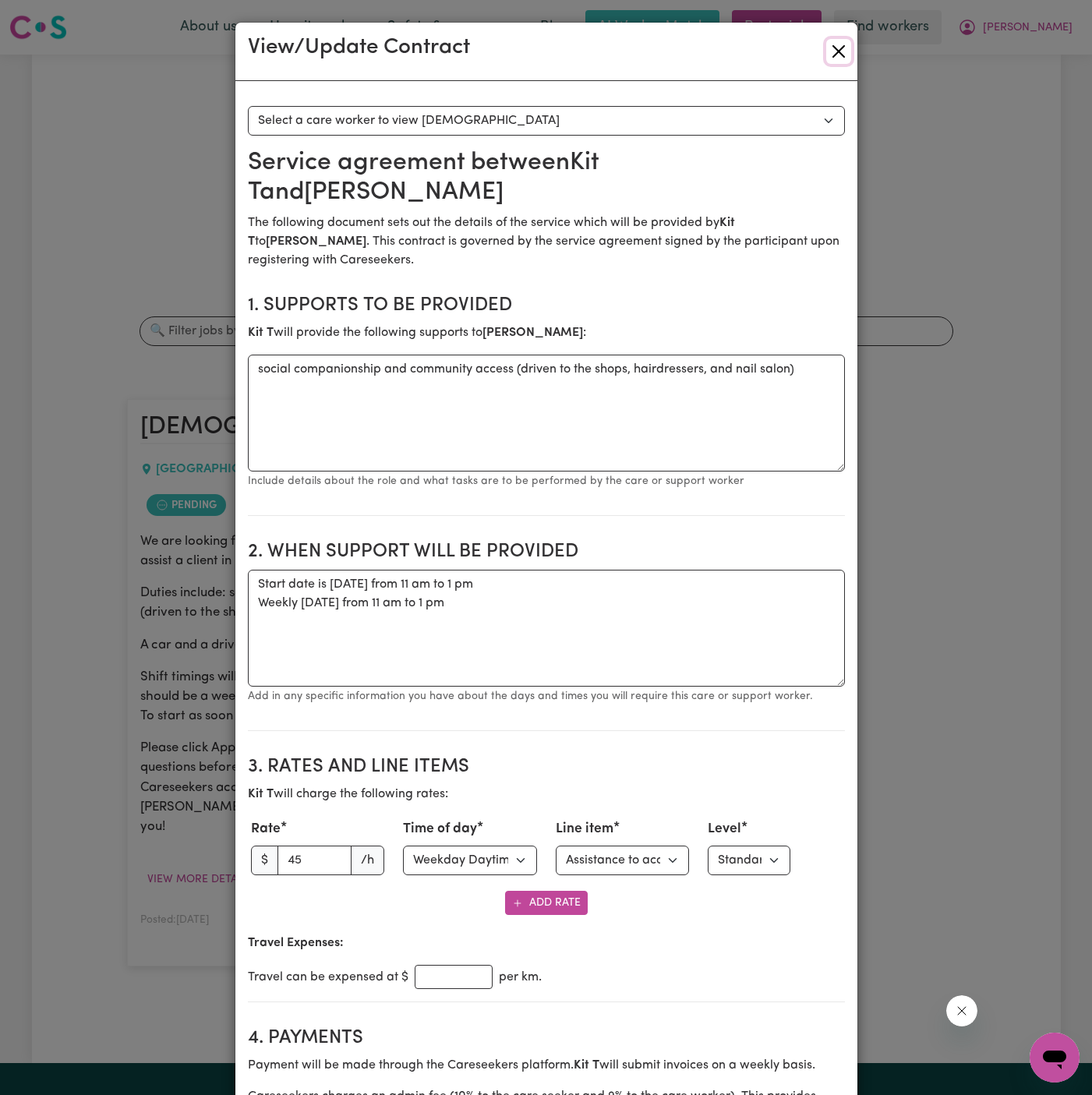
click at [841, 49] on button "Close" at bounding box center [838, 51] width 25 height 25
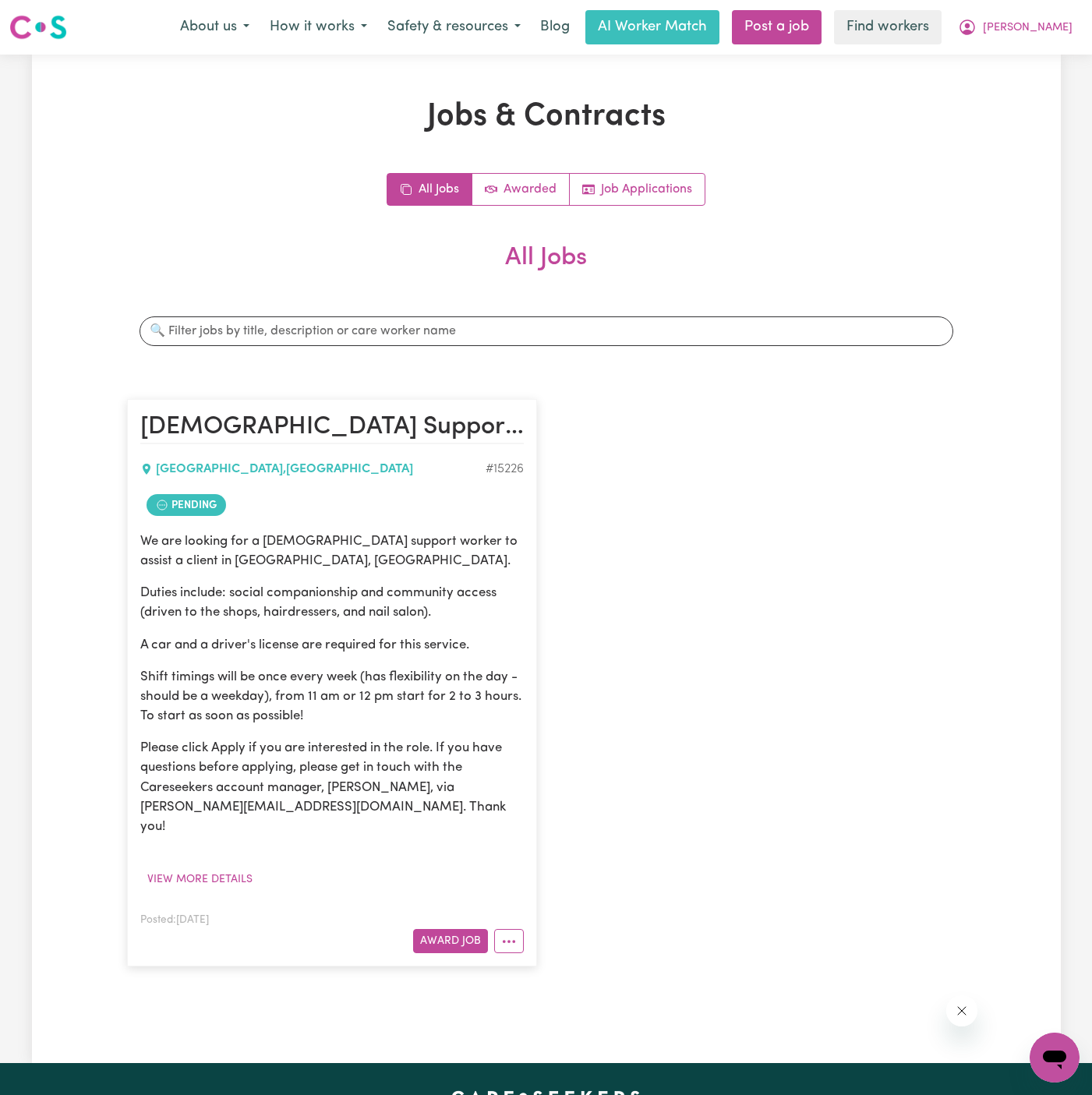
click at [914, 582] on div "[DEMOGRAPHIC_DATA] Support Worker Needed In [GEOGRAPHIC_DATA], [GEOGRAPHIC_DATA…" at bounding box center [546, 683] width 857 height 598
click at [513, 929] on button "More options" at bounding box center [509, 941] width 29 height 24
click at [562, 797] on link "Hide Job" at bounding box center [571, 812] width 151 height 31
click at [693, 672] on div "[DEMOGRAPHIC_DATA] Support Worker Needed In [GEOGRAPHIC_DATA], [GEOGRAPHIC_DATA…" at bounding box center [546, 683] width 857 height 598
click at [1061, 25] on span "[PERSON_NAME]" at bounding box center [1028, 28] width 90 height 18
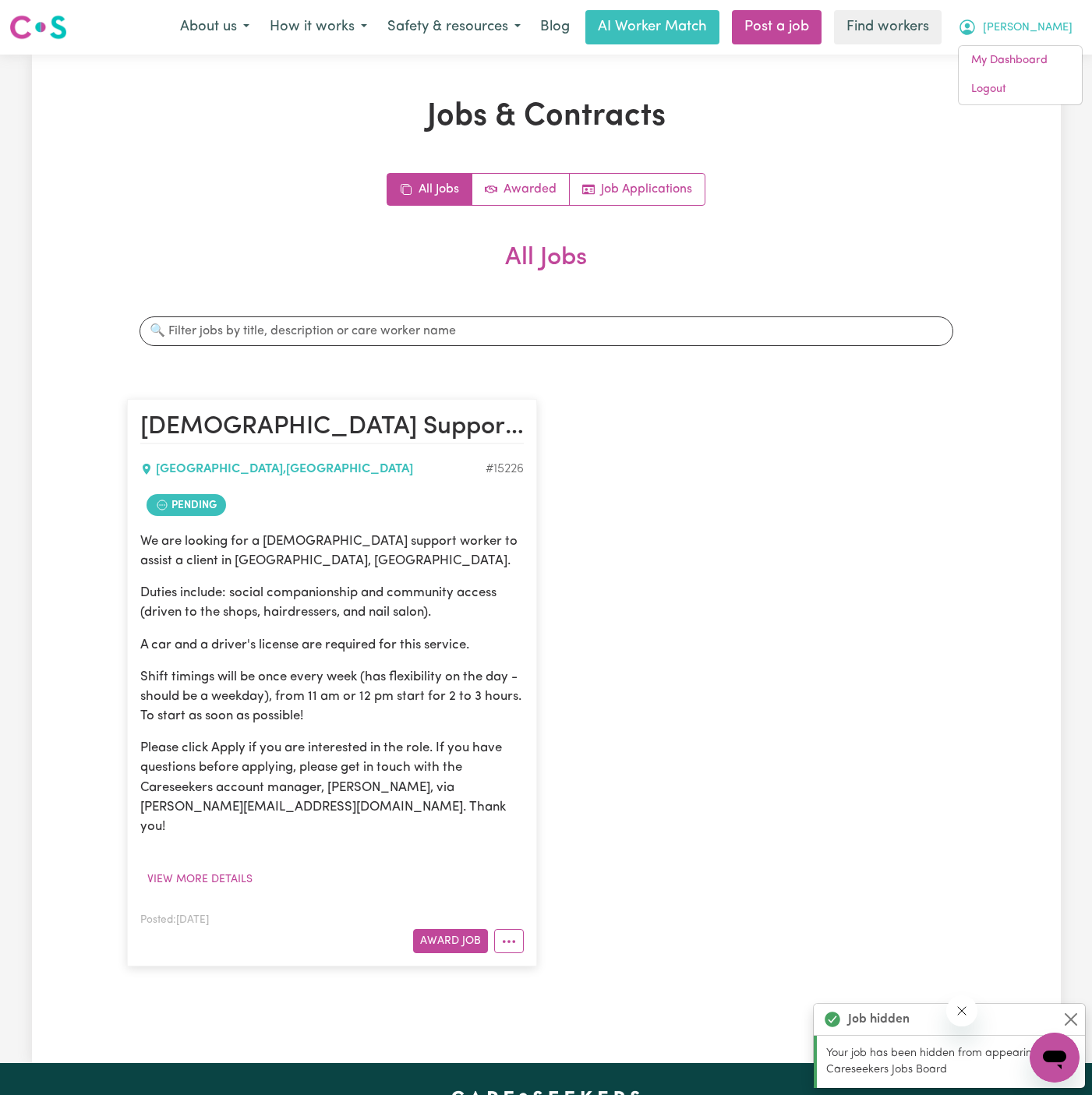
click at [1061, 41] on button "[PERSON_NAME]" at bounding box center [1015, 27] width 135 height 33
click at [1059, 30] on span "[PERSON_NAME]" at bounding box center [1028, 28] width 90 height 18
click at [1047, 84] on link "Logout" at bounding box center [1020, 89] width 123 height 29
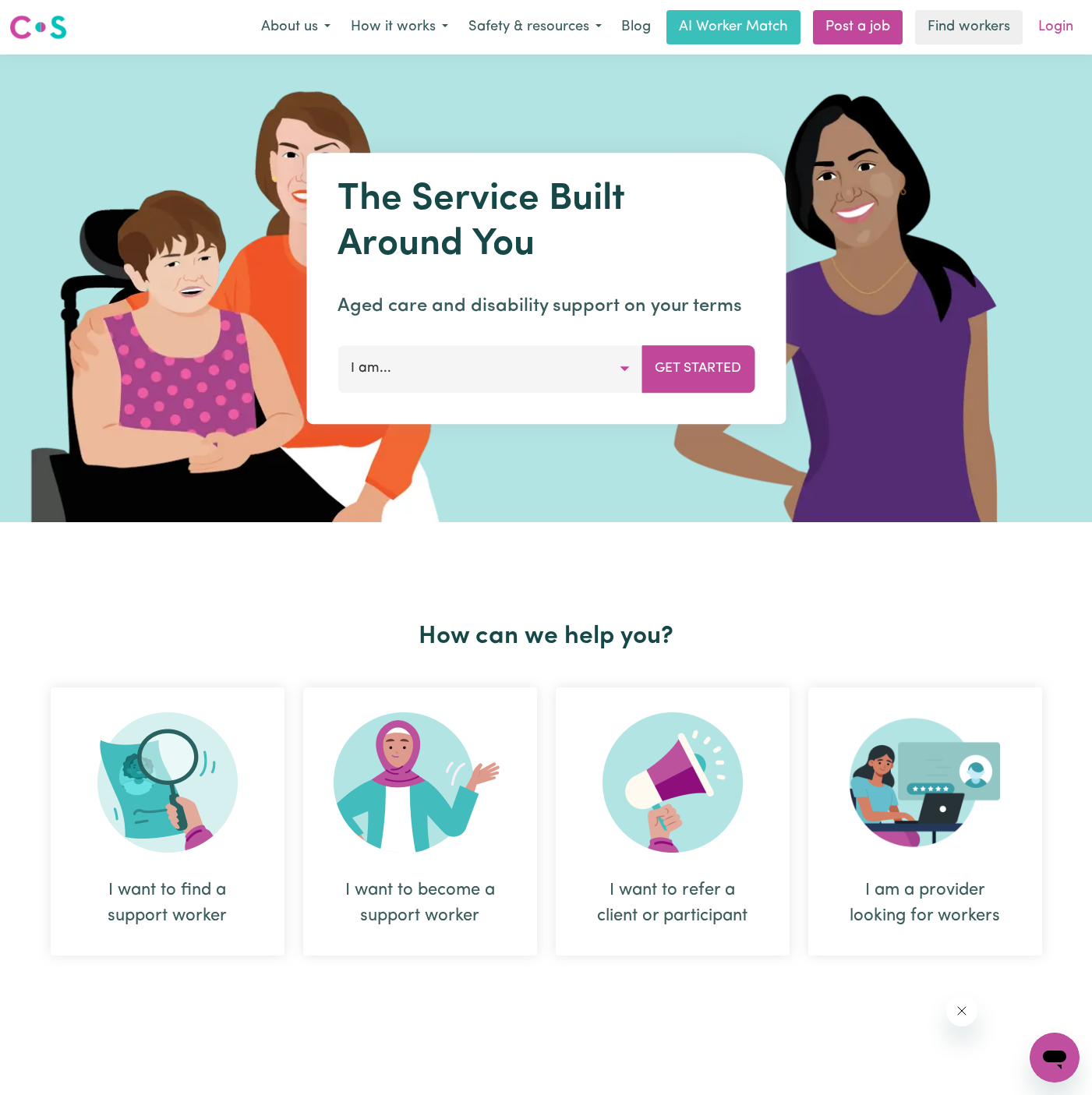
click at [1046, 12] on link "Login" at bounding box center [1056, 27] width 54 height 34
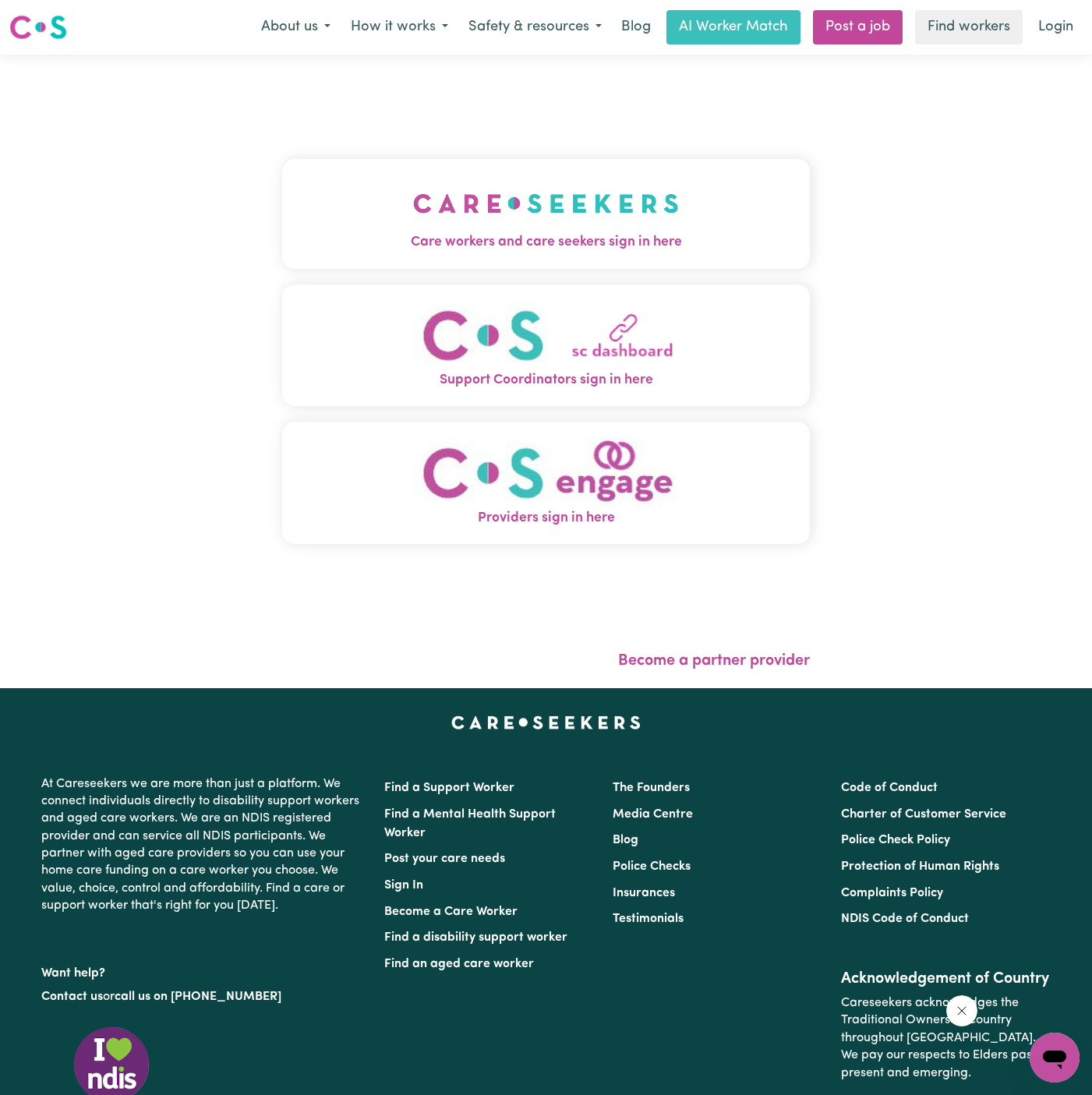
click at [667, 203] on img "Care workers and care seekers sign in here" at bounding box center [546, 203] width 266 height 57
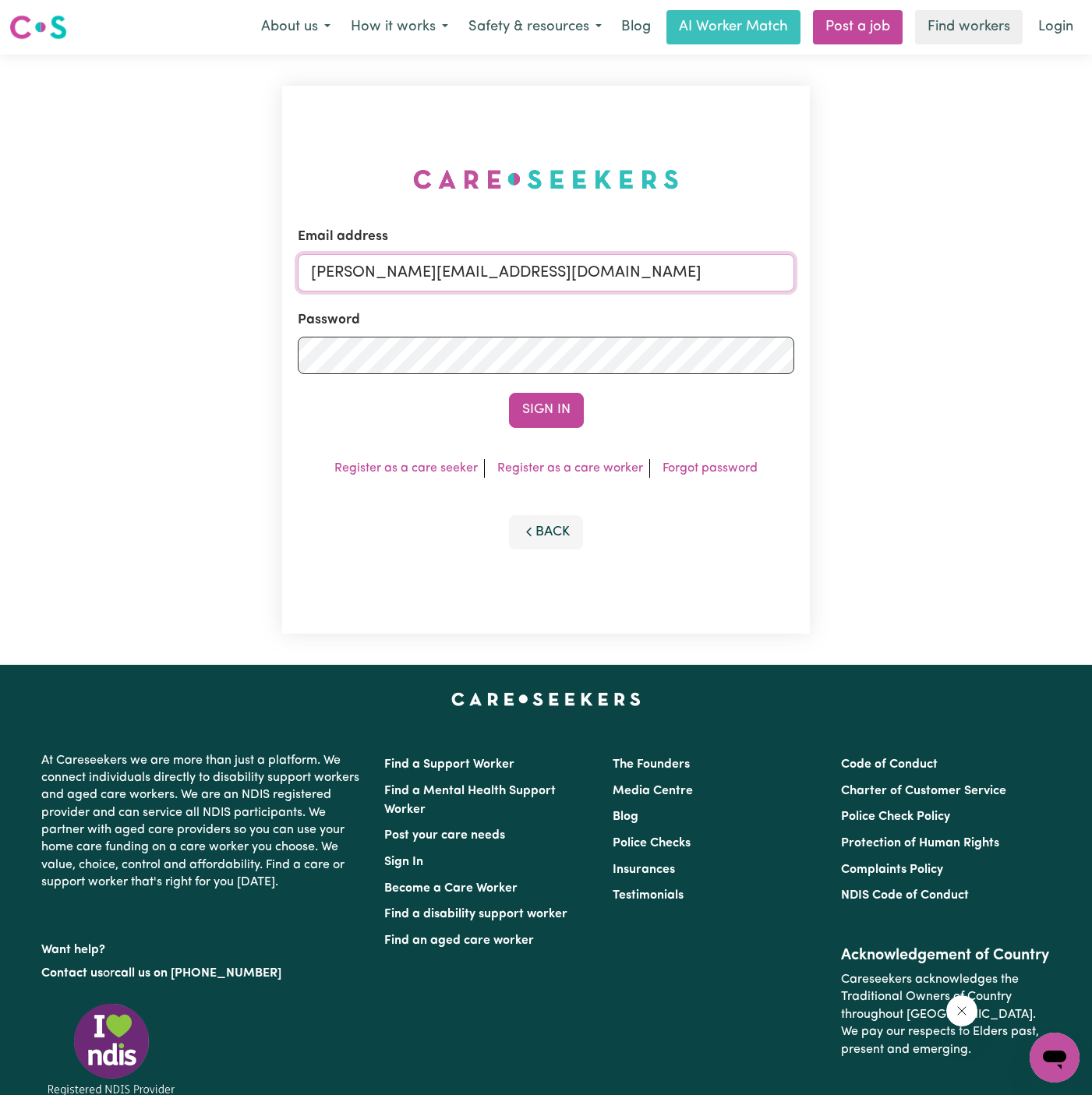
click at [598, 284] on input "[PERSON_NAME][EMAIL_ADDRESS][DOMAIN_NAME]" at bounding box center [546, 272] width 497 height 37
drag, startPoint x: 614, startPoint y: 542, endPoint x: 507, endPoint y: 446, distance: 143.8
click at [507, 446] on div "Email address [EMAIL_ADDRESS][DOMAIN_NAME] Password Sign In Register as a care …" at bounding box center [546, 360] width 528 height 548
drag, startPoint x: 388, startPoint y: 270, endPoint x: 858, endPoint y: 267, distance: 470.0
click at [858, 267] on div "Email address [EMAIL_ADDRESS][DOMAIN_NAME] Password Sign In Register as a care …" at bounding box center [546, 360] width 1092 height 610
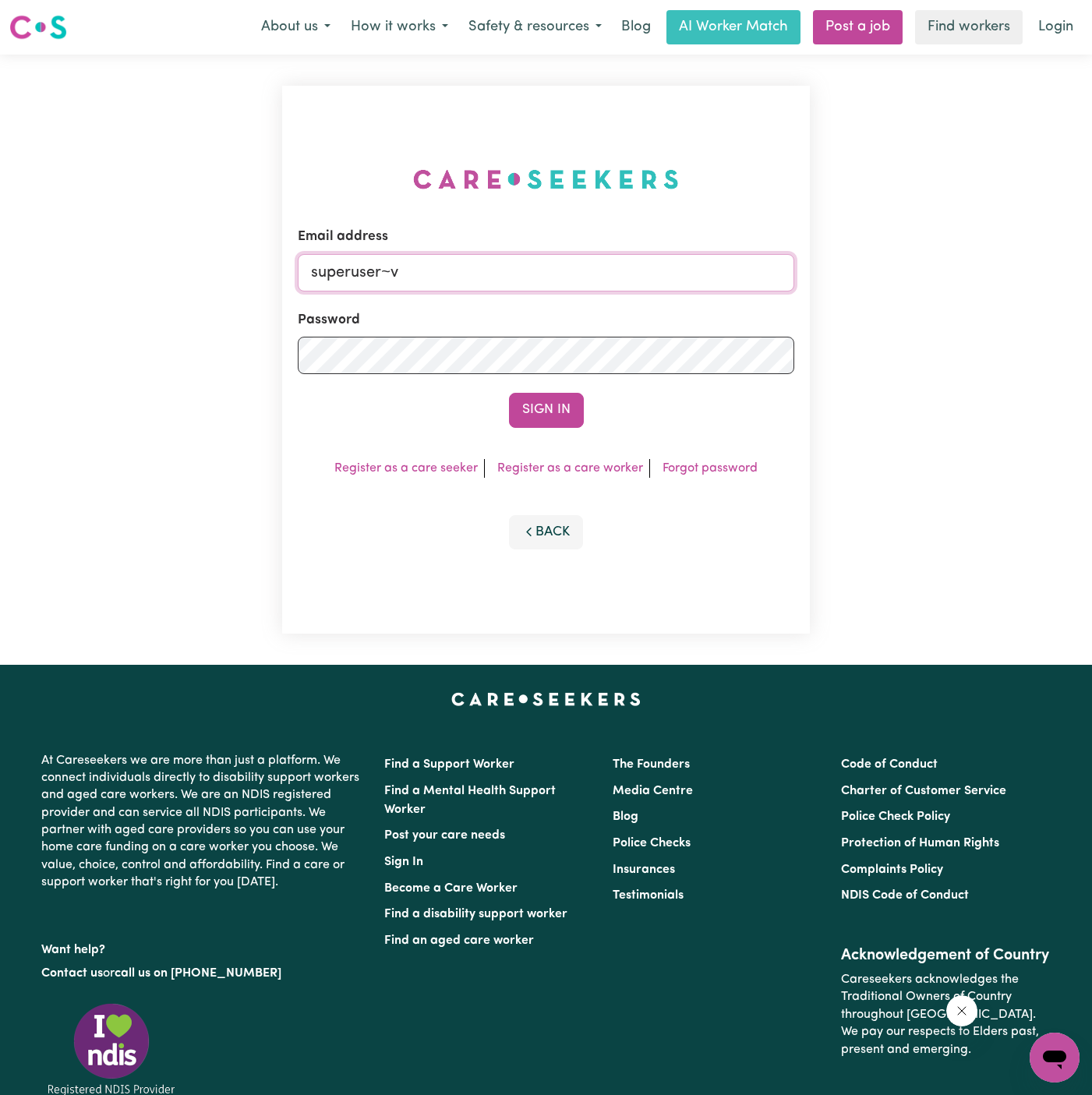
click at [509, 393] on button "Sign In" at bounding box center [547, 410] width 75 height 34
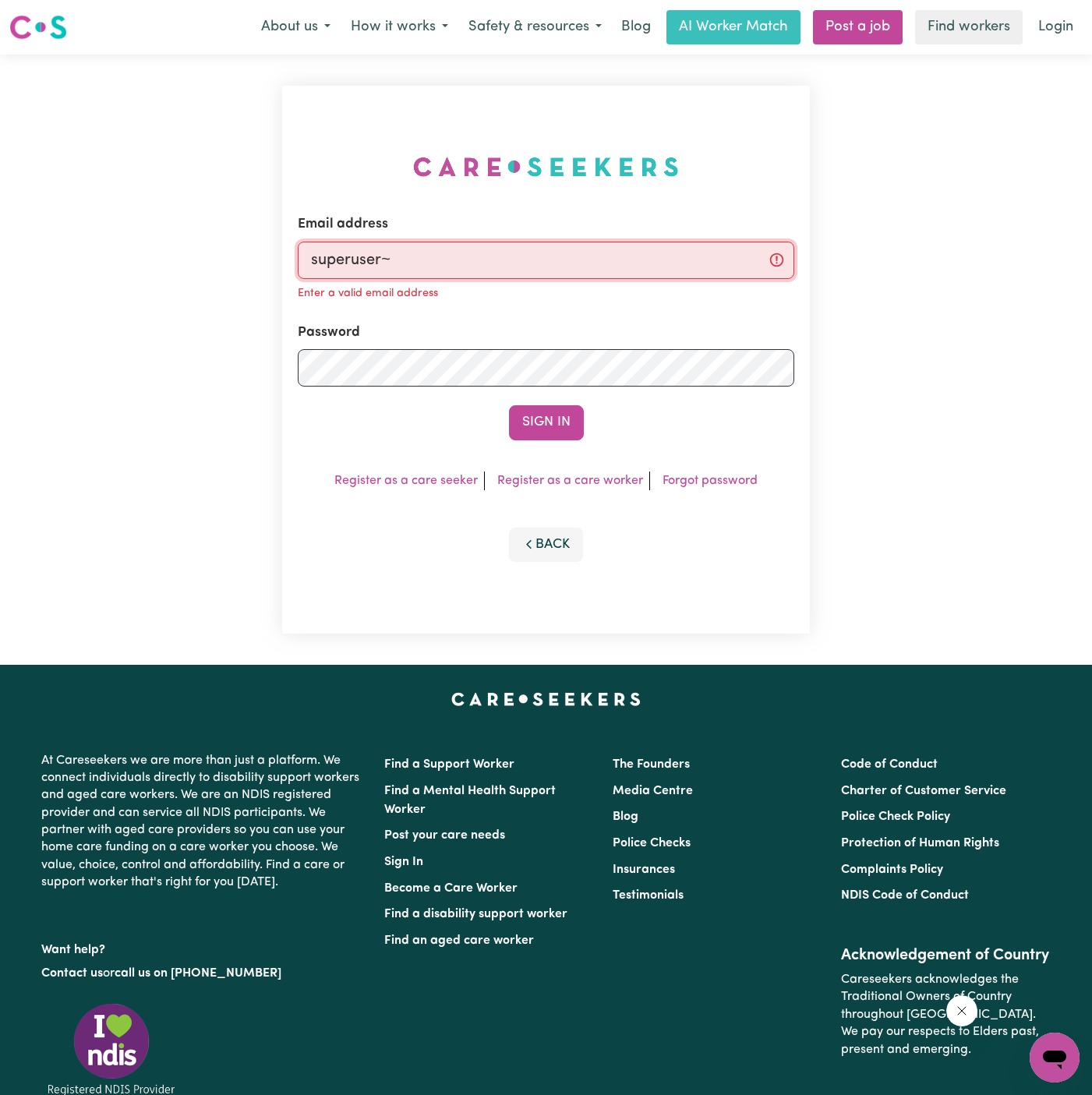
paste input "[EMAIL_ADDRESS][PERSON_NAME][DOMAIN_NAME]"
type input "superuser~[EMAIL_ADDRESS][PERSON_NAME][DOMAIN_NAME]"
click at [509, 405] on button "Sign In" at bounding box center [547, 422] width 75 height 34
